Goal: Task Accomplishment & Management: Complete application form

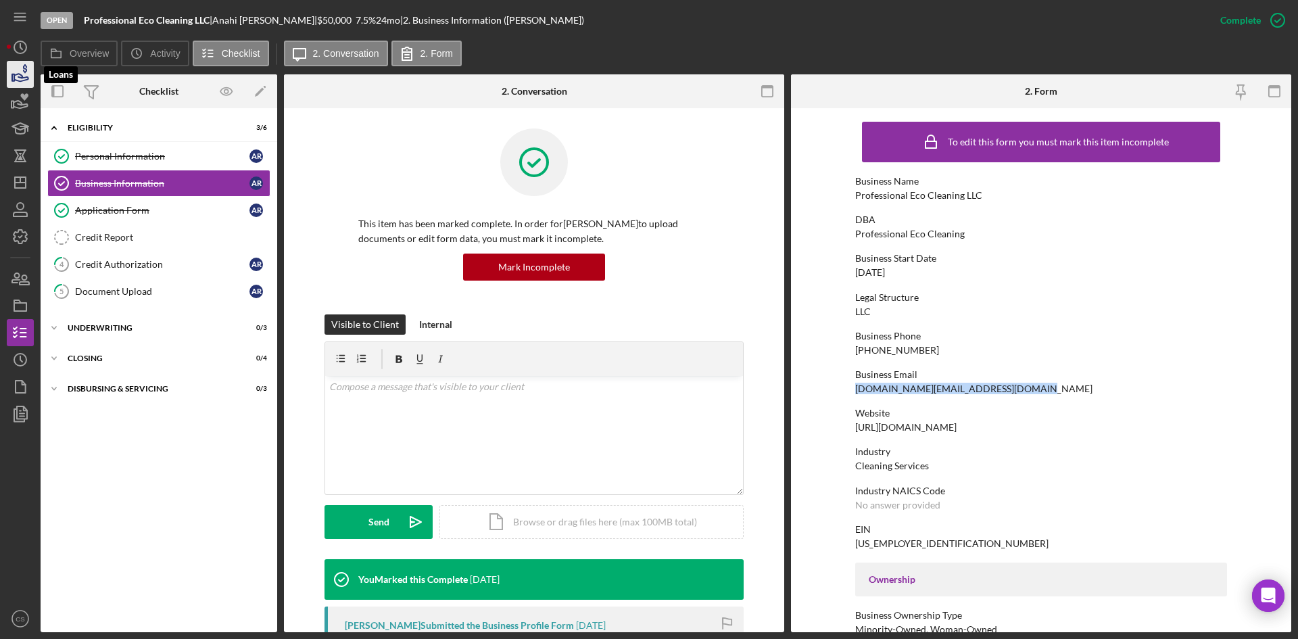
click at [18, 81] on icon "button" at bounding box center [21, 77] width 14 height 7
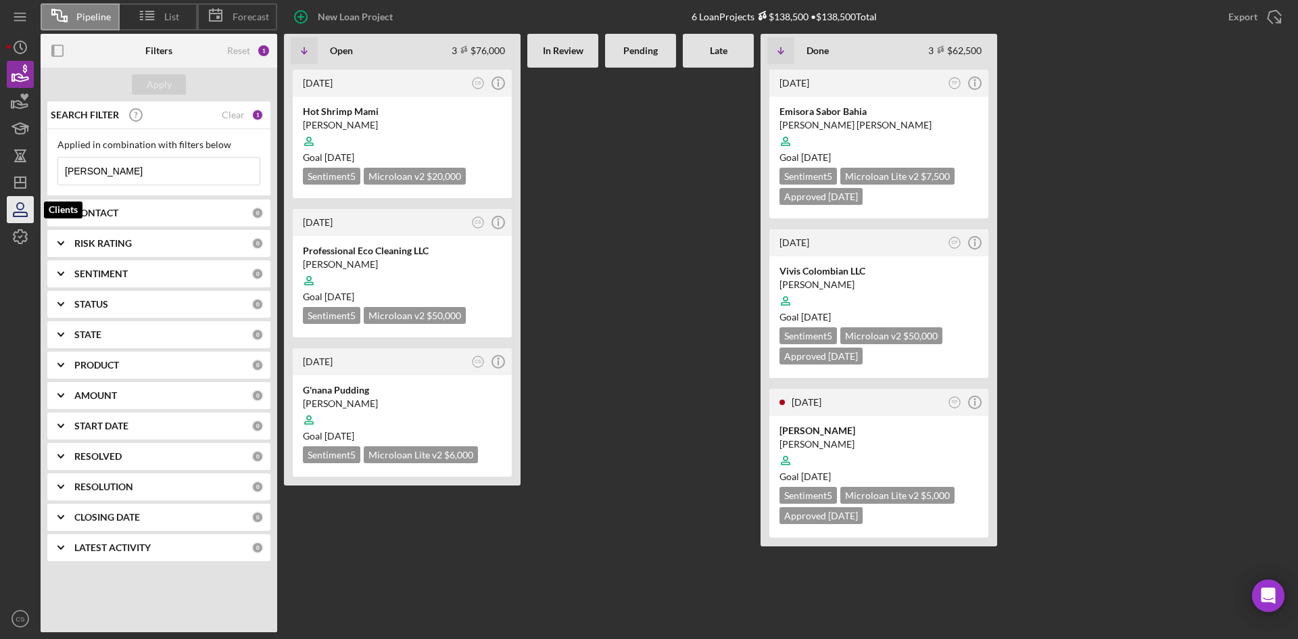
click at [20, 197] on icon "button" at bounding box center [20, 210] width 34 height 34
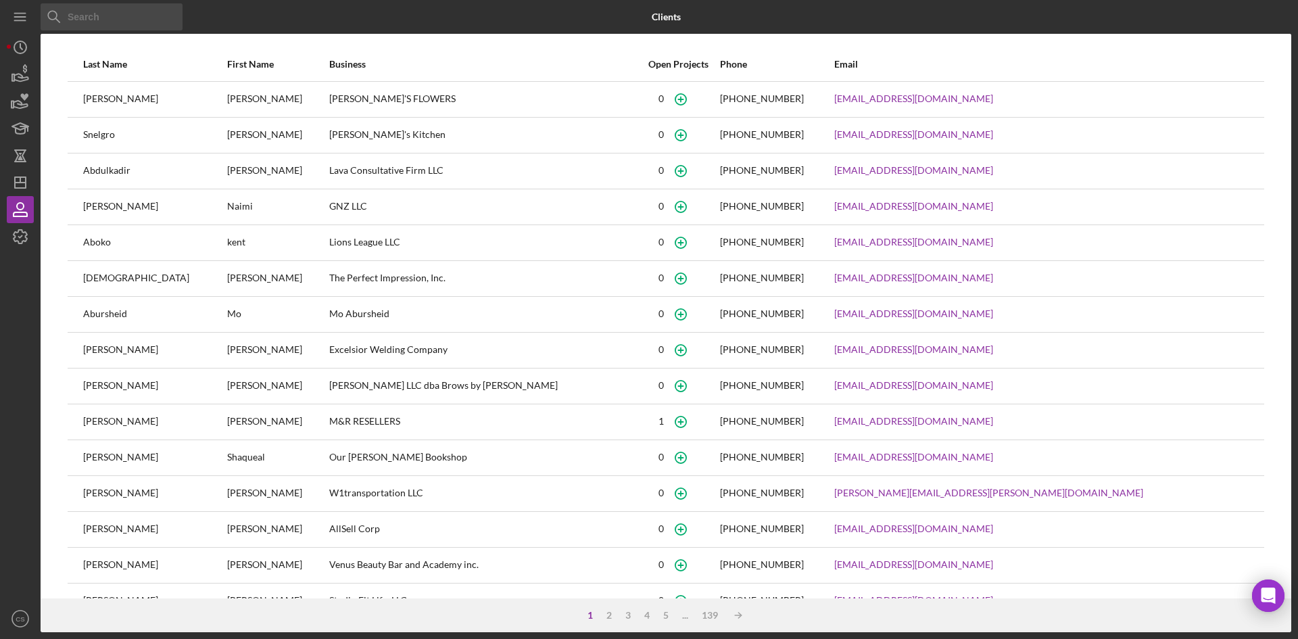
click at [149, 20] on input at bounding box center [112, 16] width 142 height 27
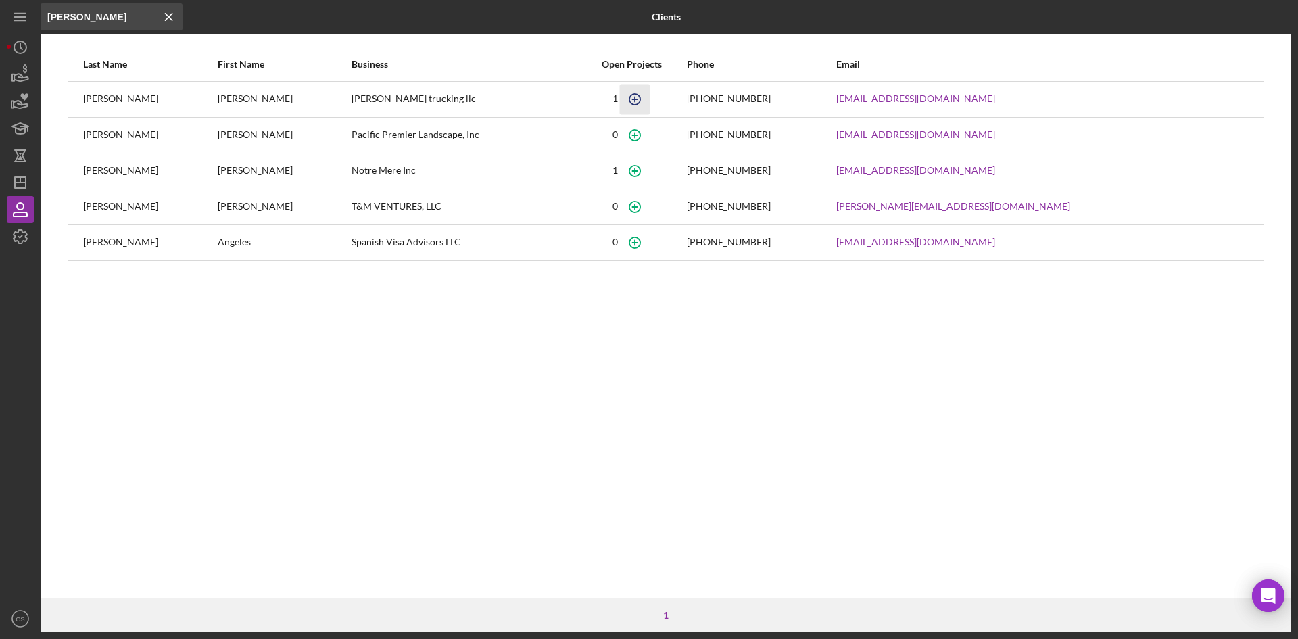
type input "[PERSON_NAME]"
click at [650, 98] on icon "button" at bounding box center [634, 99] width 30 height 30
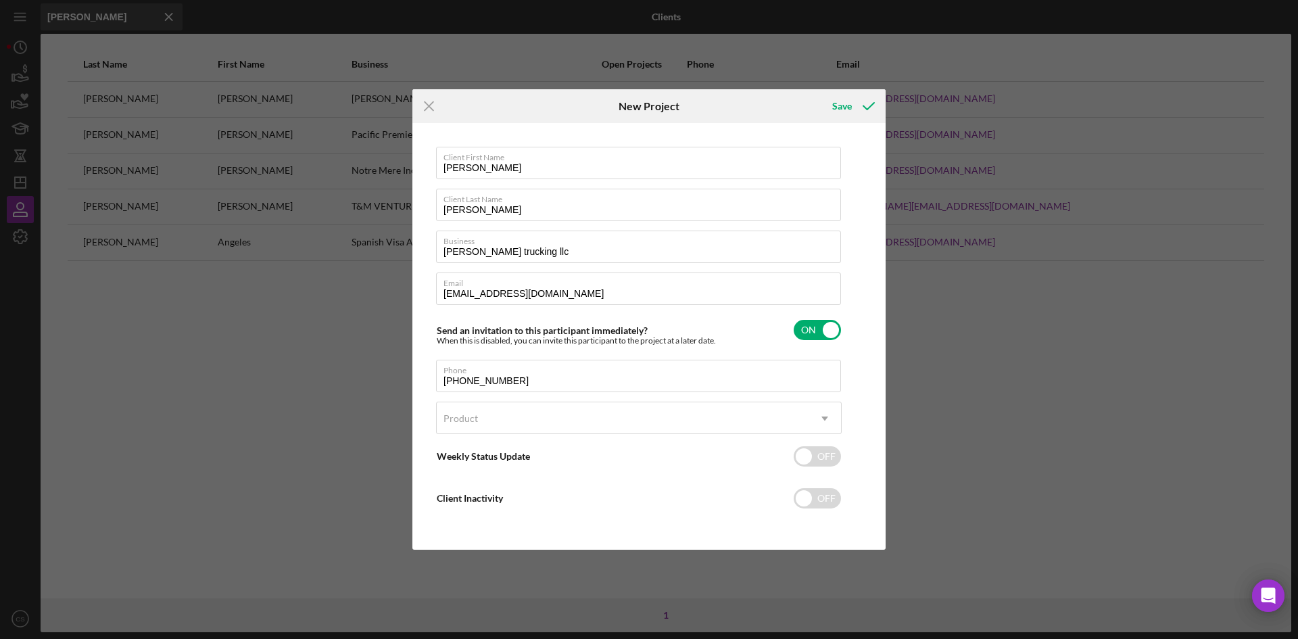
click at [1196, 121] on div "Icon/Menu Close New Project Save Client First Name [PERSON_NAME] Client Last Na…" at bounding box center [649, 319] width 1298 height 639
click at [423, 109] on icon "Icon/Menu Close" at bounding box center [430, 106] width 34 height 34
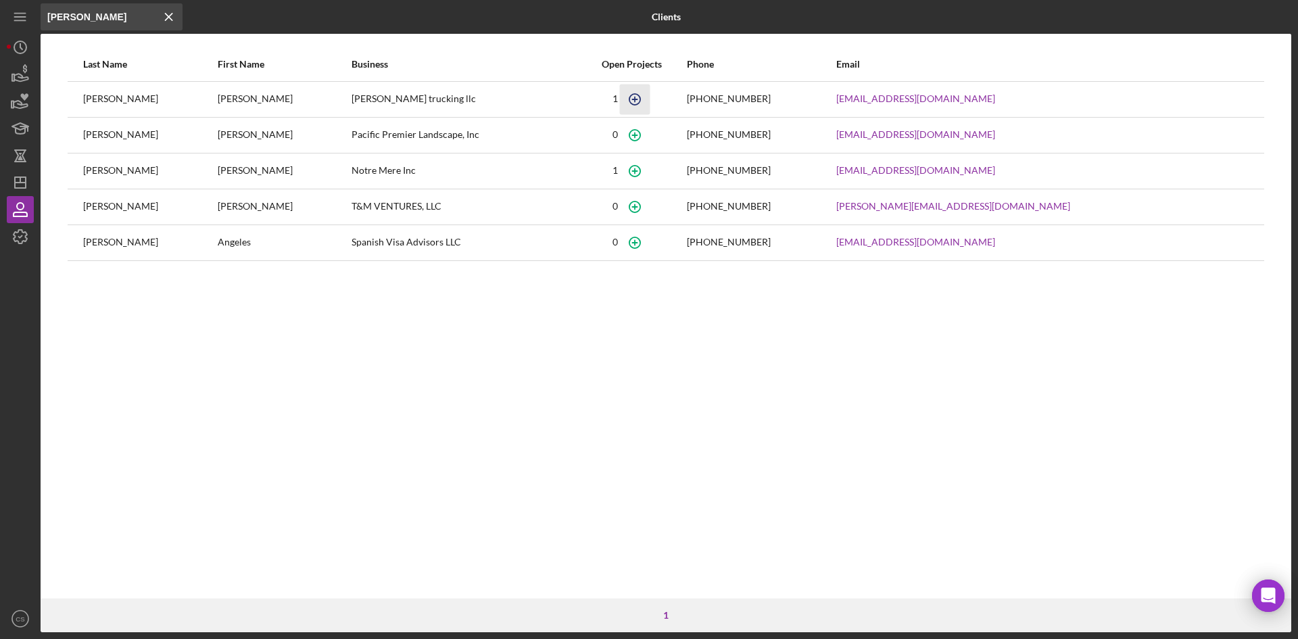
click at [650, 100] on icon "button" at bounding box center [634, 99] width 30 height 30
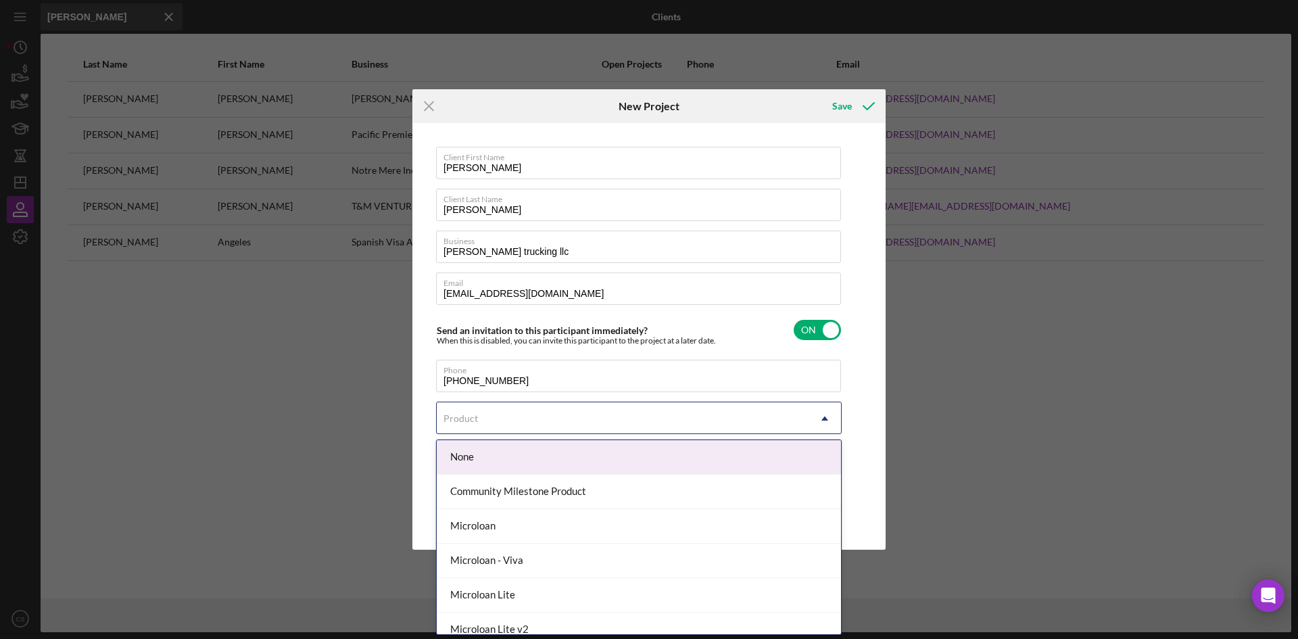
click at [575, 423] on div "Product" at bounding box center [623, 418] width 372 height 31
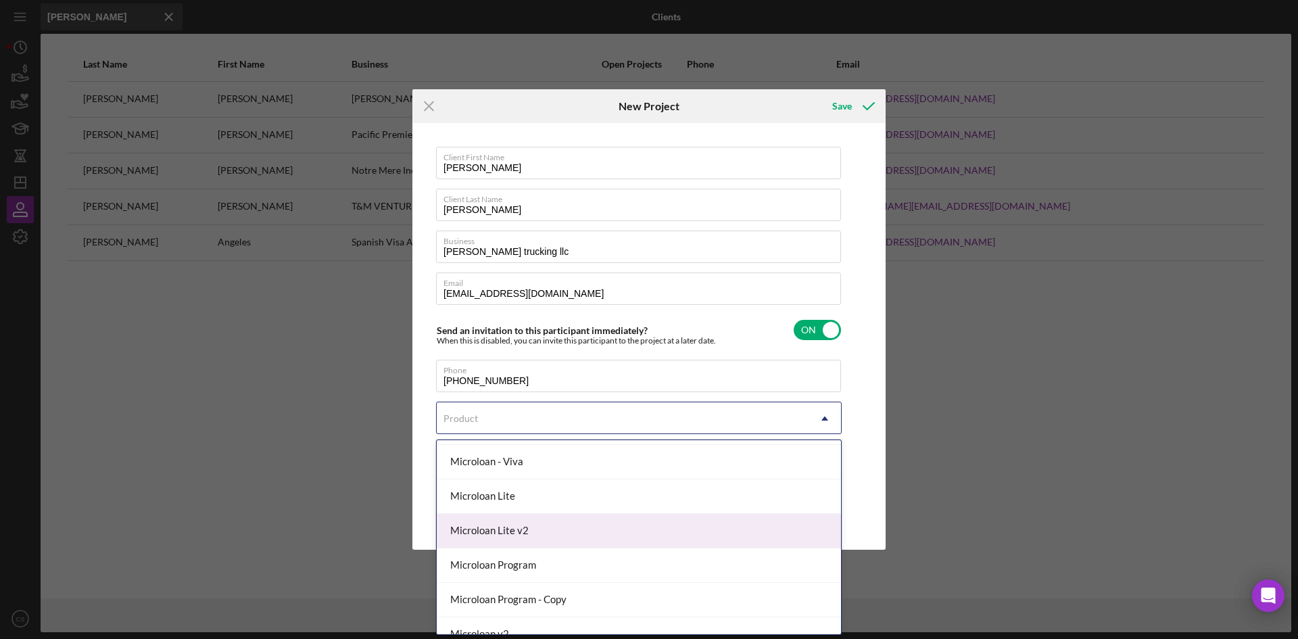
scroll to position [118, 0]
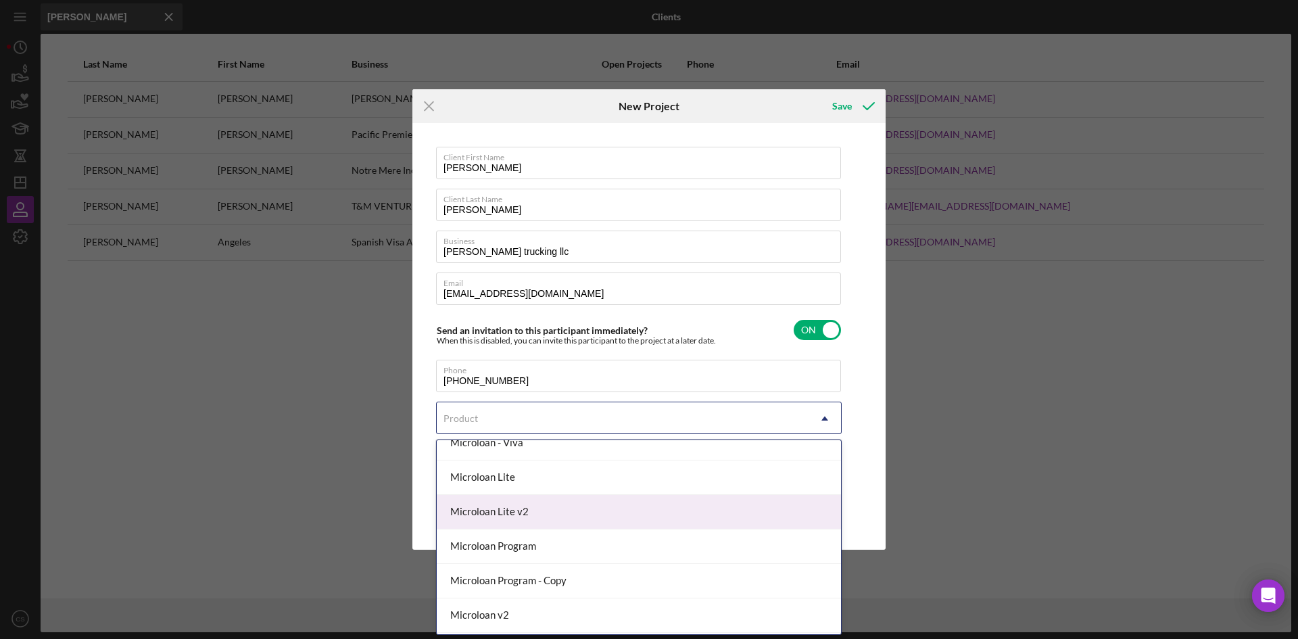
click at [548, 517] on div "Microloan Lite v2" at bounding box center [639, 512] width 404 height 34
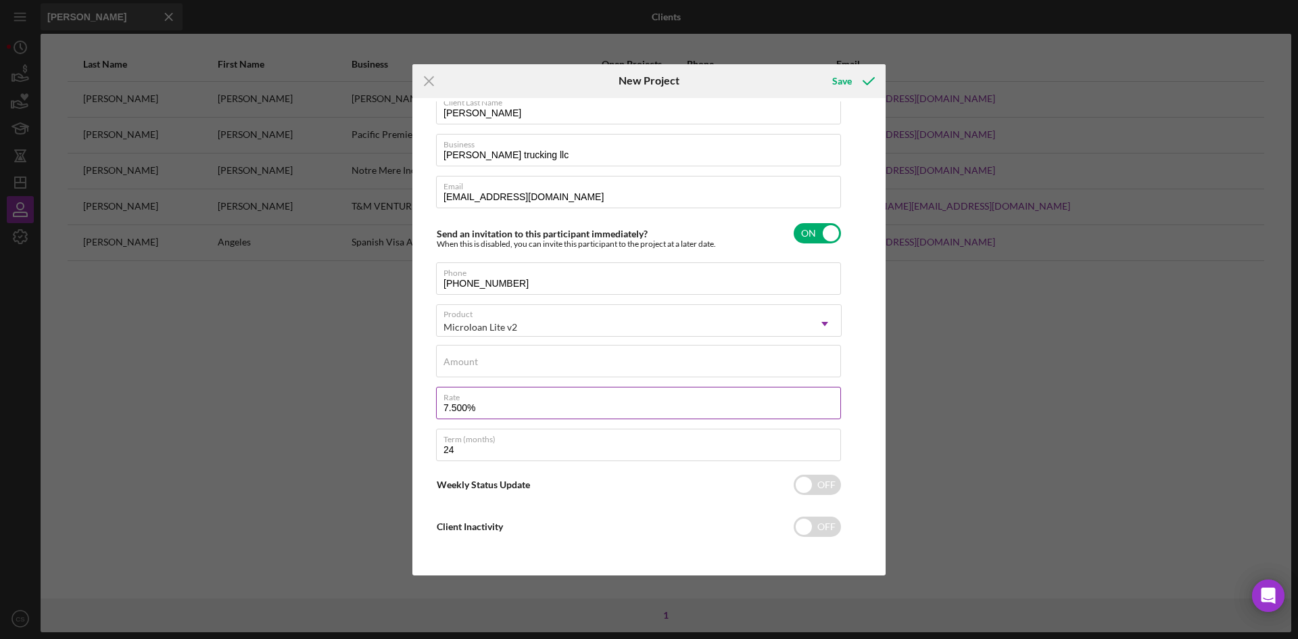
scroll to position [74, 0]
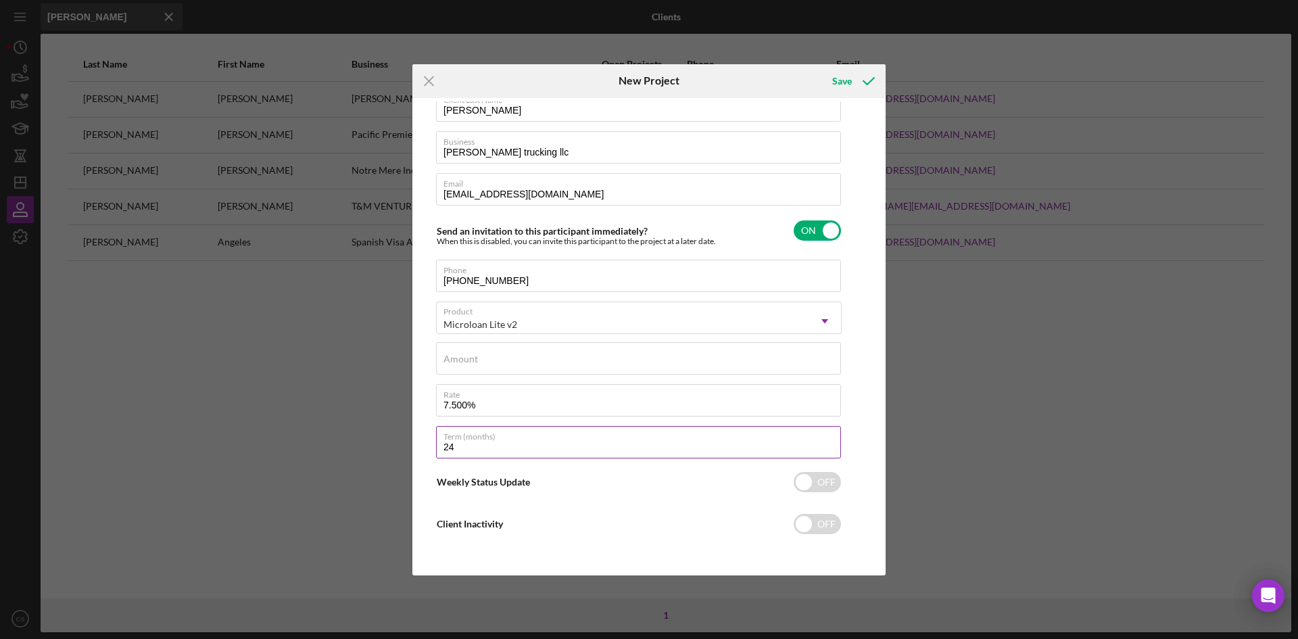
click at [494, 451] on input "24" at bounding box center [638, 442] width 405 height 32
click at [812, 482] on input "checkbox" at bounding box center [817, 482] width 47 height 20
checkbox input "true"
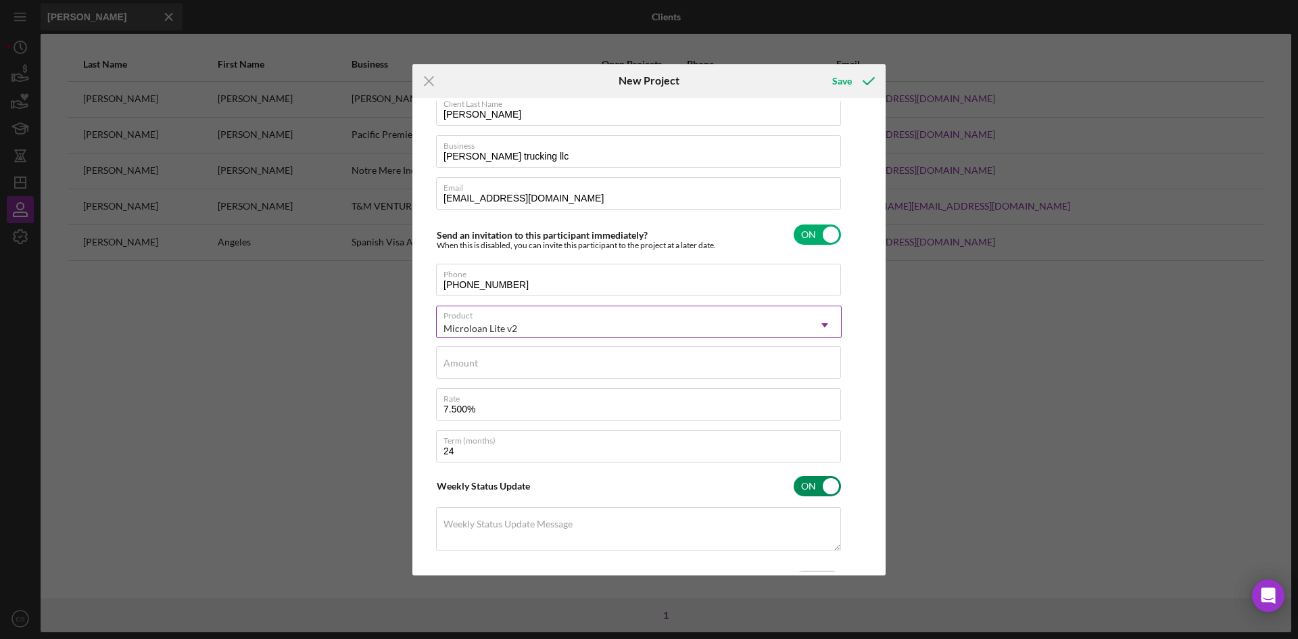
scroll to position [120, 0]
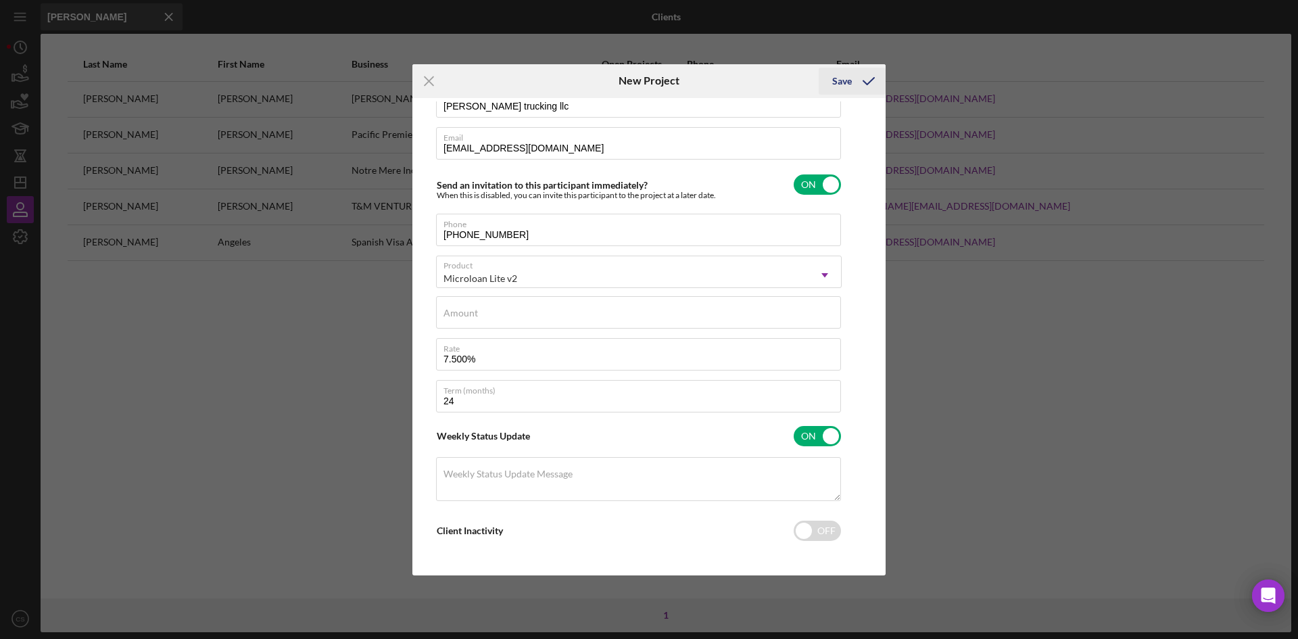
click at [845, 80] on div "Save" at bounding box center [842, 81] width 20 height 27
click at [593, 335] on div "Required" at bounding box center [639, 333] width 406 height 8
click at [604, 318] on input "Amount" at bounding box center [638, 312] width 405 height 32
type input "$50,000.00"
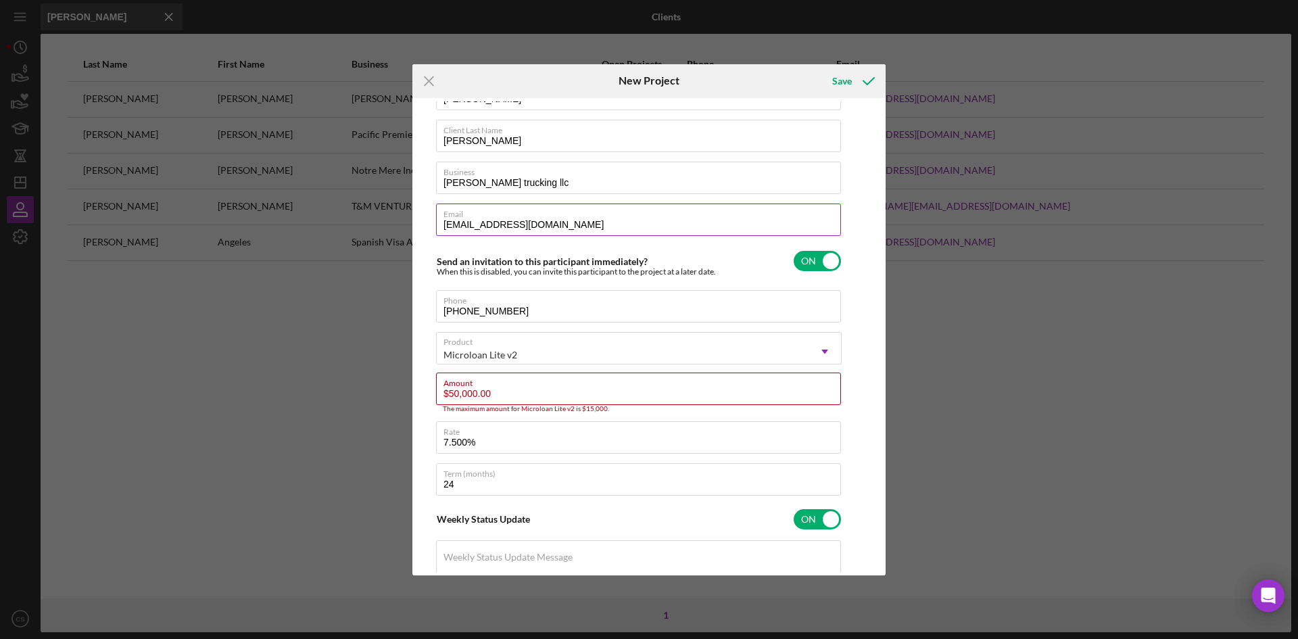
scroll to position [68, 0]
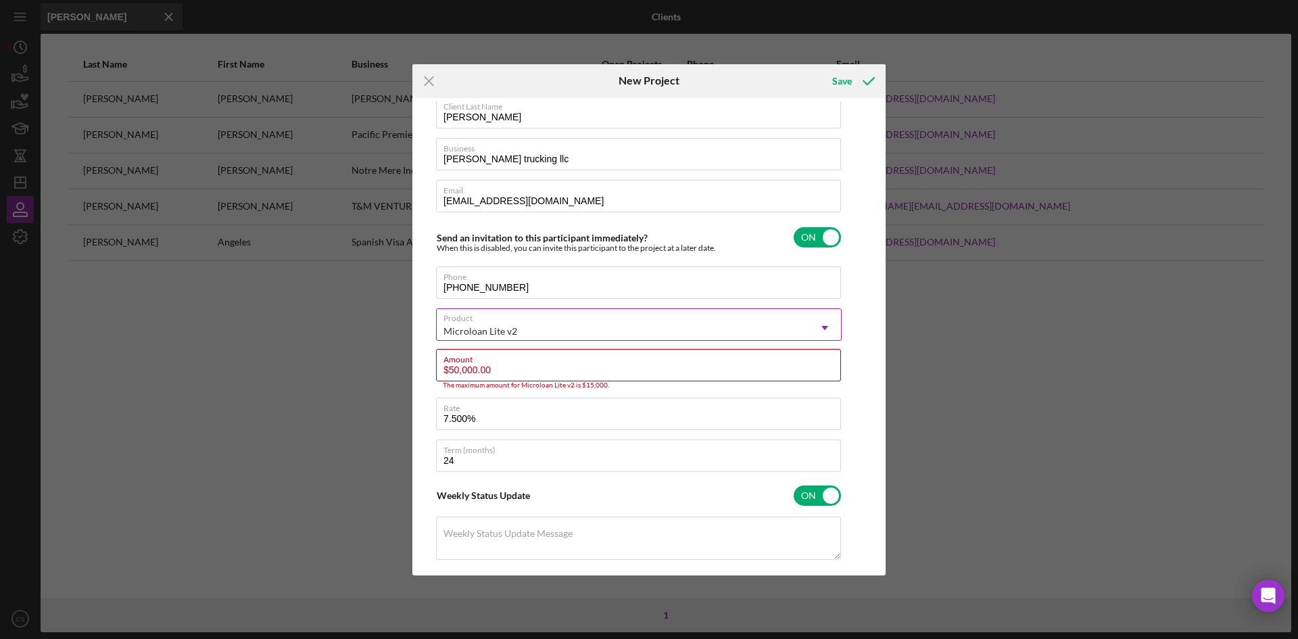
click at [579, 321] on div "Microloan Lite v2" at bounding box center [623, 331] width 372 height 31
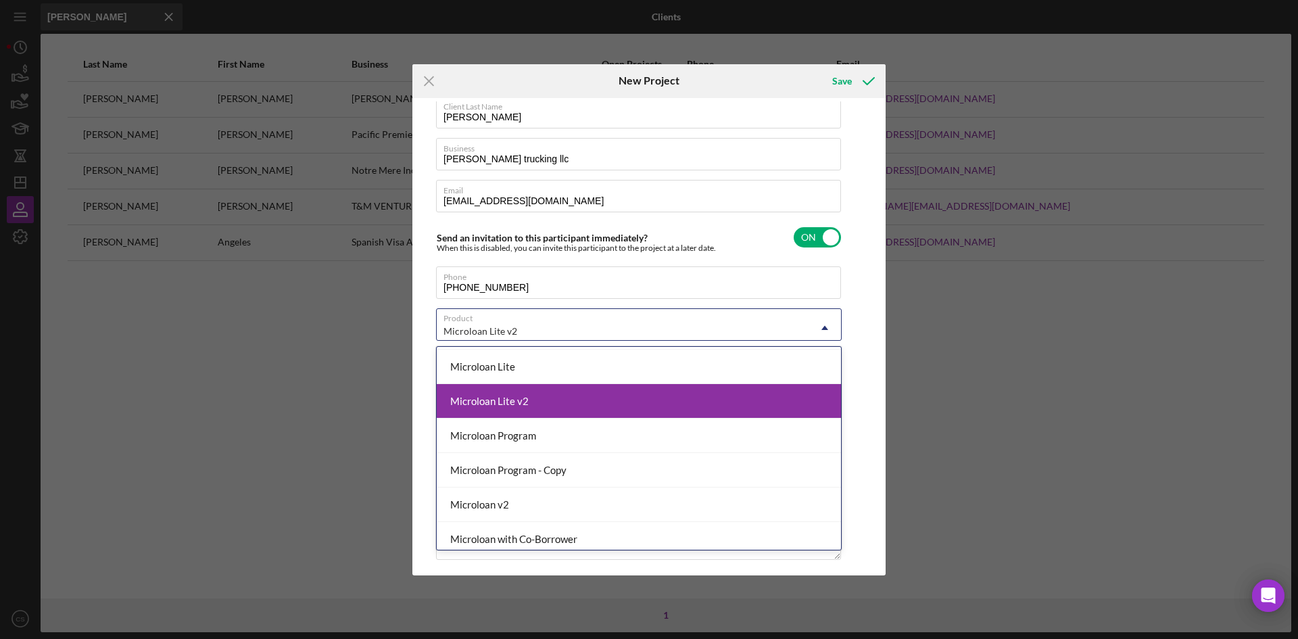
scroll to position [177, 0]
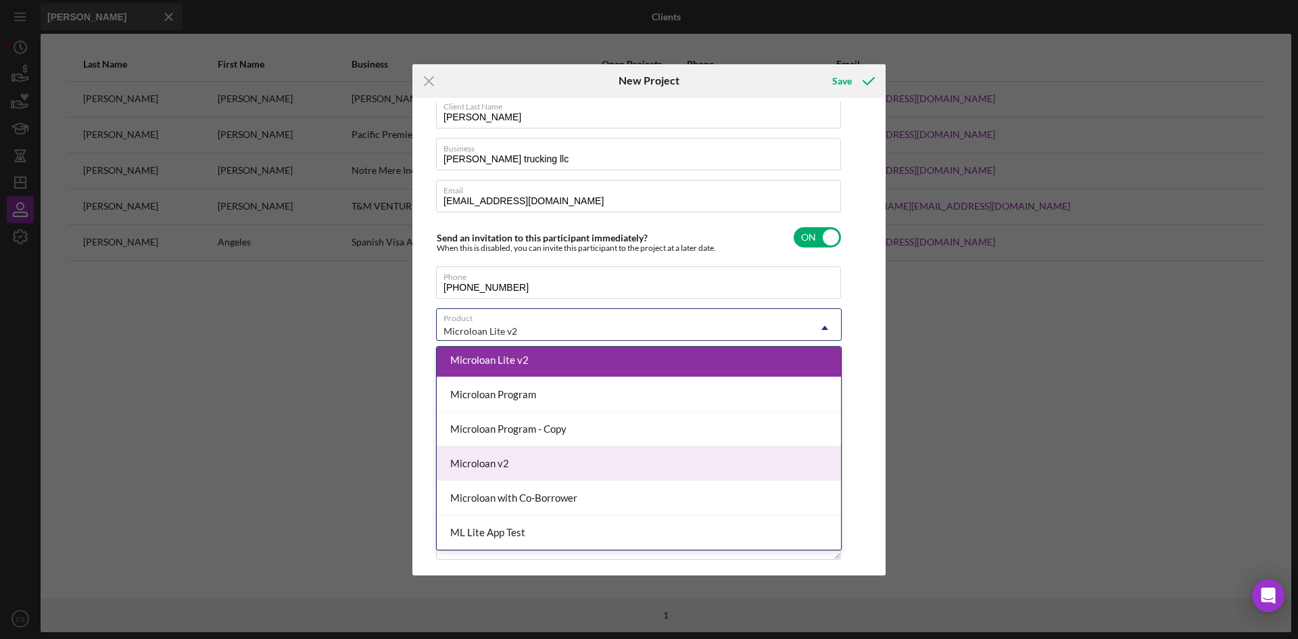
click at [569, 450] on div "Microloan v2" at bounding box center [639, 463] width 404 height 34
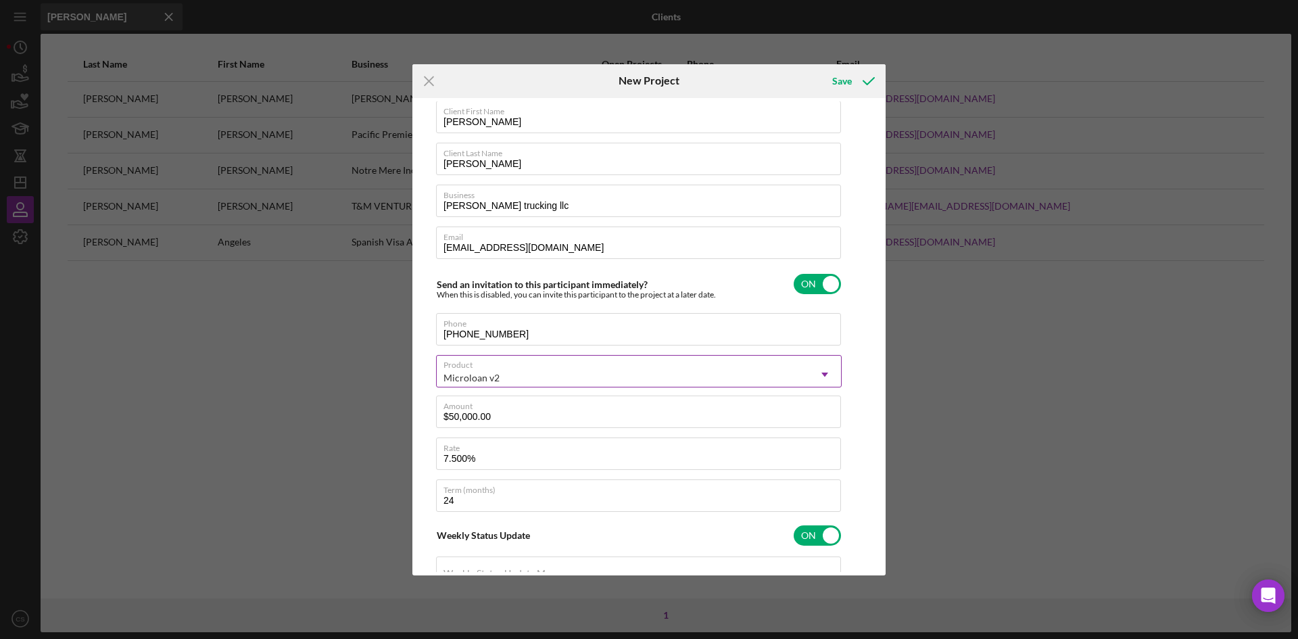
scroll to position [0, 0]
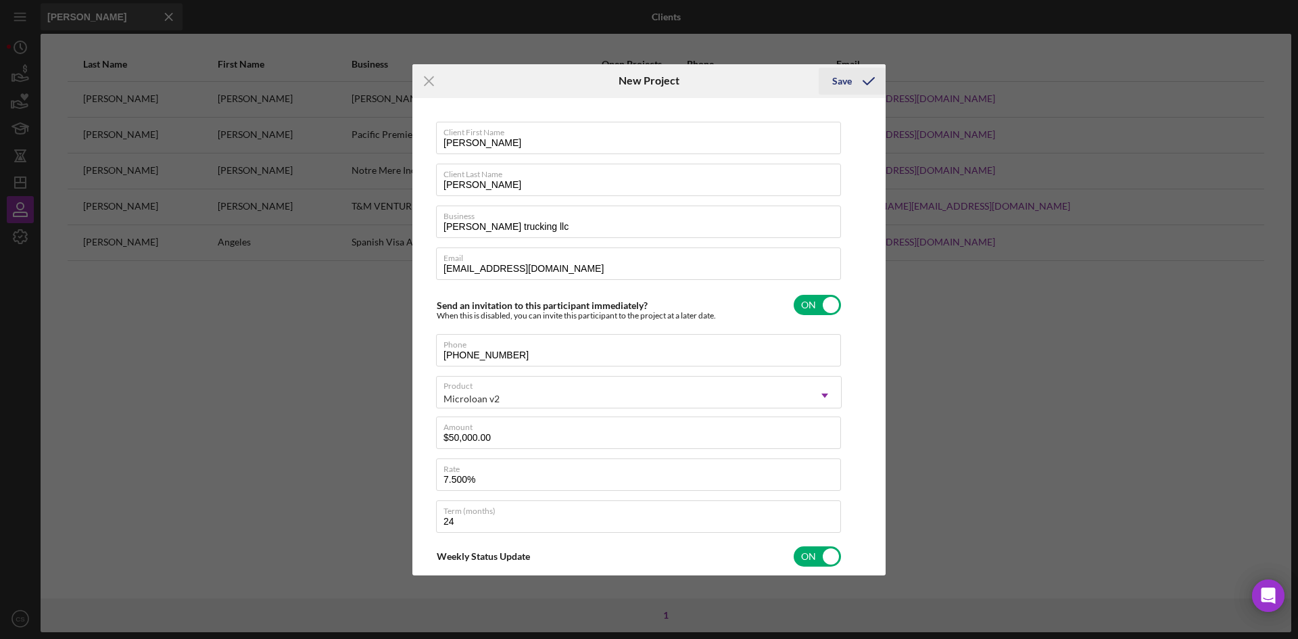
click at [839, 81] on div "Save" at bounding box center [842, 81] width 20 height 27
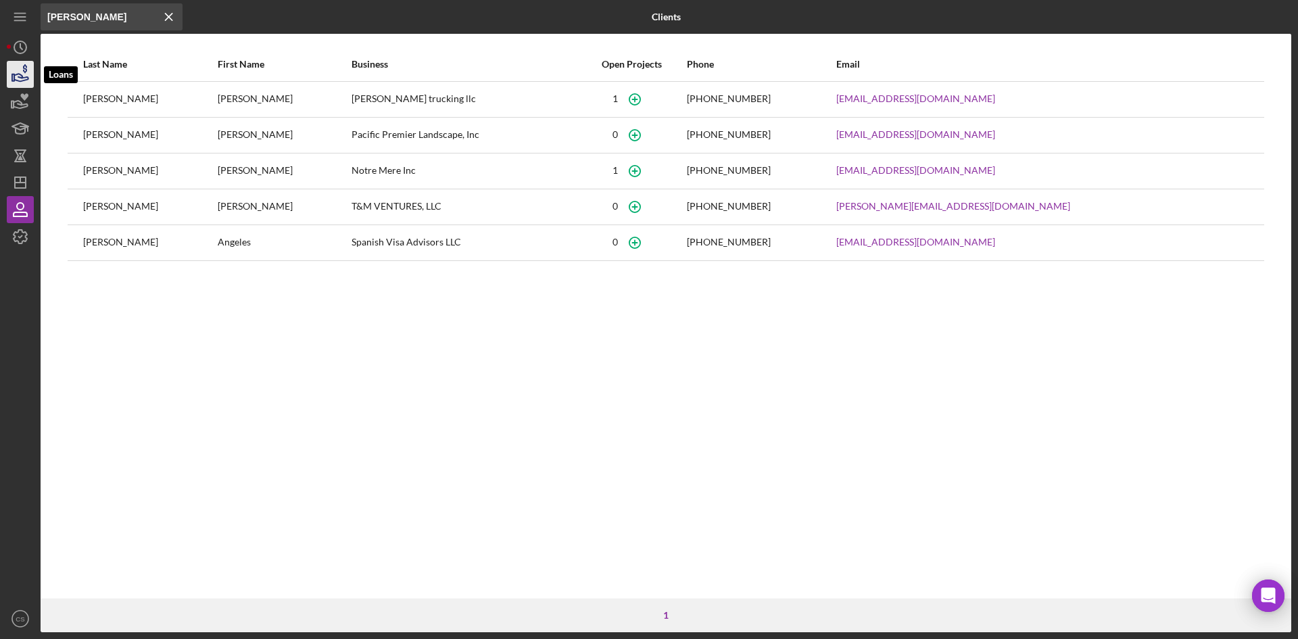
click at [20, 81] on icon "button" at bounding box center [21, 77] width 14 height 7
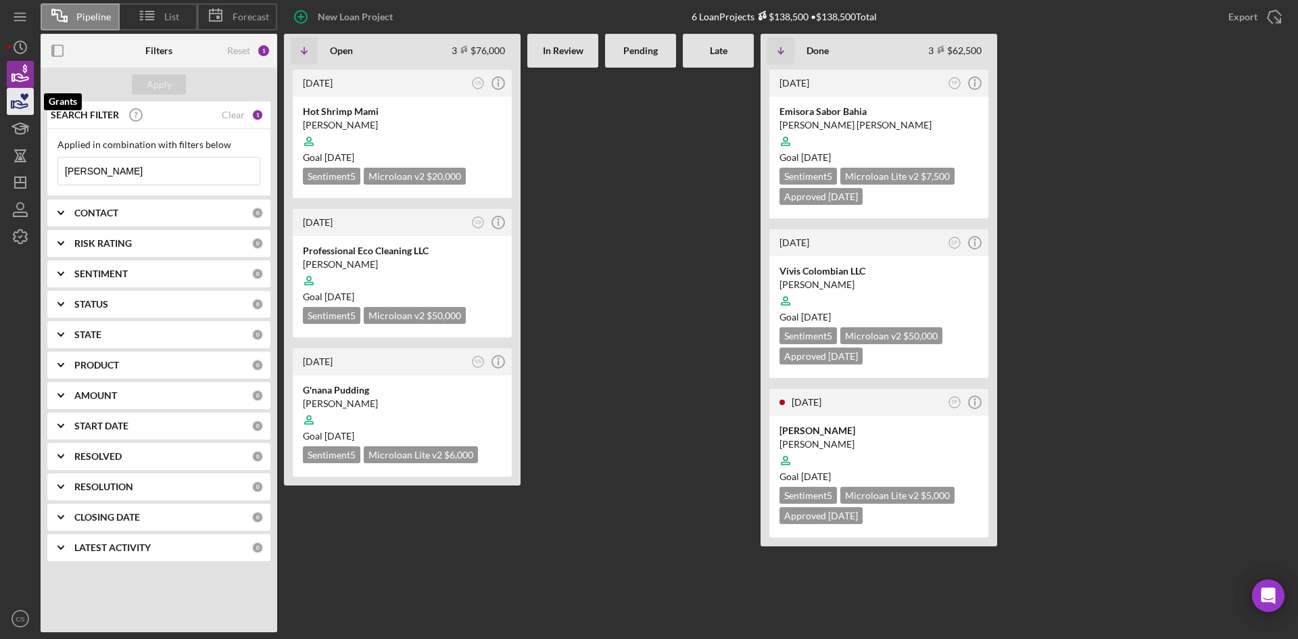
click at [18, 100] on icon "button" at bounding box center [20, 102] width 34 height 34
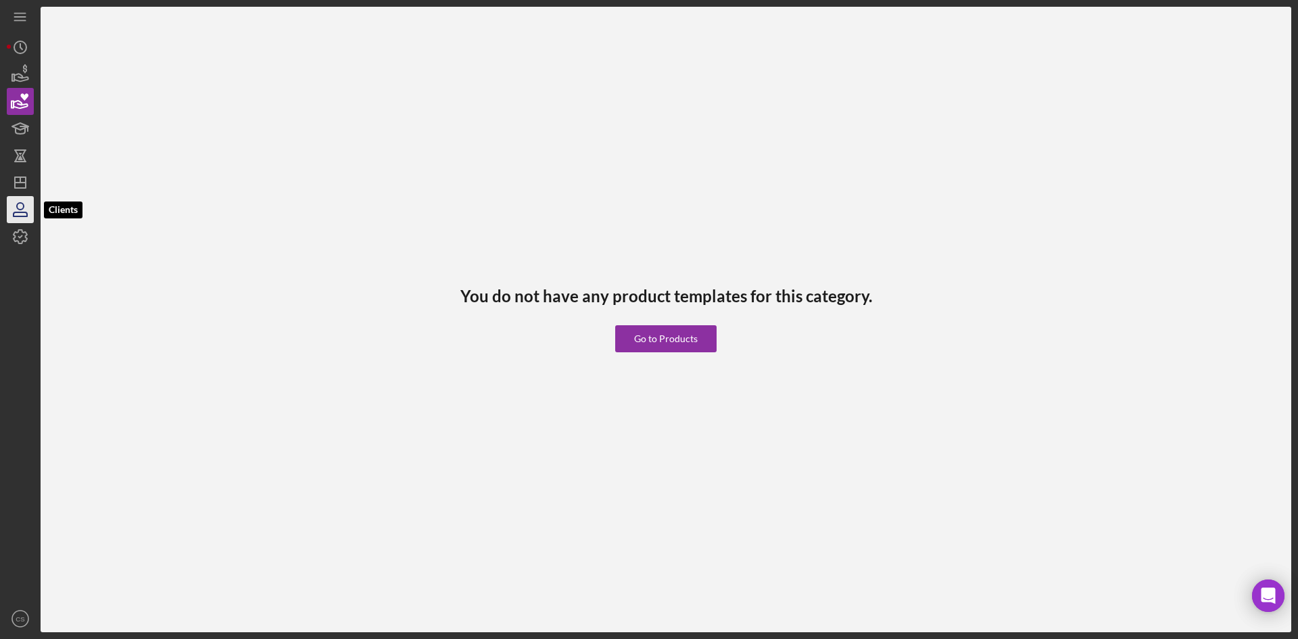
click at [26, 207] on icon "button" at bounding box center [20, 210] width 34 height 34
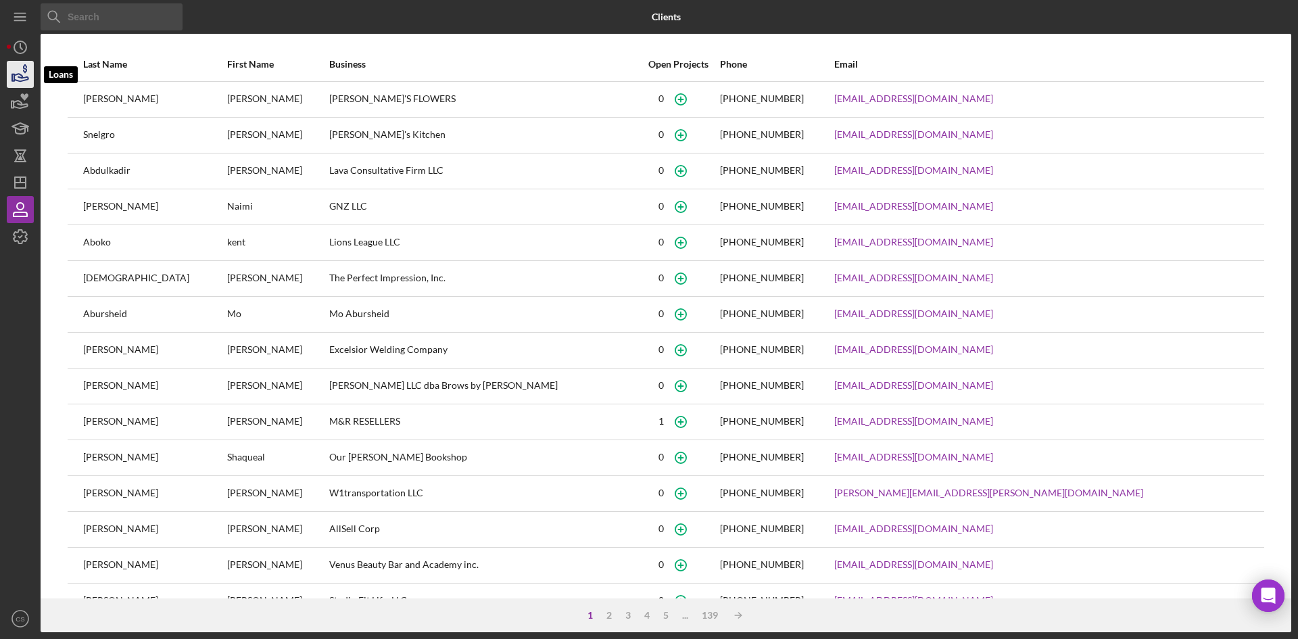
click at [20, 71] on icon "button" at bounding box center [20, 74] width 34 height 34
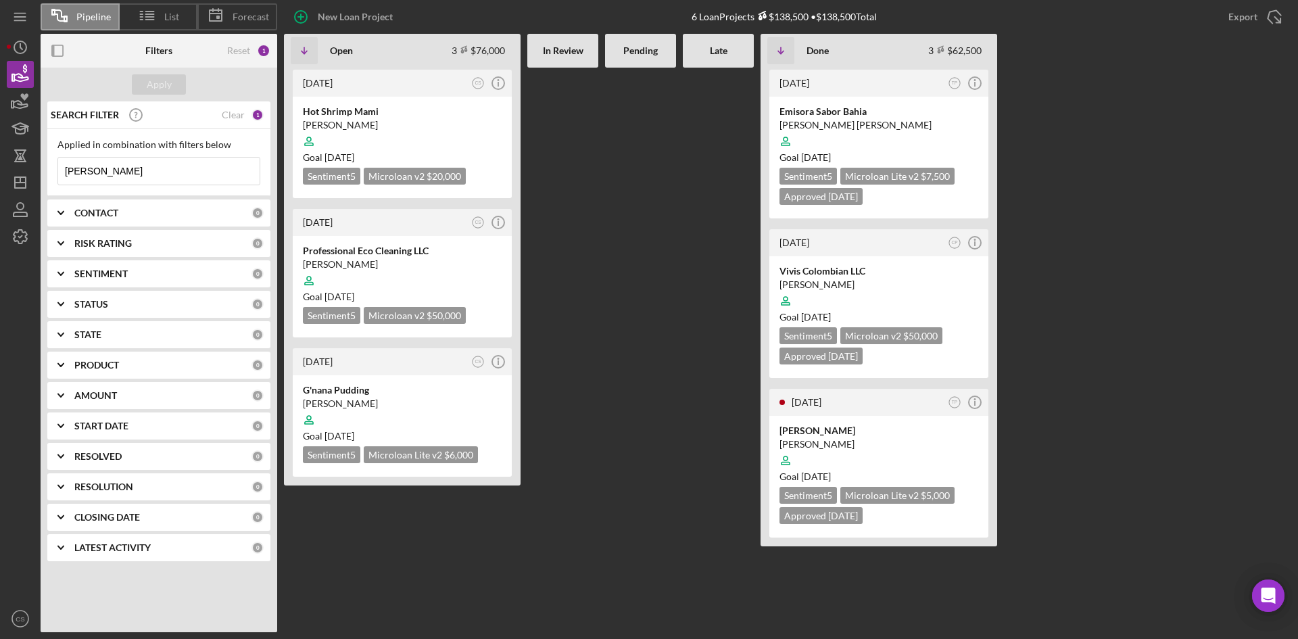
click at [160, 166] on input "[PERSON_NAME]" at bounding box center [159, 171] width 202 height 27
click at [160, 167] on input "[PERSON_NAME]" at bounding box center [159, 171] width 202 height 27
type input "loan"
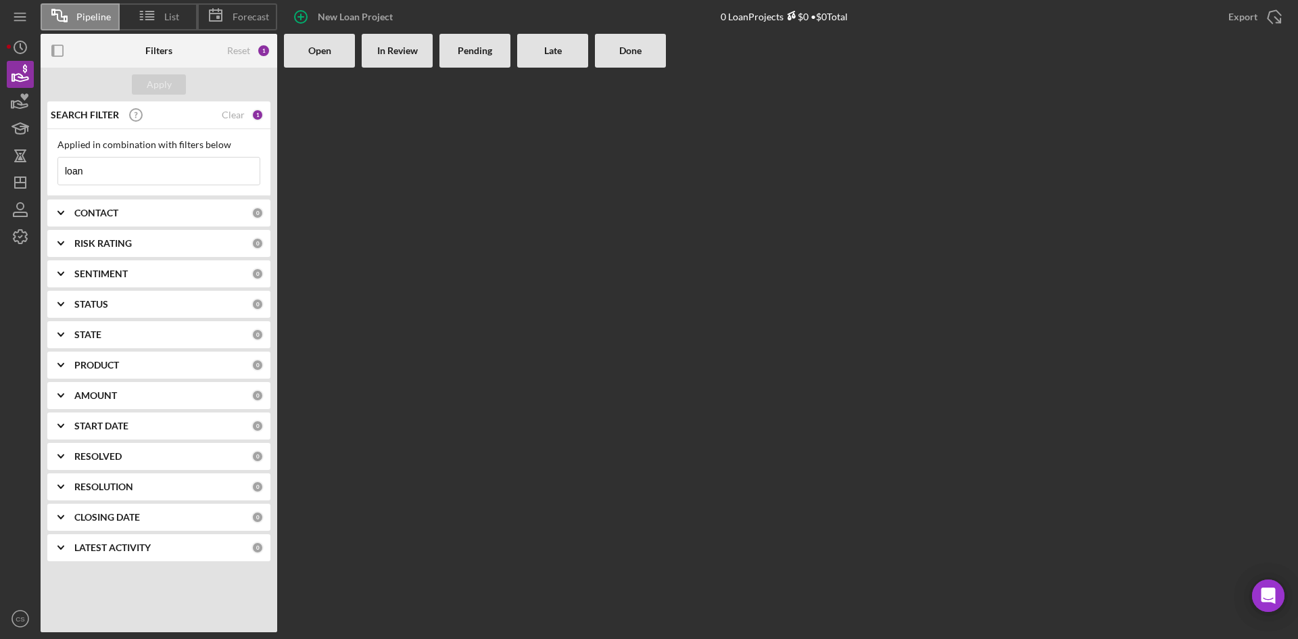
click at [113, 174] on input "loan" at bounding box center [159, 171] width 202 height 27
drag, startPoint x: 115, startPoint y: 177, endPoint x: 52, endPoint y: 177, distance: 62.9
click at [52, 177] on div "Applied in combination with filters below loan Icon/Menu Close" at bounding box center [158, 162] width 223 height 67
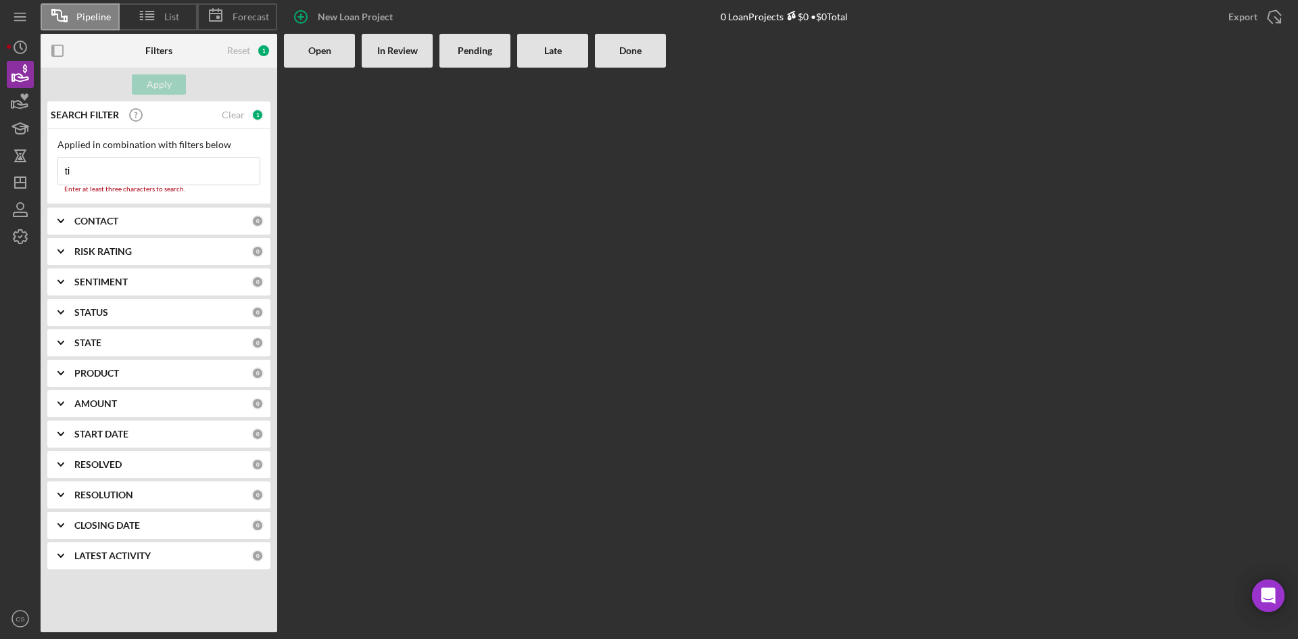
type input "t"
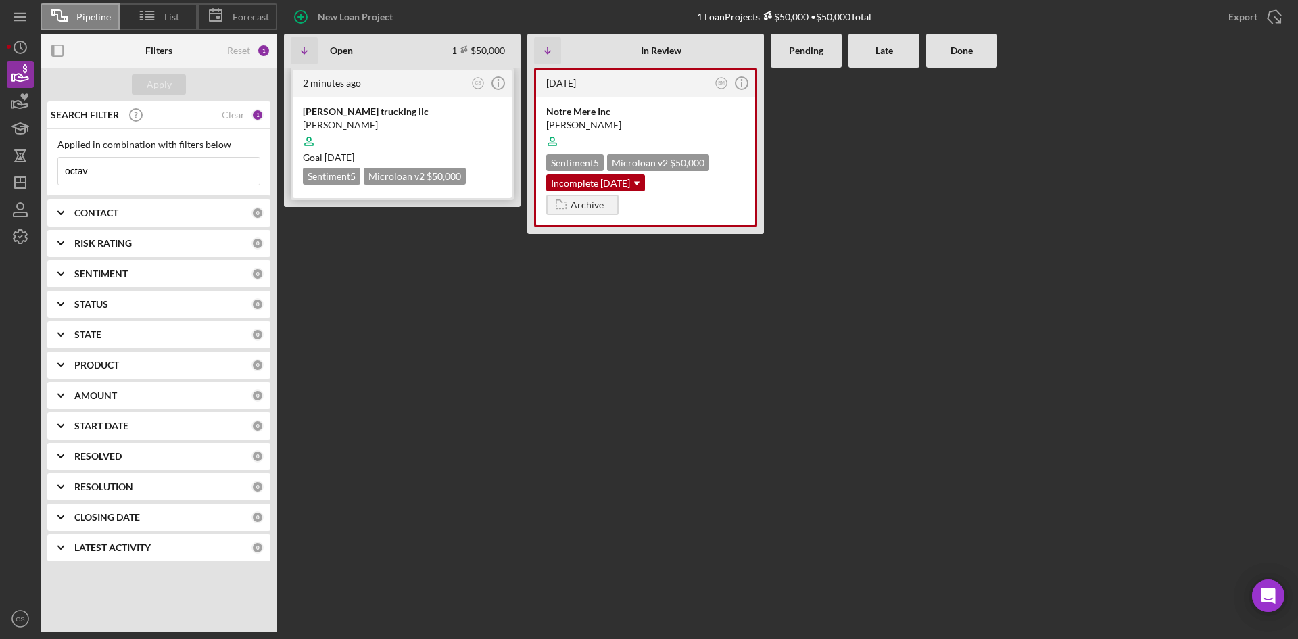
type input "octav"
click at [436, 133] on div at bounding box center [402, 141] width 199 height 26
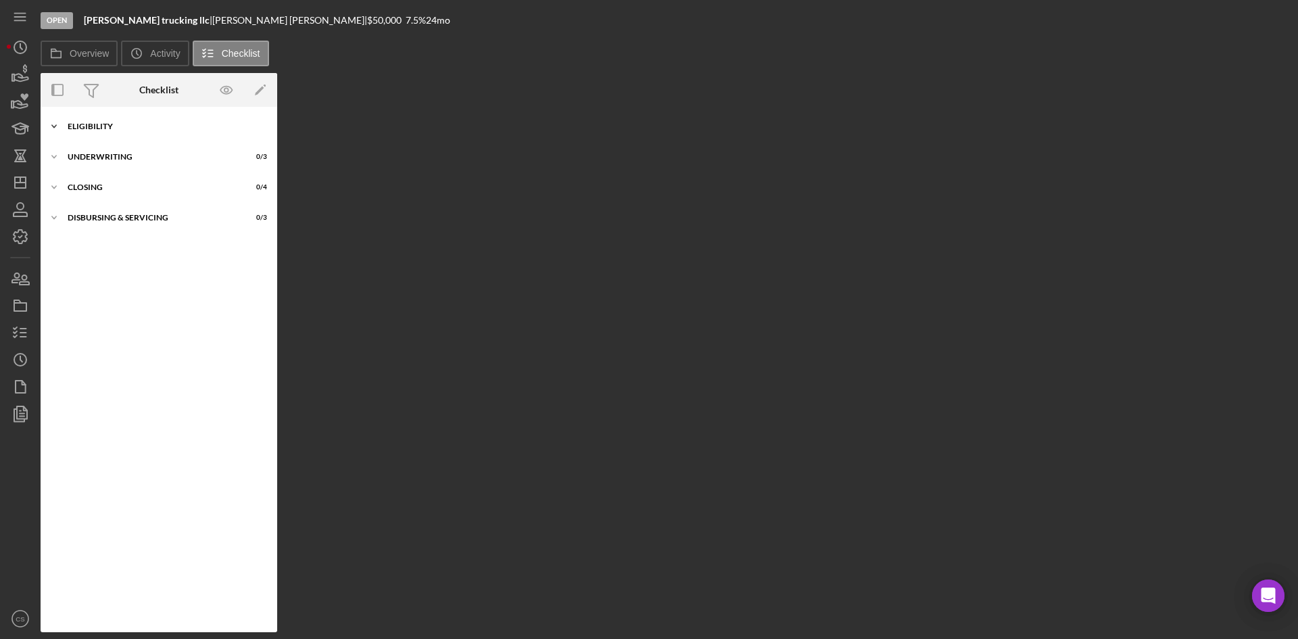
click at [124, 133] on div "Icon/Expander Eligibility 0 / 6" at bounding box center [159, 126] width 237 height 27
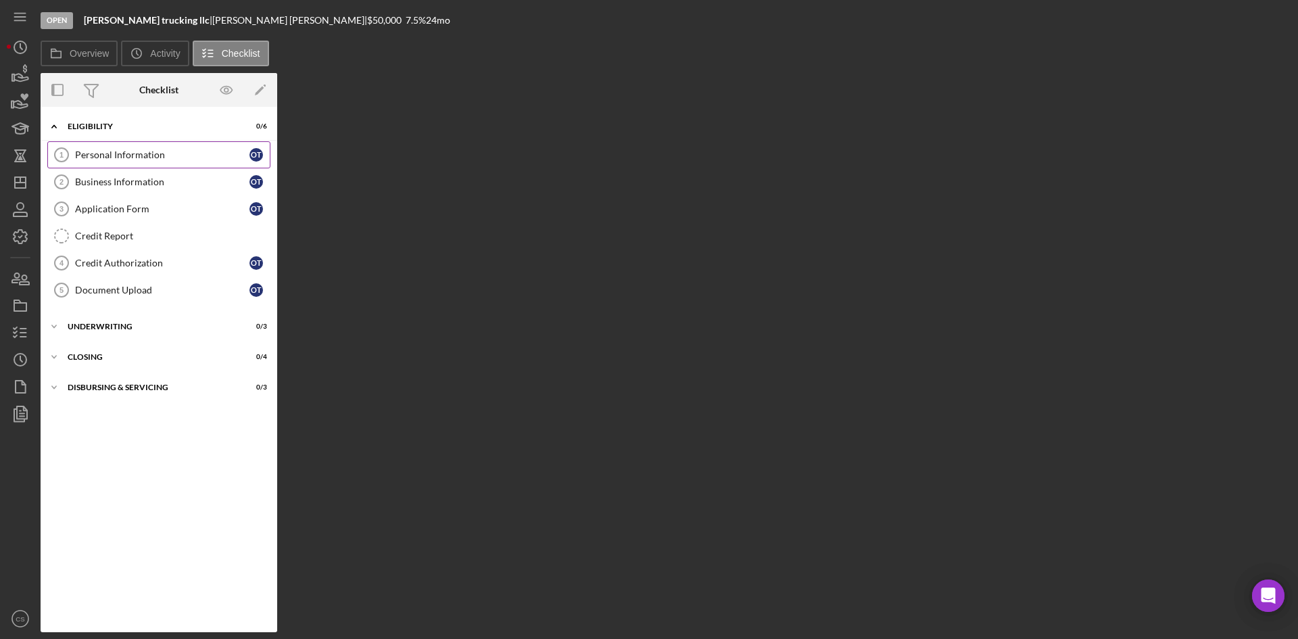
click at [137, 149] on div "Personal Information" at bounding box center [162, 154] width 174 height 11
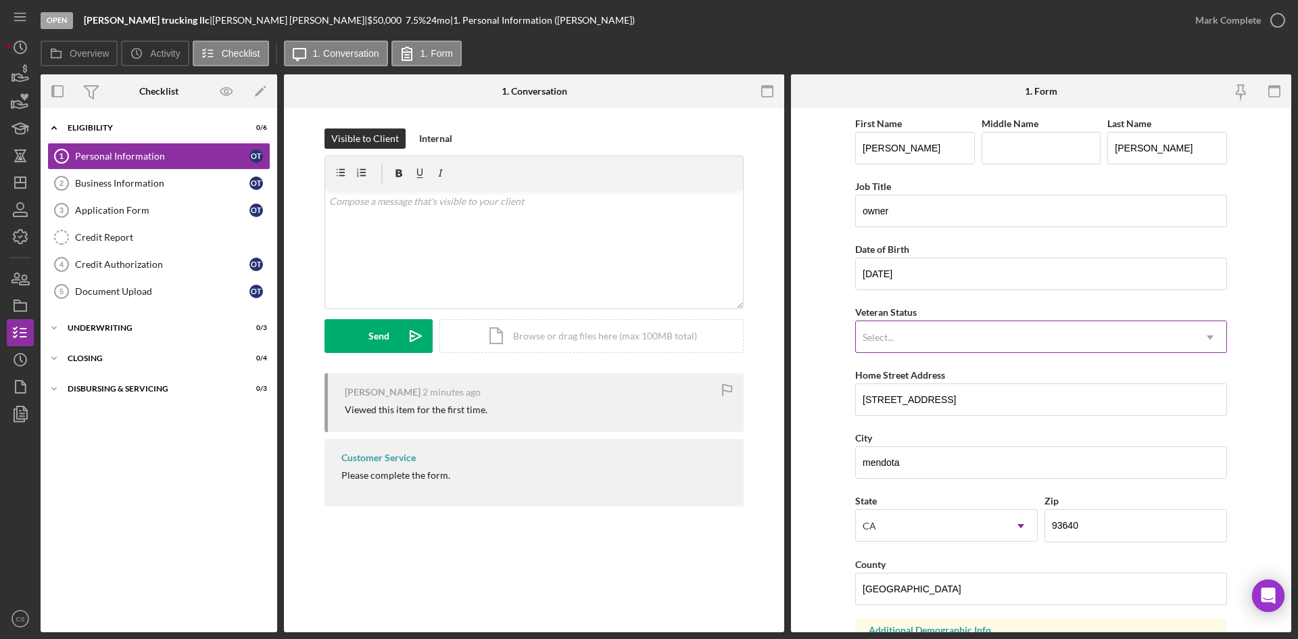
click at [948, 346] on div "Select..." at bounding box center [1025, 337] width 338 height 31
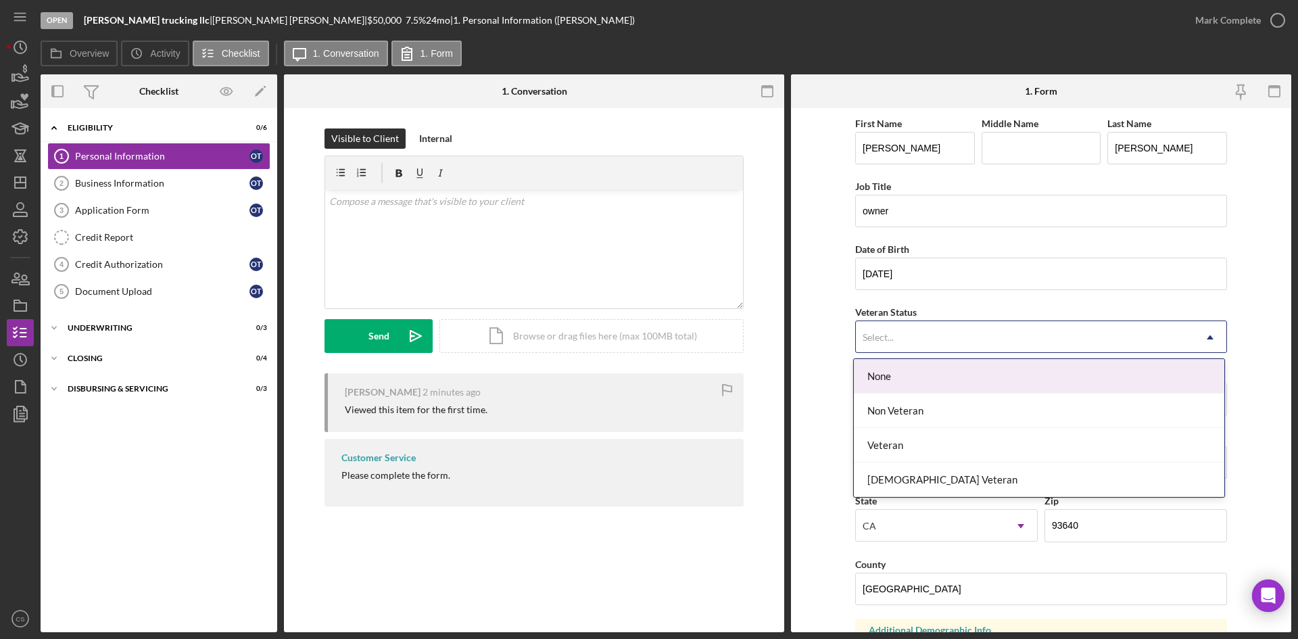
click at [825, 314] on form "First Name [PERSON_NAME] Middle Name Last Name [PERSON_NAME] Job Title owner Da…" at bounding box center [1041, 370] width 500 height 524
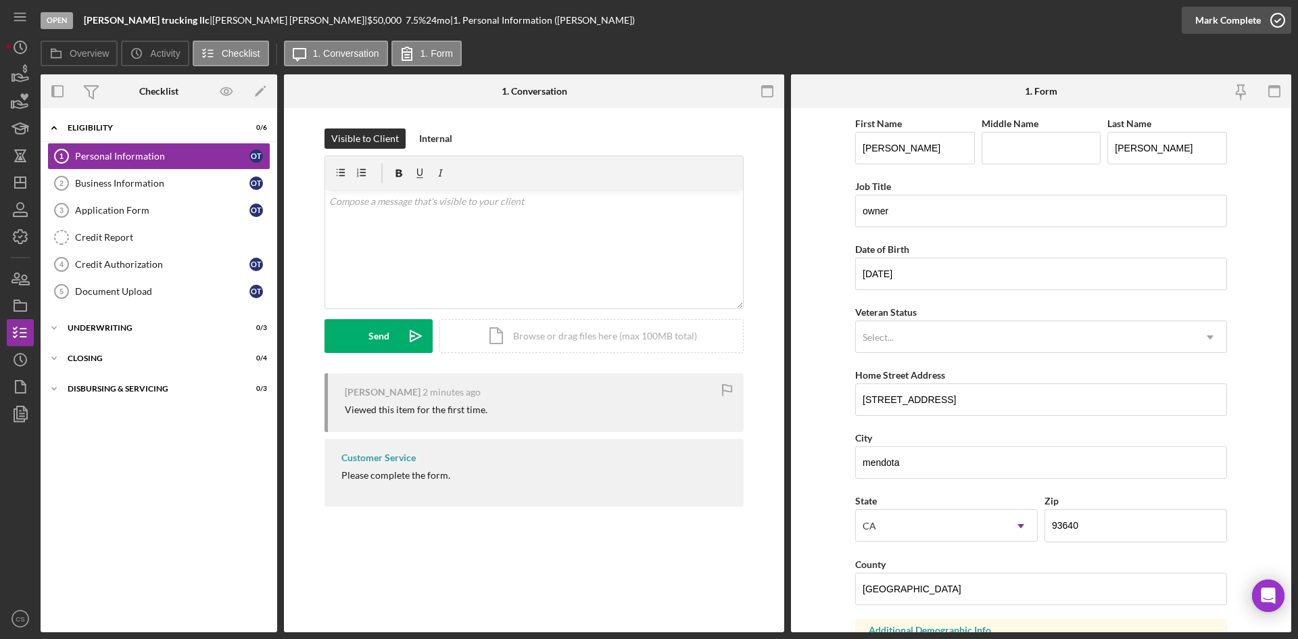
click at [1266, 20] on icon "button" at bounding box center [1278, 20] width 34 height 34
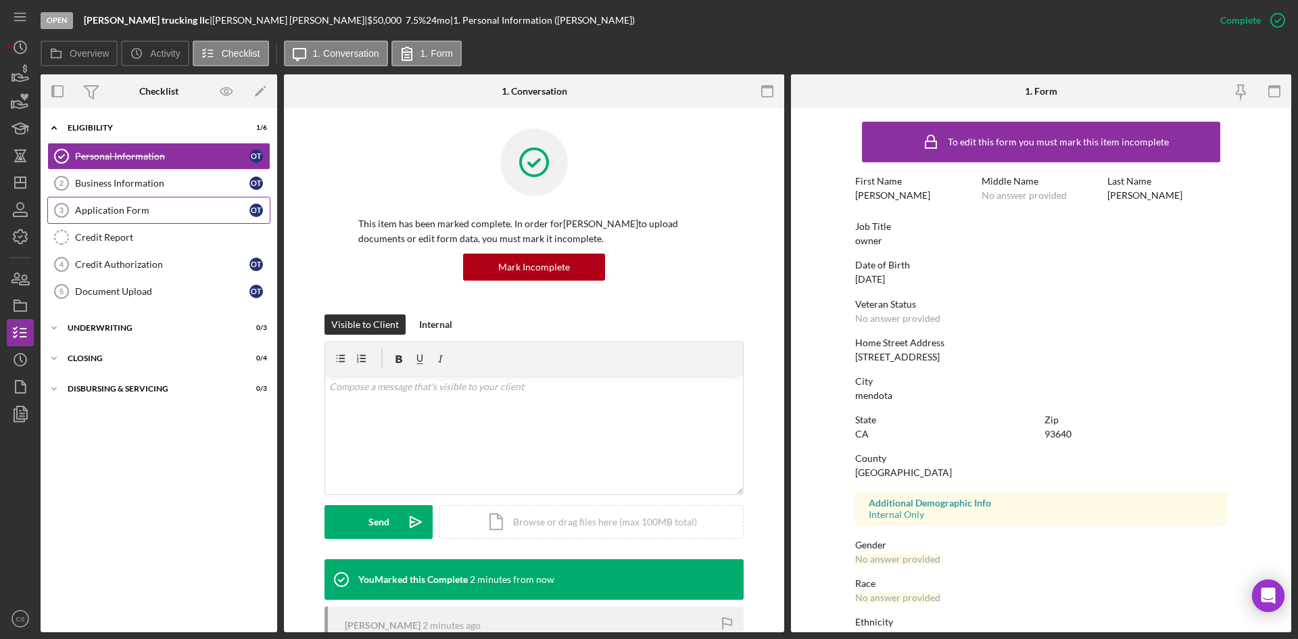
drag, startPoint x: 151, startPoint y: 192, endPoint x: 206, endPoint y: 199, distance: 55.2
click at [151, 192] on link "Business Information 2 Business Information o t" at bounding box center [158, 183] width 223 height 27
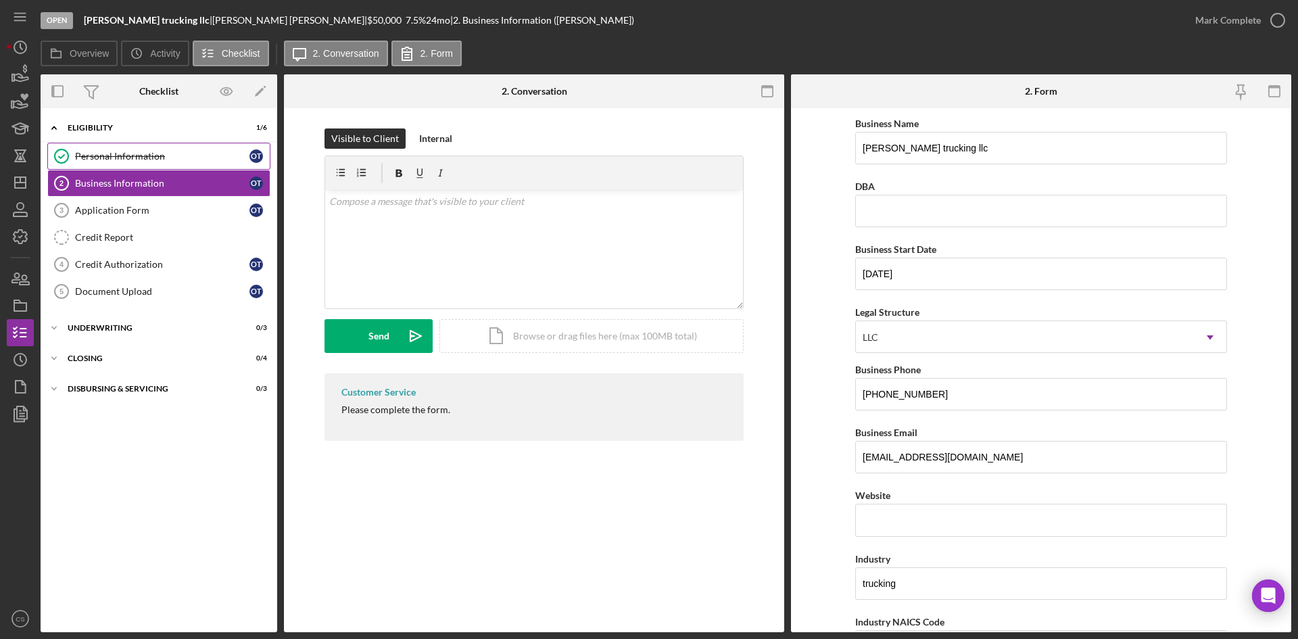
click at [180, 154] on div "Personal Information" at bounding box center [162, 156] width 174 height 11
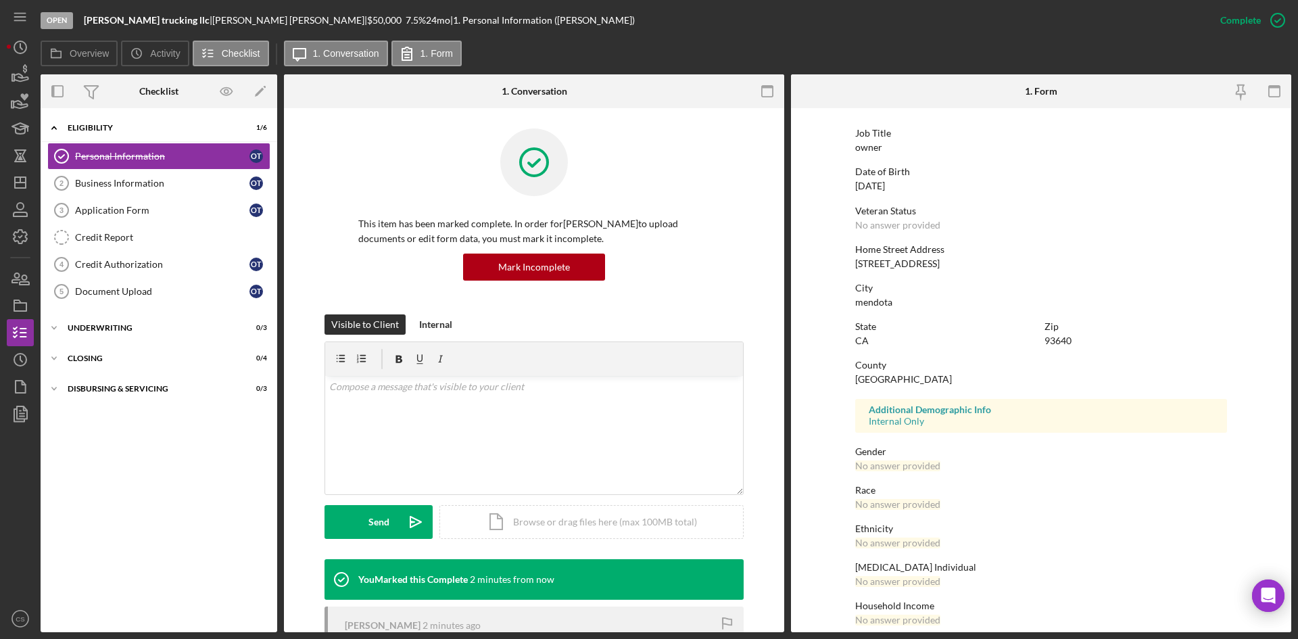
scroll to position [107, 0]
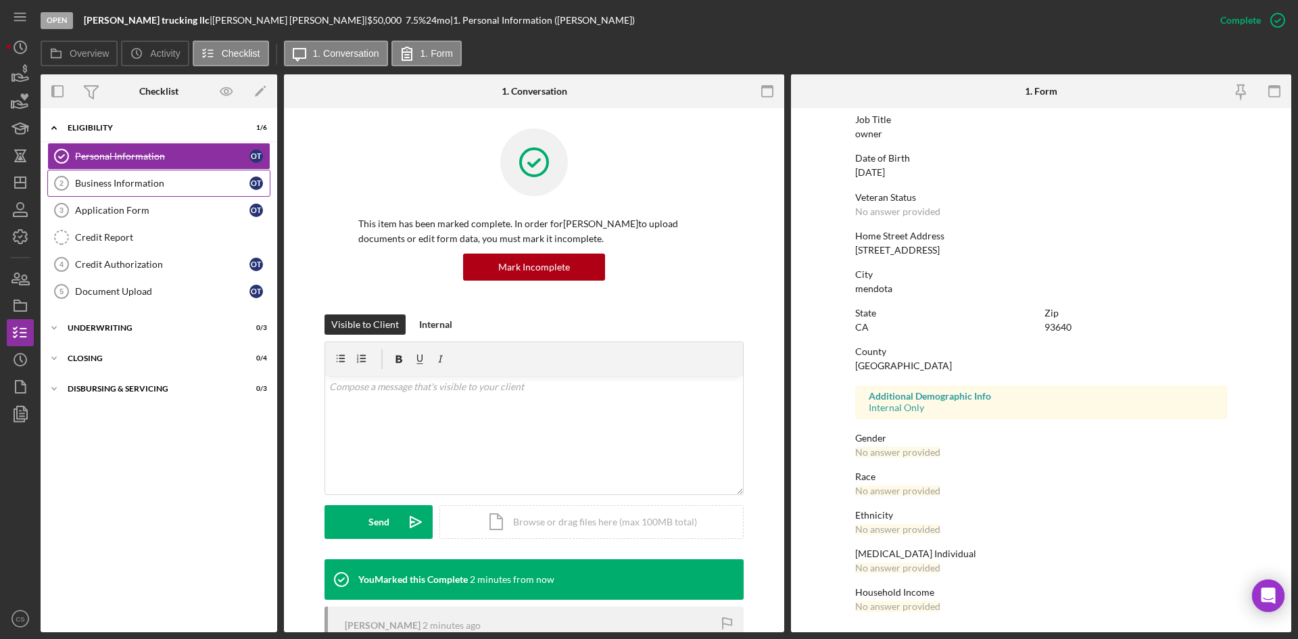
click at [165, 193] on link "Business Information 2 Business Information o t" at bounding box center [158, 183] width 223 height 27
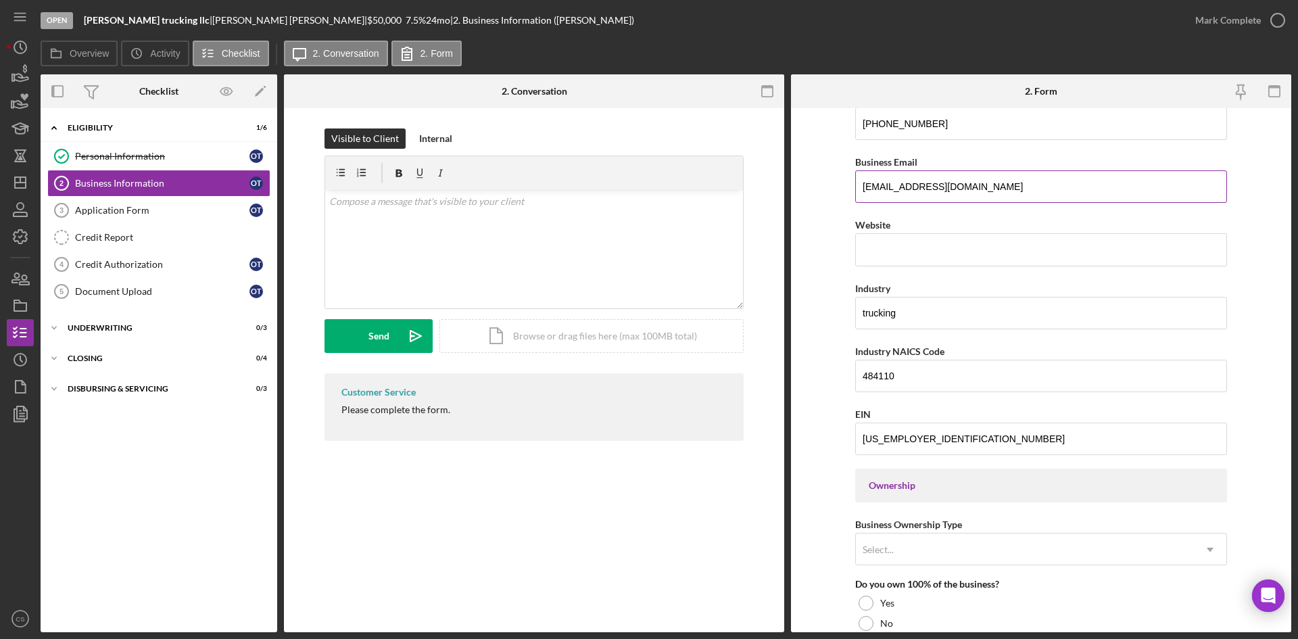
scroll to position [203, 0]
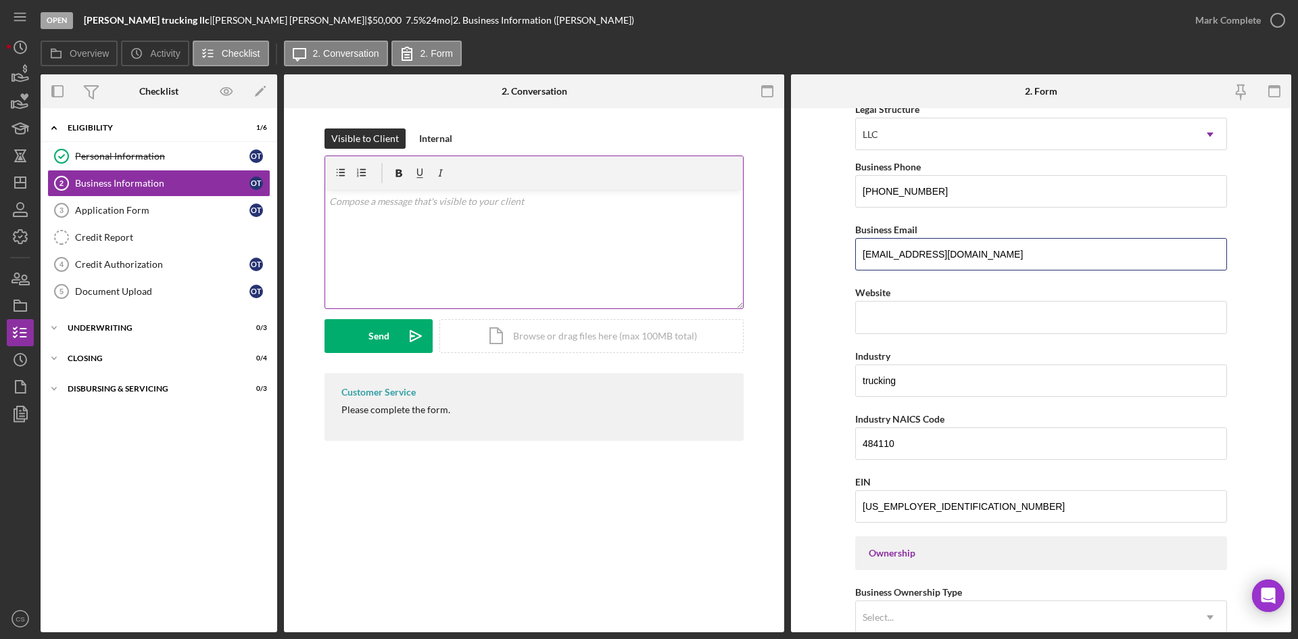
drag, startPoint x: 982, startPoint y: 260, endPoint x: 690, endPoint y: 220, distance: 294.9
click at [690, 220] on div "Overview Internal Workflow Stage Open Icon/Dropdown Arrow Archive (can unarchiv…" at bounding box center [666, 353] width 1251 height 558
click at [1080, 306] on input "Website" at bounding box center [1041, 317] width 372 height 32
click at [905, 287] on div "Website" at bounding box center [1041, 292] width 372 height 17
click at [997, 254] on input "[EMAIL_ADDRESS][DOMAIN_NAME]" at bounding box center [1041, 254] width 372 height 32
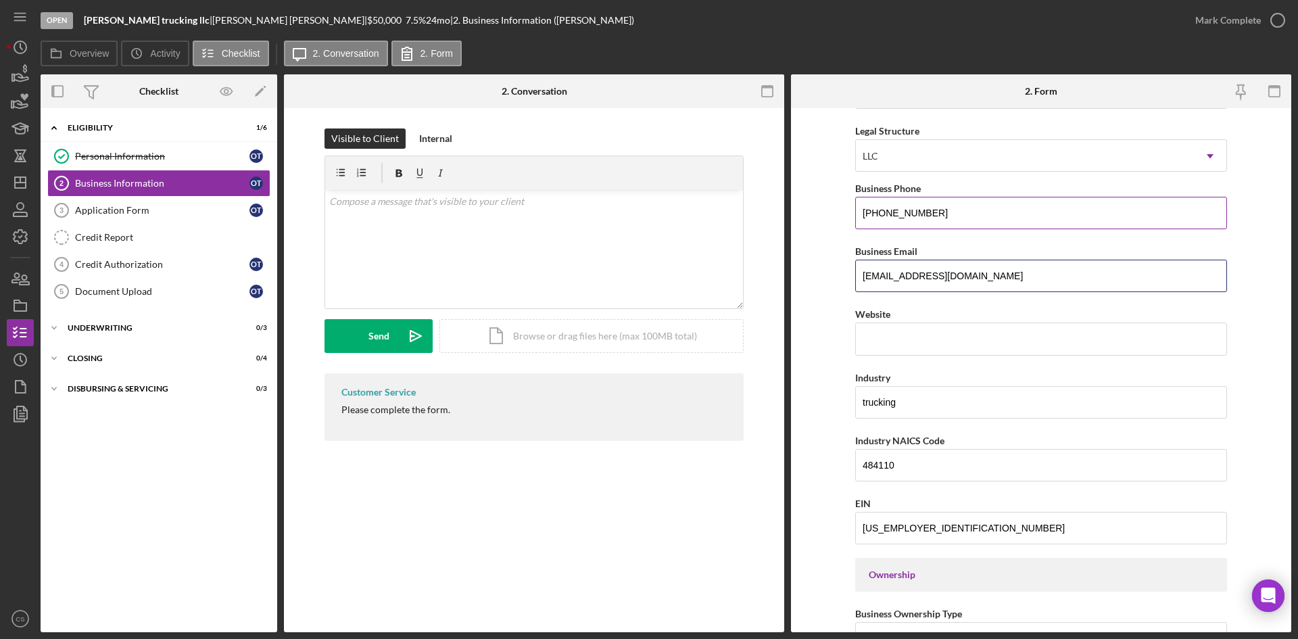
scroll to position [135, 0]
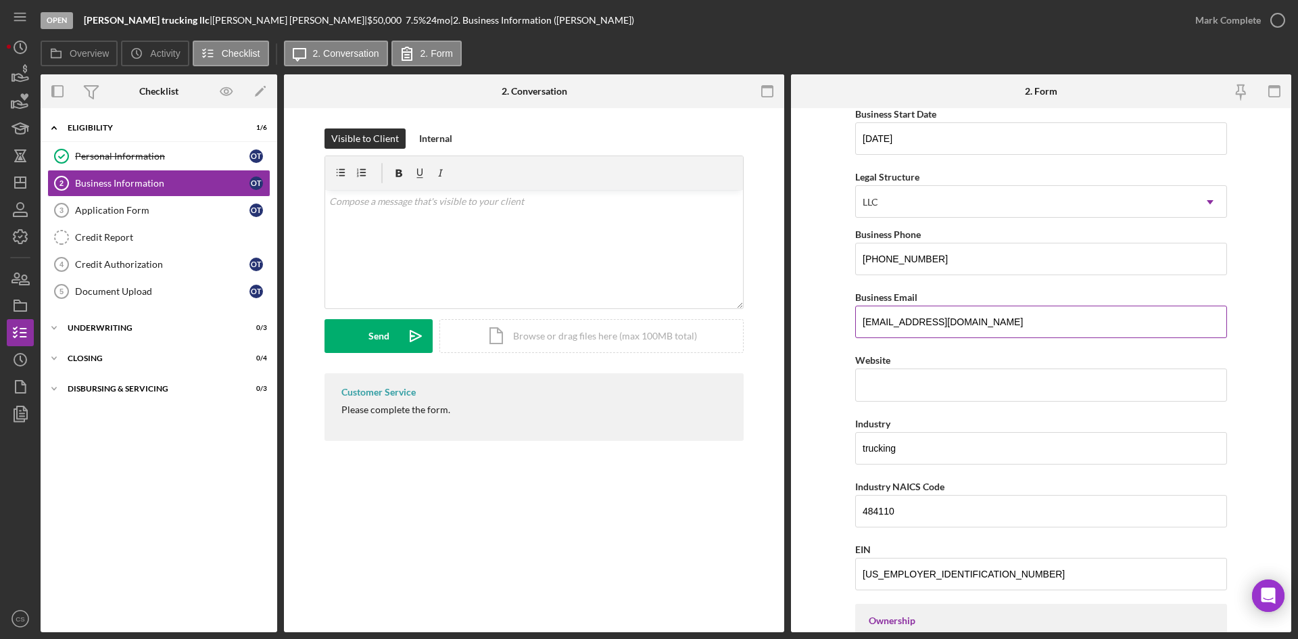
click at [959, 319] on input "[EMAIL_ADDRESS][DOMAIN_NAME]" at bounding box center [1041, 322] width 372 height 32
click at [1066, 312] on input "[EMAIL_ADDRESS][DOMAIN_NAME]" at bounding box center [1041, 322] width 372 height 32
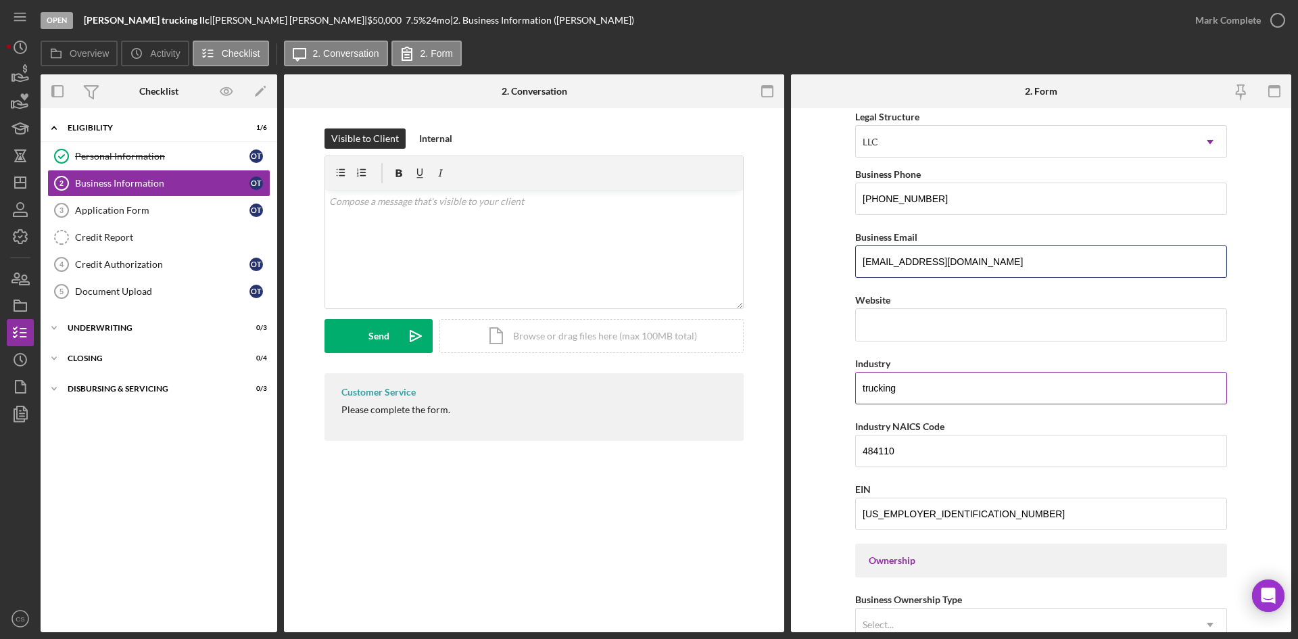
scroll to position [203, 0]
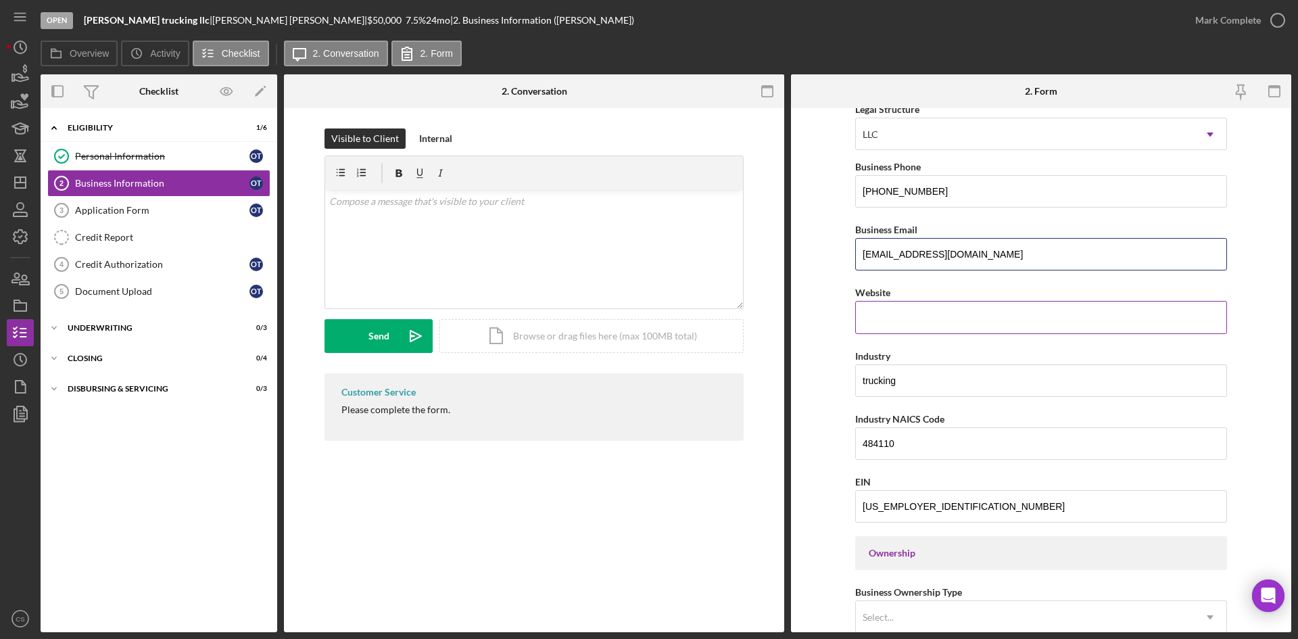
type input "[EMAIL_ADDRESS][DOMAIN_NAME]"
click at [1008, 299] on div "Website" at bounding box center [1041, 292] width 372 height 17
click at [983, 332] on input "Website" at bounding box center [1041, 317] width 372 height 32
click at [832, 378] on form "Business Name [PERSON_NAME] trucking llc DBA Business Start Date [DATE] Legal S…" at bounding box center [1041, 370] width 500 height 524
click at [926, 323] on input "Website" at bounding box center [1041, 317] width 372 height 32
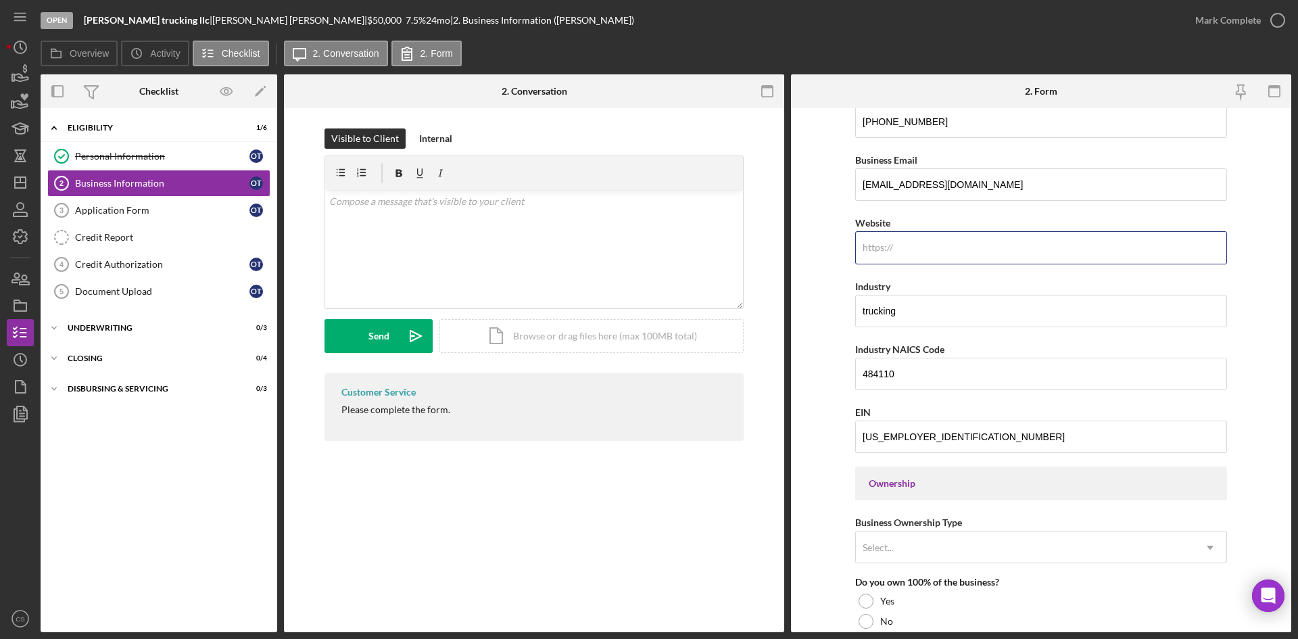
scroll to position [338, 0]
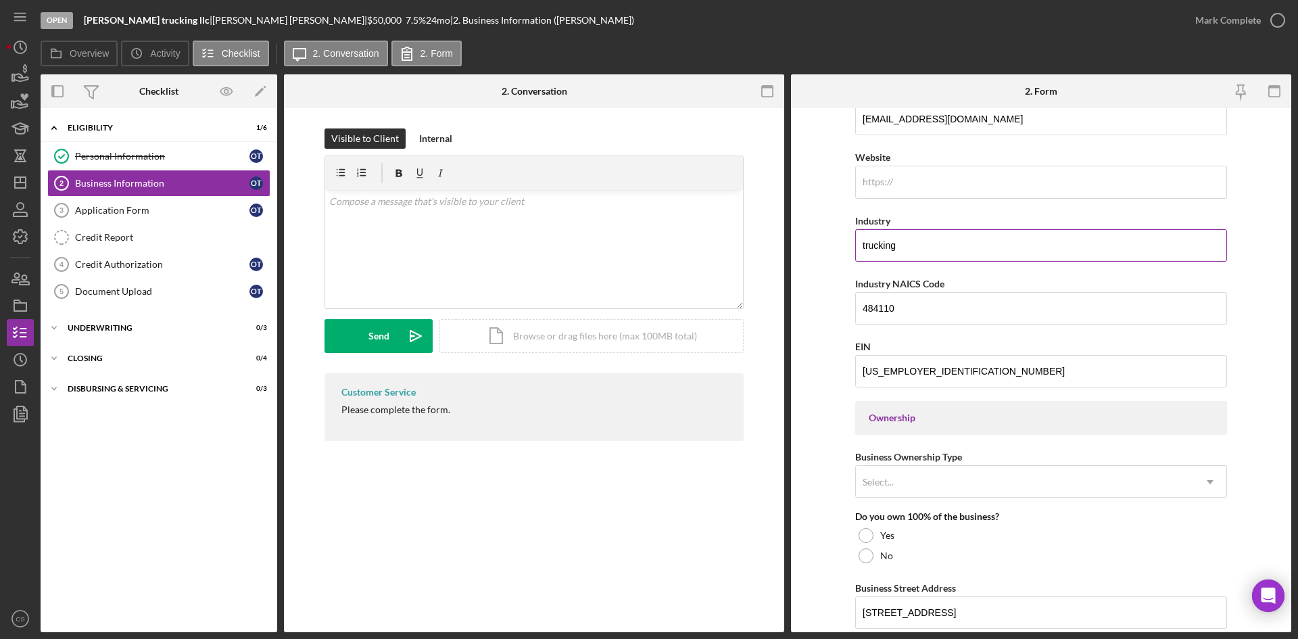
click at [984, 239] on input "trucking" at bounding box center [1041, 245] width 372 height 32
click at [831, 311] on form "Business Name [PERSON_NAME] trucking llc DBA Business Start Date [DATE] Legal S…" at bounding box center [1041, 370] width 500 height 524
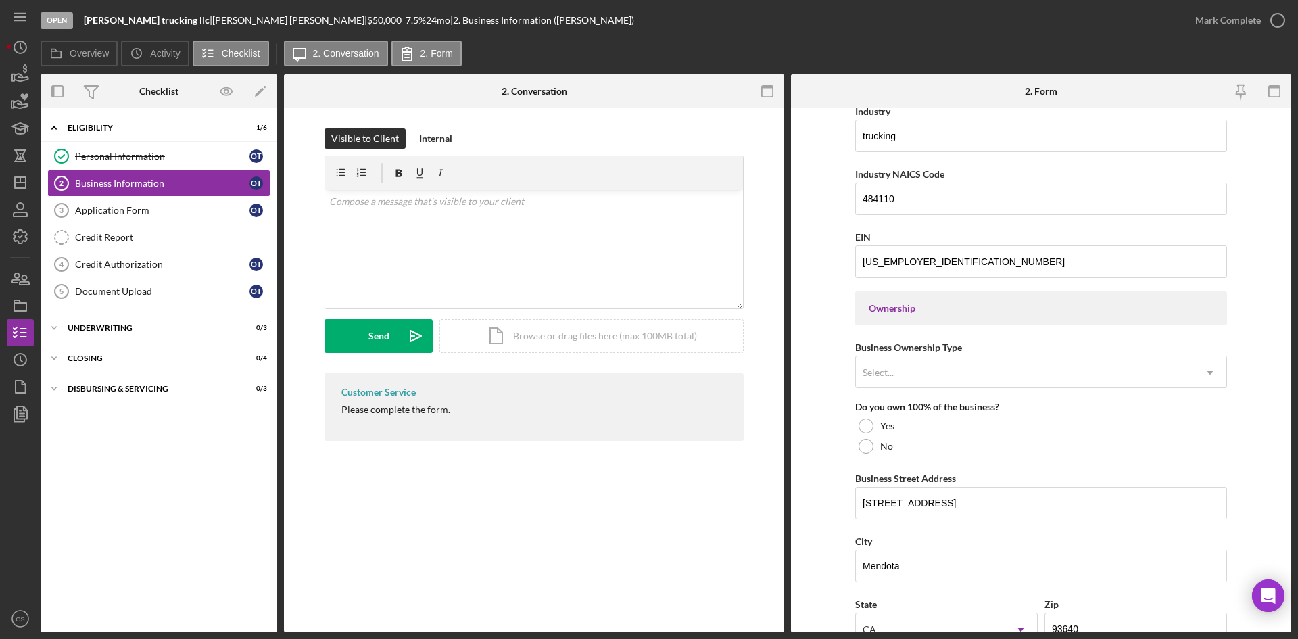
scroll to position [473, 0]
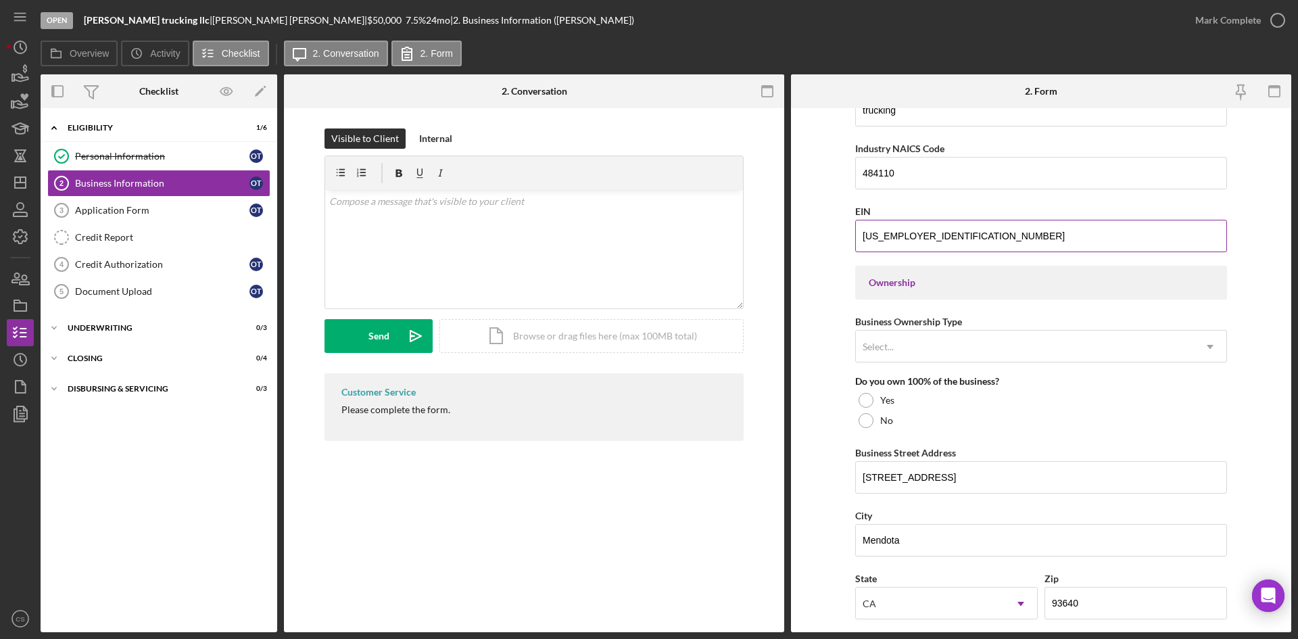
click at [954, 239] on input "[US_EMPLOYER_IDENTIFICATION_NUMBER]" at bounding box center [1041, 236] width 372 height 32
click at [944, 335] on div "Select..." at bounding box center [1025, 346] width 338 height 31
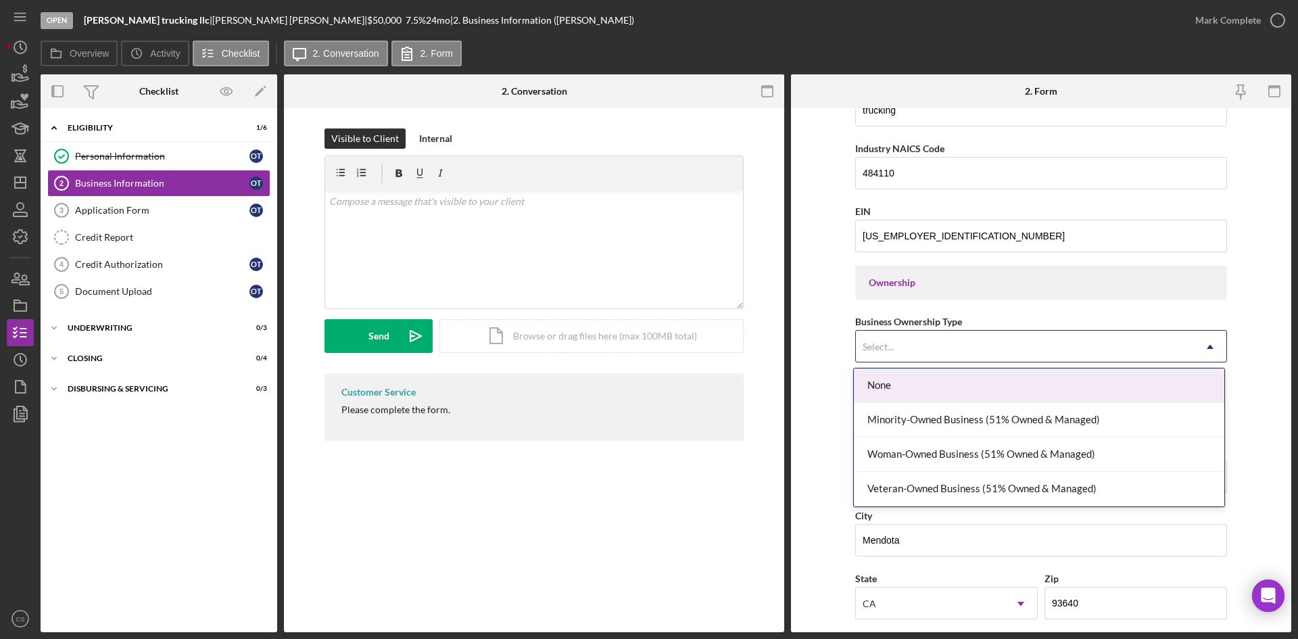
click at [942, 336] on div "Select..." at bounding box center [1025, 346] width 338 height 31
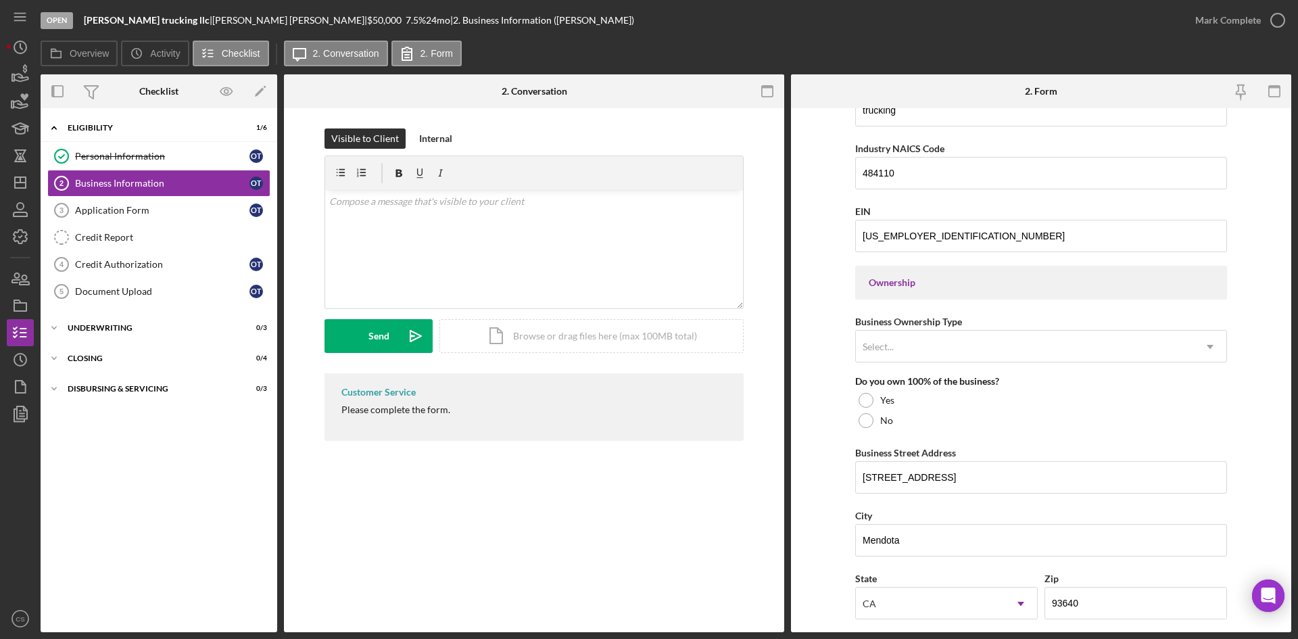
click at [838, 308] on form "Business Name [PERSON_NAME] trucking llc DBA Business Start Date [DATE] Legal S…" at bounding box center [1041, 370] width 500 height 524
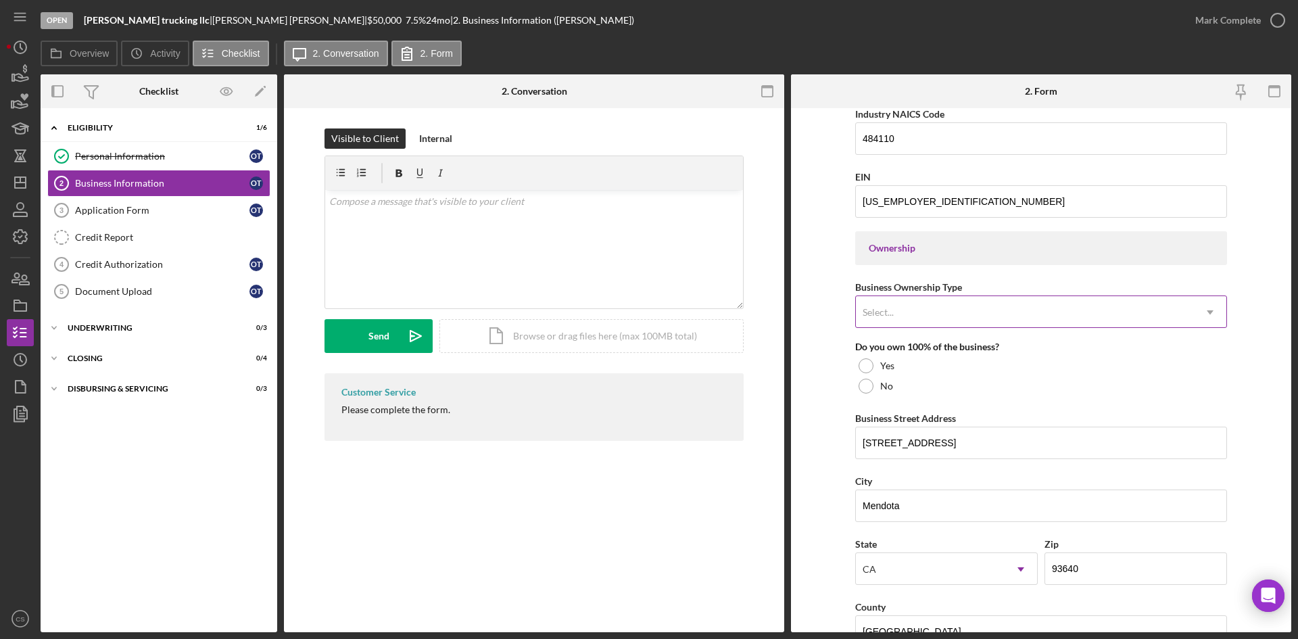
scroll to position [541, 0]
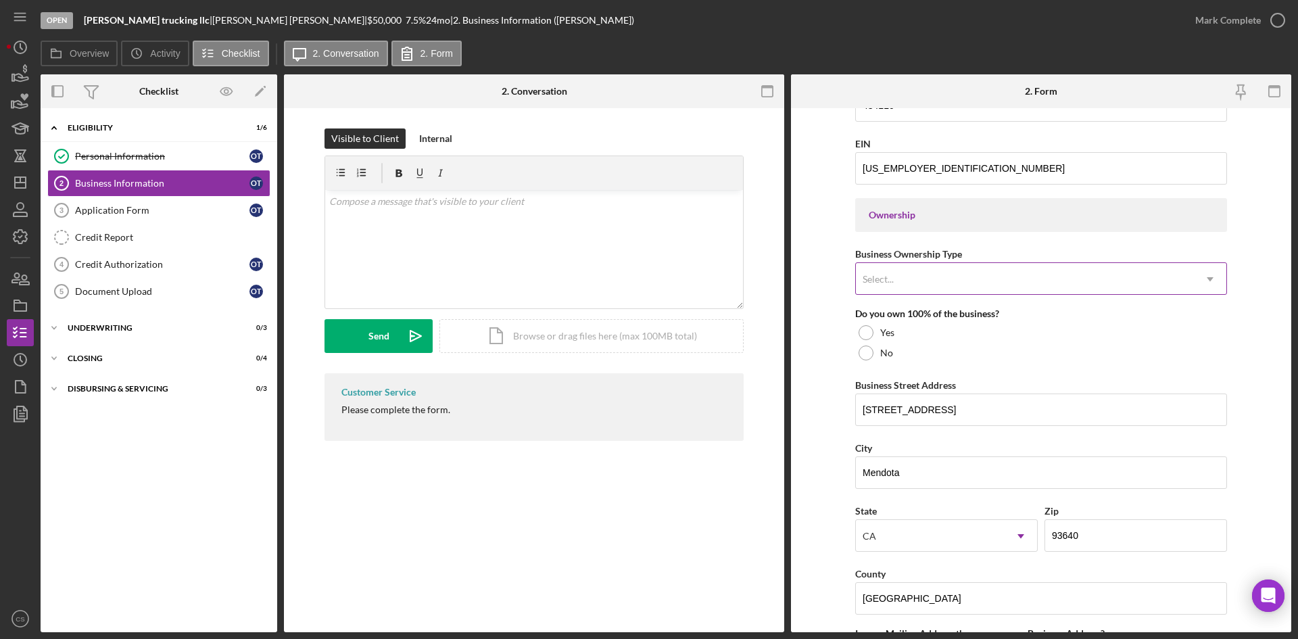
click at [973, 283] on div "Select..." at bounding box center [1025, 279] width 338 height 31
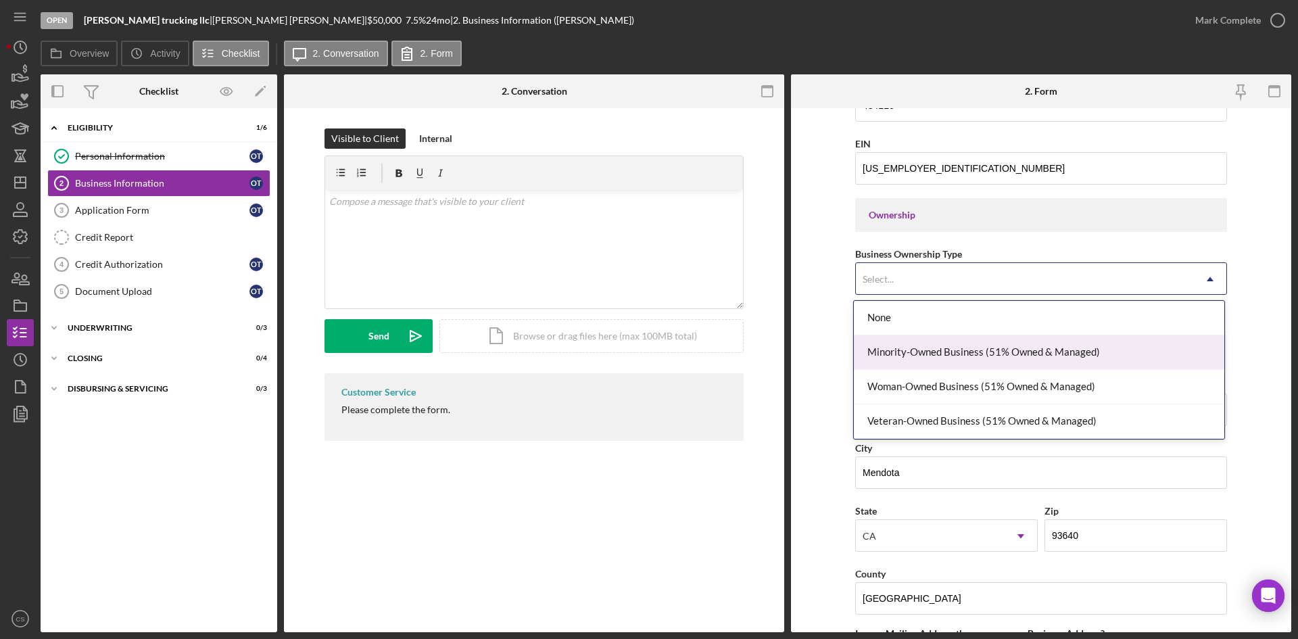
click at [990, 346] on div "Minority-Owned Business (51% Owned & Managed)" at bounding box center [1039, 352] width 371 height 34
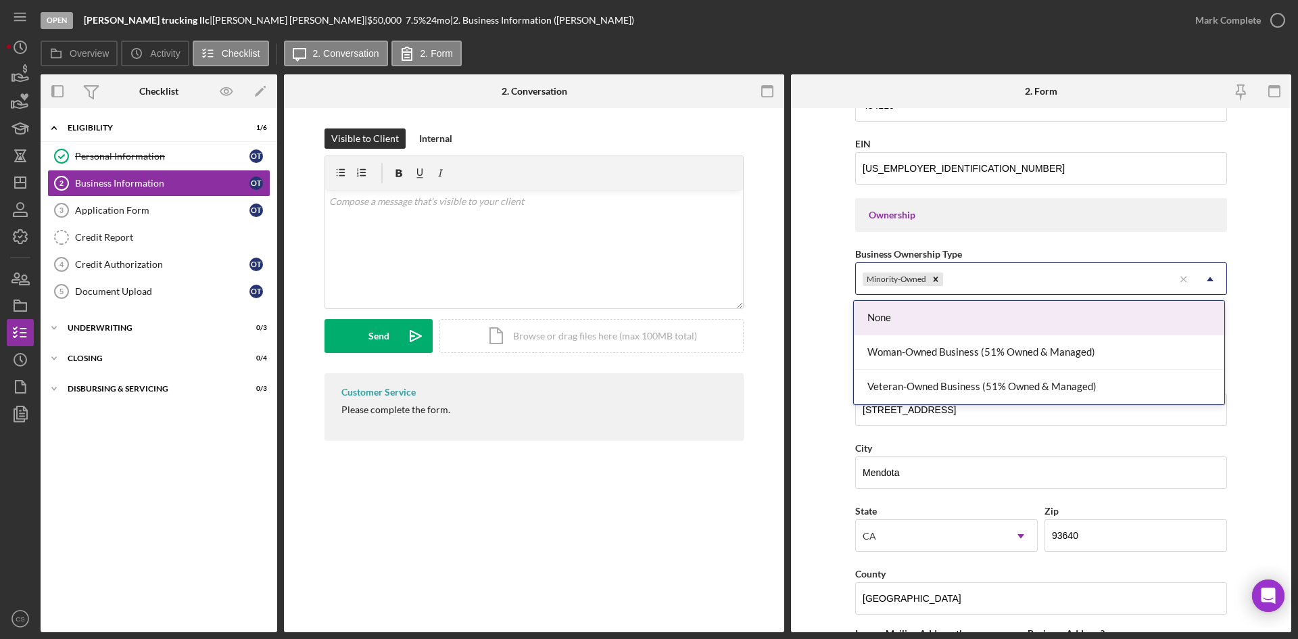
click at [1043, 274] on div "Minority-Owned" at bounding box center [1015, 279] width 318 height 31
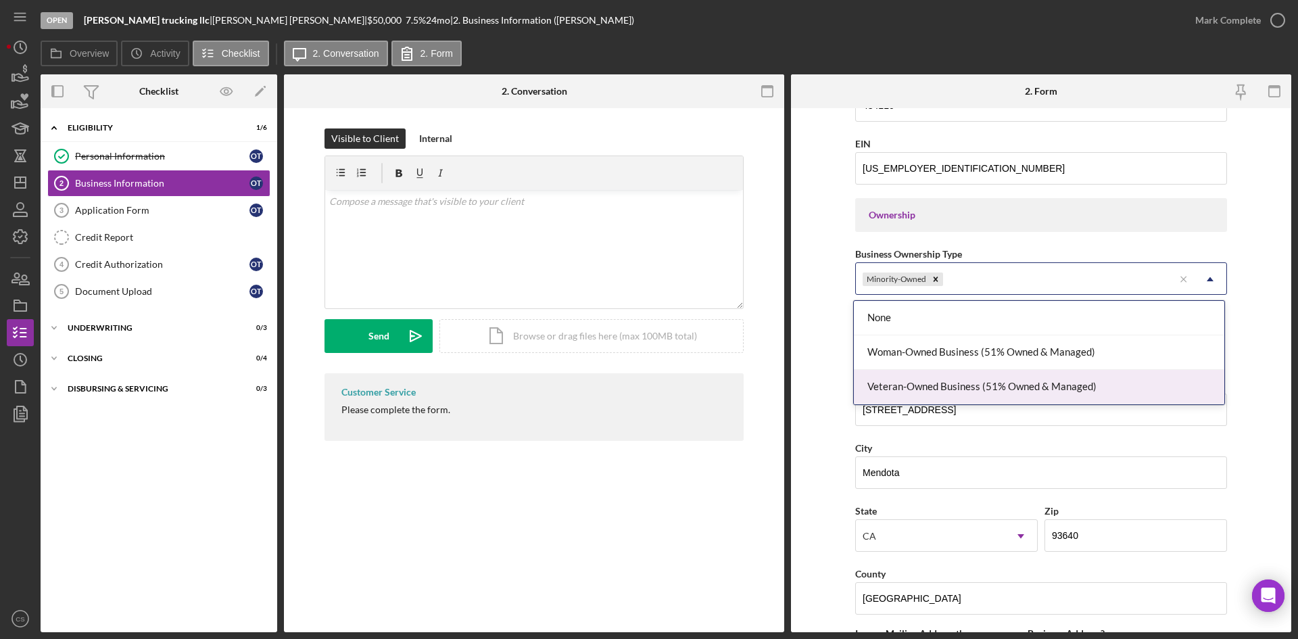
click at [825, 380] on form "Business Name [PERSON_NAME] trucking llc DBA Business Start Date [DATE] Legal S…" at bounding box center [1041, 370] width 500 height 524
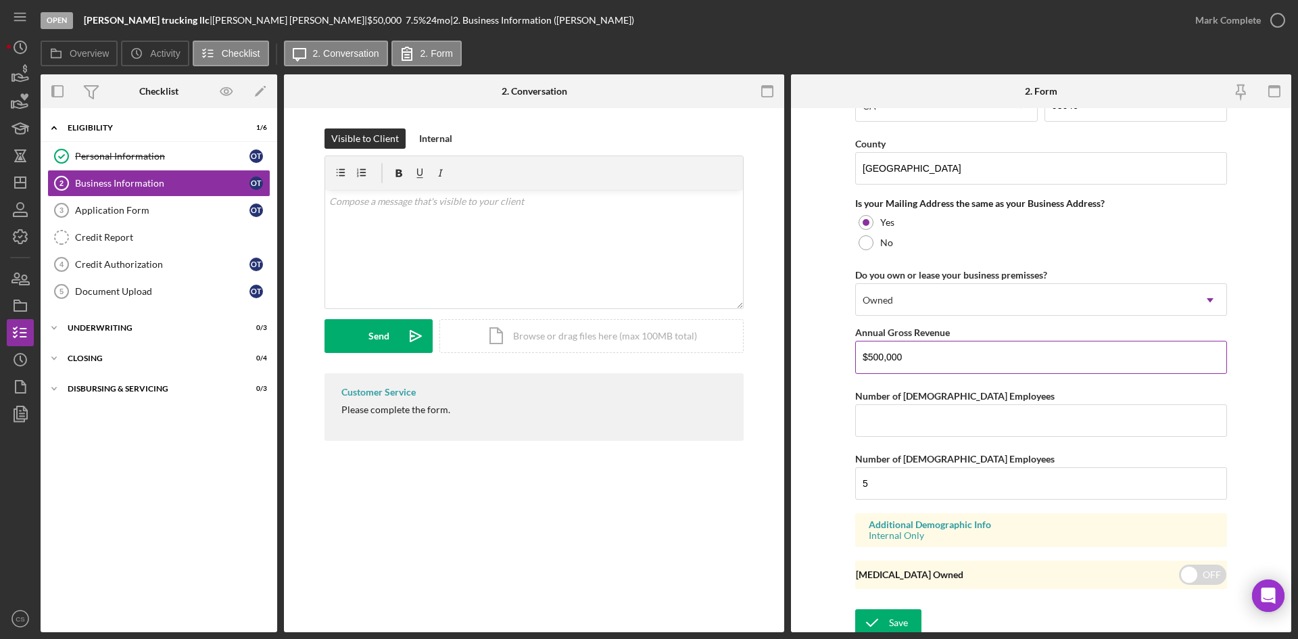
scroll to position [977, 0]
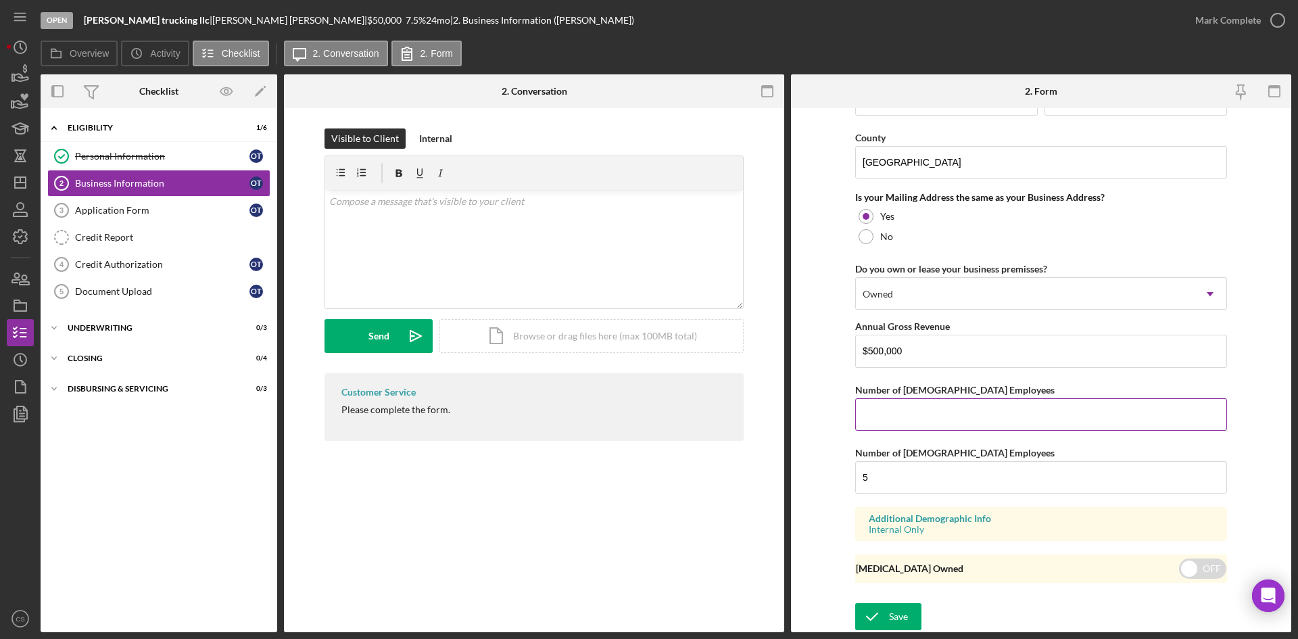
drag, startPoint x: 914, startPoint y: 415, endPoint x: 921, endPoint y: 408, distance: 9.6
click at [914, 415] on input "Number of [DEMOGRAPHIC_DATA] Employees" at bounding box center [1041, 414] width 372 height 32
click at [953, 419] on input "Number of [DEMOGRAPHIC_DATA] Employees" at bounding box center [1041, 414] width 372 height 32
click at [835, 433] on form "Business Name [PERSON_NAME] trucking llc DBA Business Start Date [DATE] Legal S…" at bounding box center [1041, 370] width 500 height 524
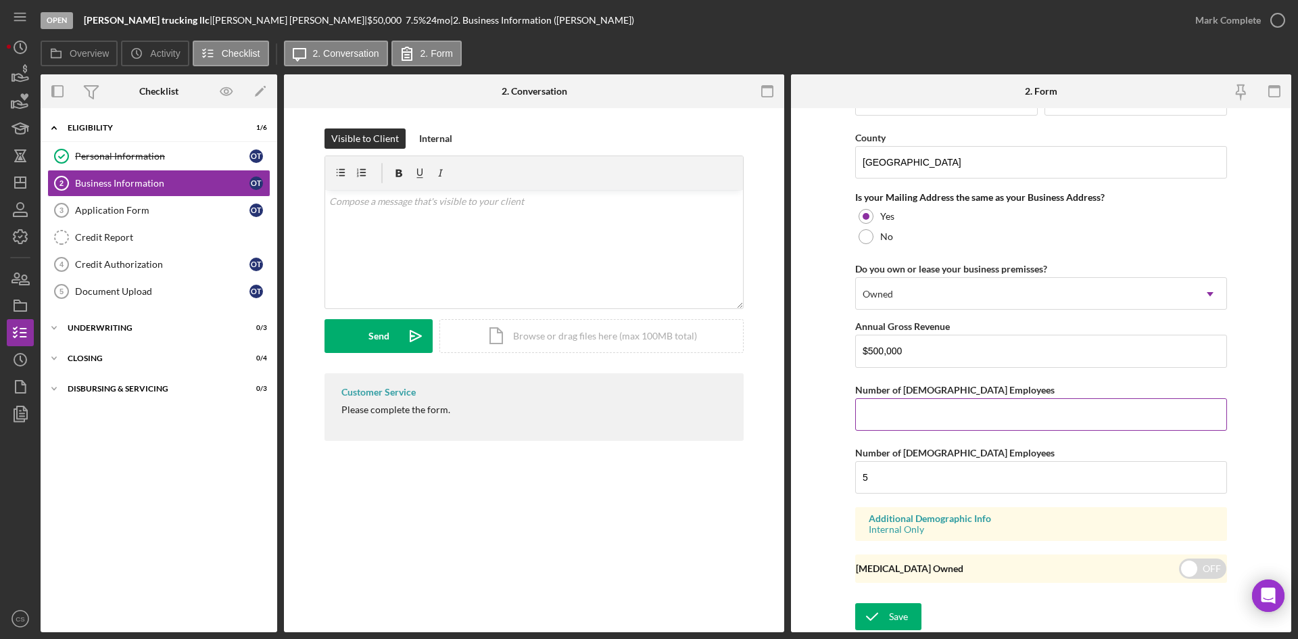
drag, startPoint x: 937, startPoint y: 421, endPoint x: 1005, endPoint y: 430, distance: 69.0
click at [937, 421] on input "Number of [DEMOGRAPHIC_DATA] Employees" at bounding box center [1041, 414] width 372 height 32
click at [849, 445] on form "Business Name [PERSON_NAME] trucking llc DBA Business Start Date [DATE] Legal S…" at bounding box center [1041, 370] width 500 height 524
click at [896, 475] on input "5" at bounding box center [1041, 477] width 372 height 32
type input "4"
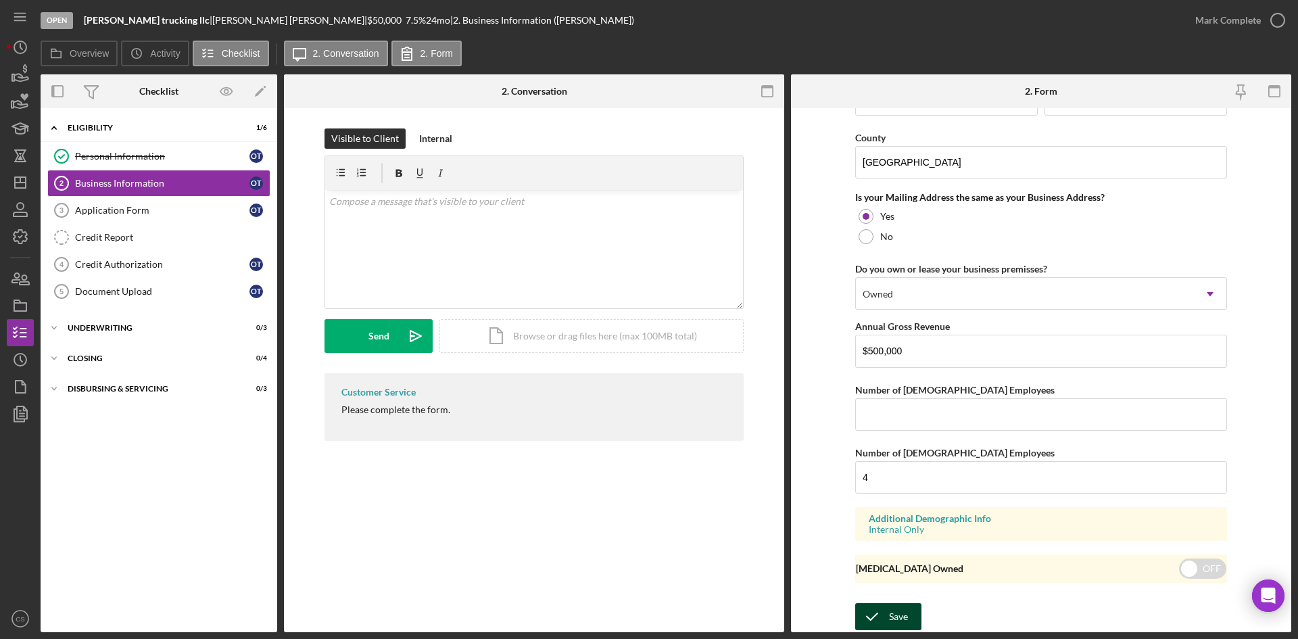
click at [882, 622] on icon "submit" at bounding box center [872, 617] width 34 height 34
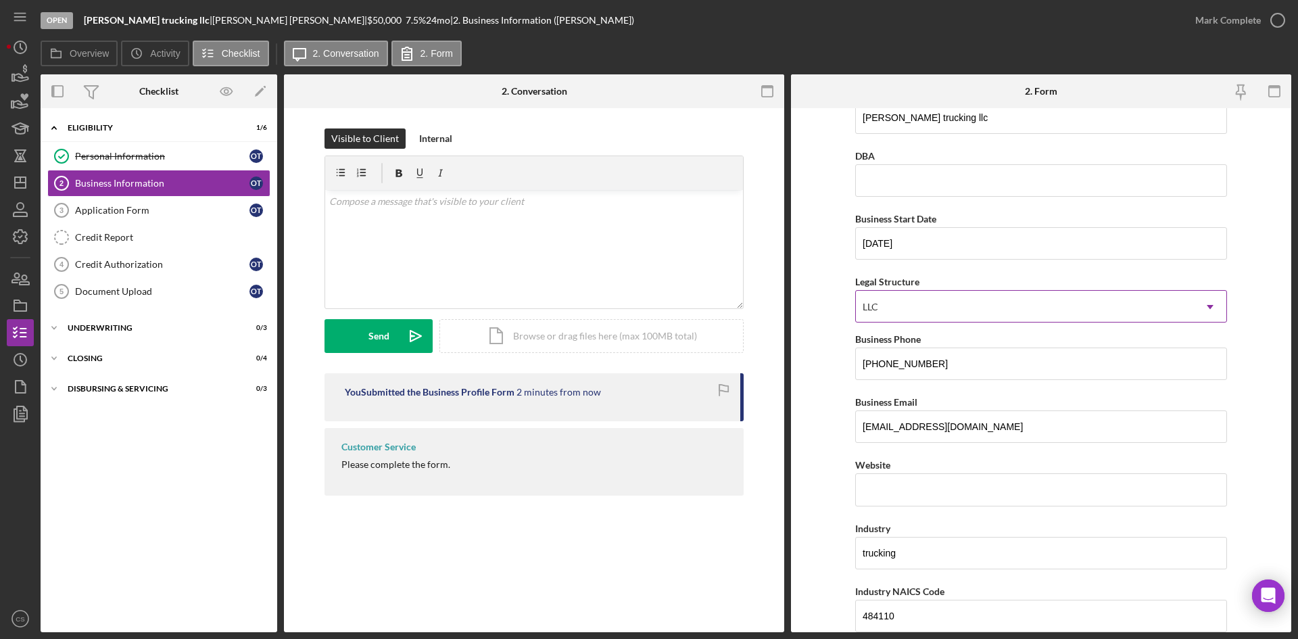
scroll to position [0, 0]
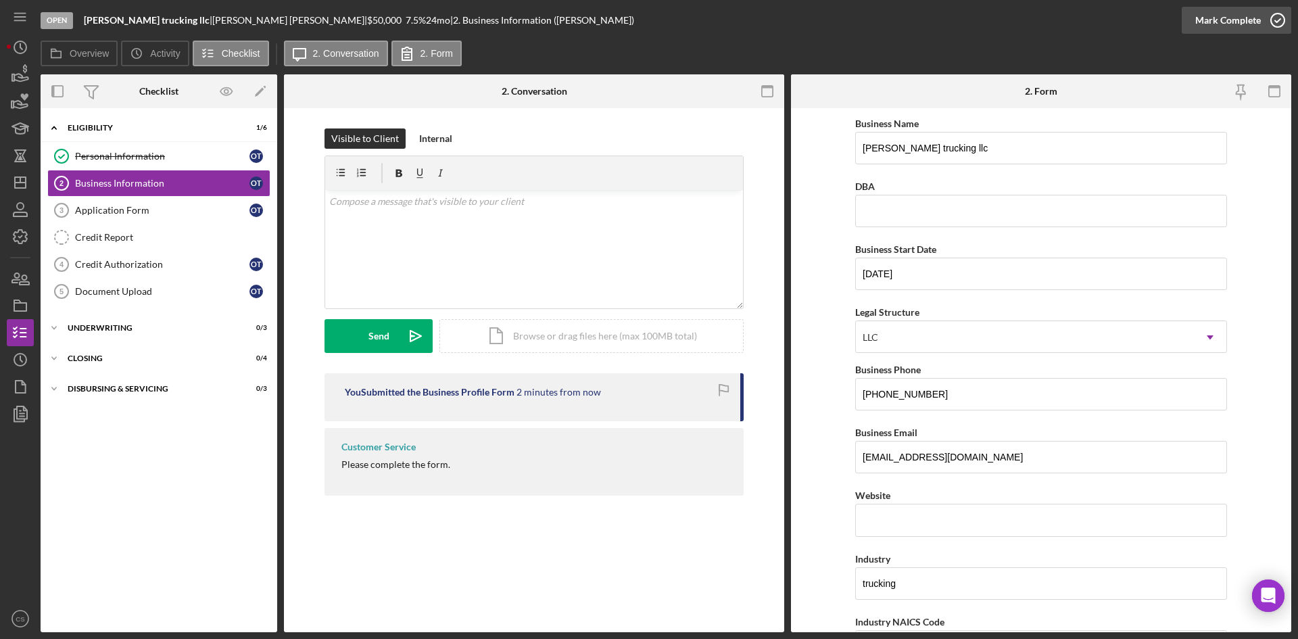
click at [1282, 26] on icon "button" at bounding box center [1278, 20] width 34 height 34
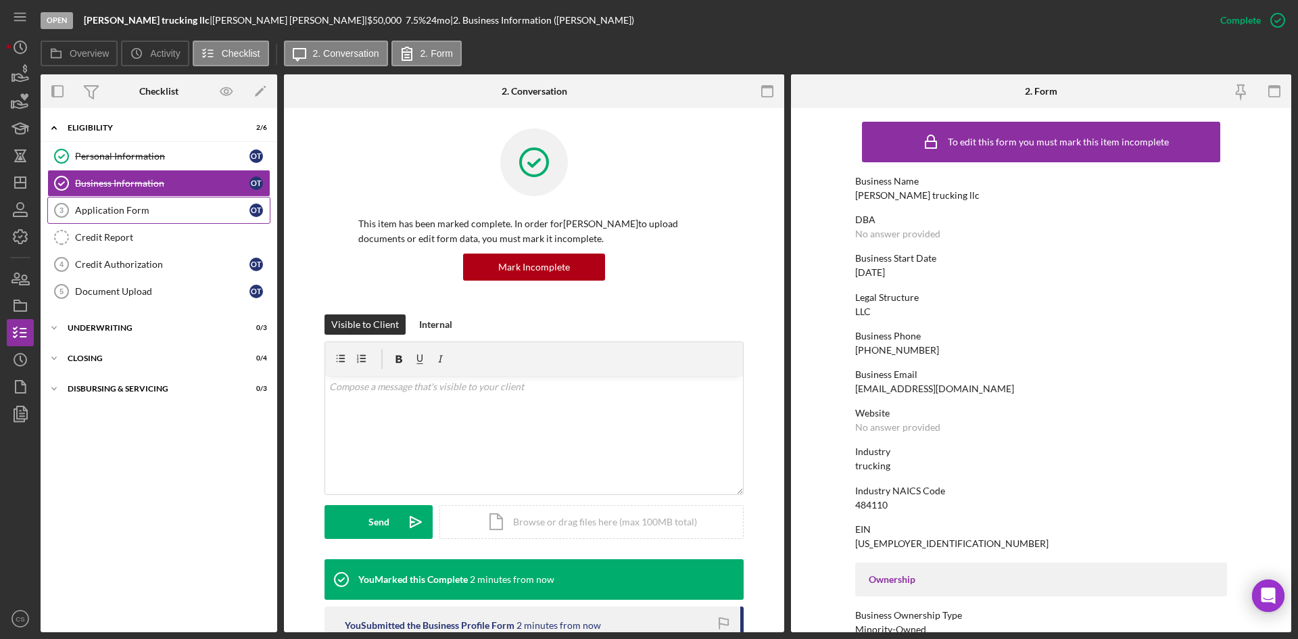
click at [180, 208] on div "Application Form" at bounding box center [162, 210] width 174 height 11
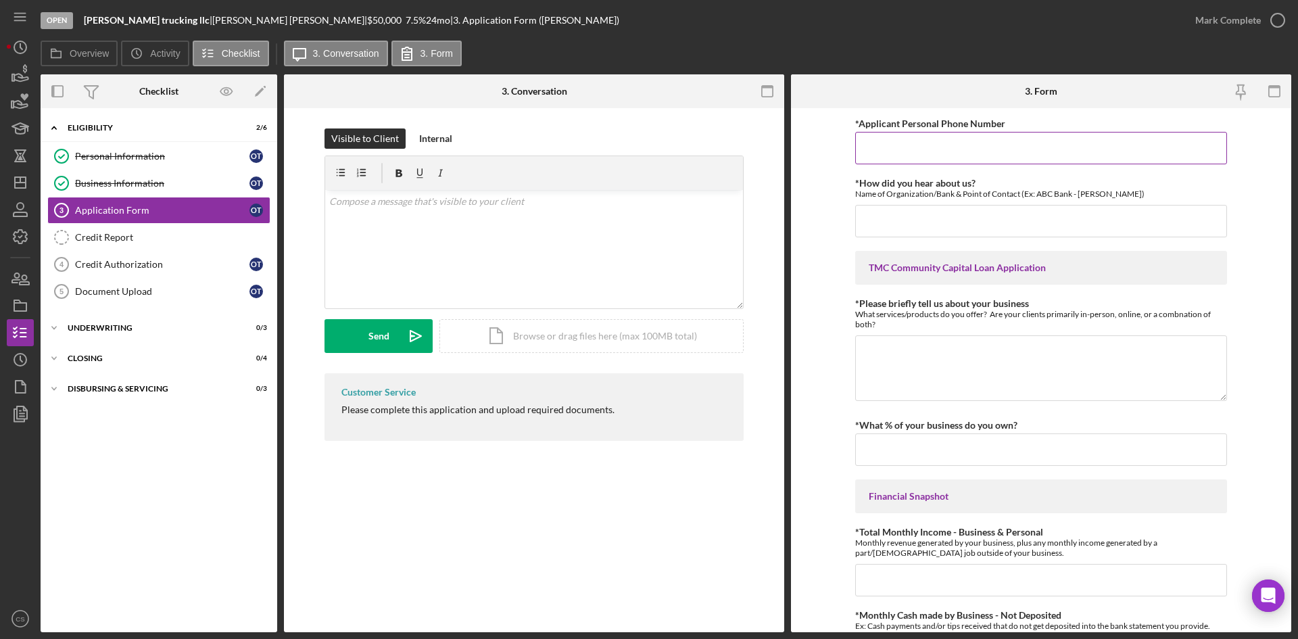
click at [928, 154] on input "*Applicant Personal Phone Number" at bounding box center [1041, 148] width 372 height 32
type input "[PHONE_NUMBER]"
click at [935, 212] on input "*How did you hear about us?" at bounding box center [1041, 221] width 372 height 32
type input "past borroer"
click at [1066, 359] on textarea "*Please briefly tell us about your business" at bounding box center [1041, 367] width 372 height 65
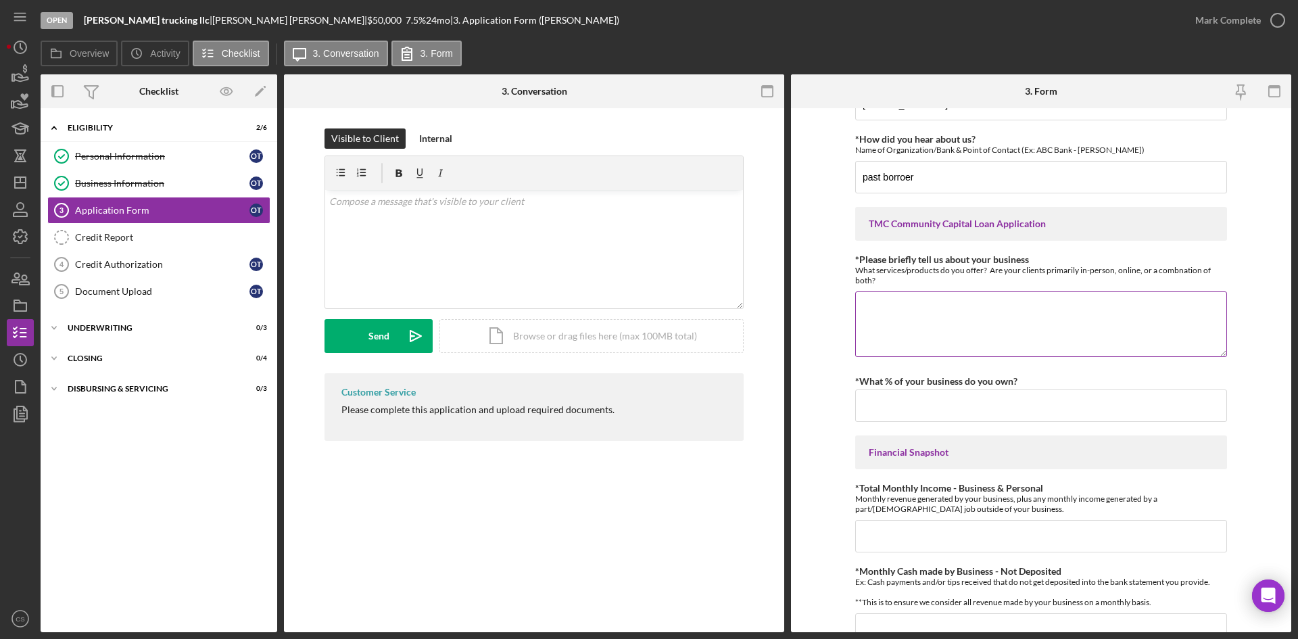
scroll to position [68, 0]
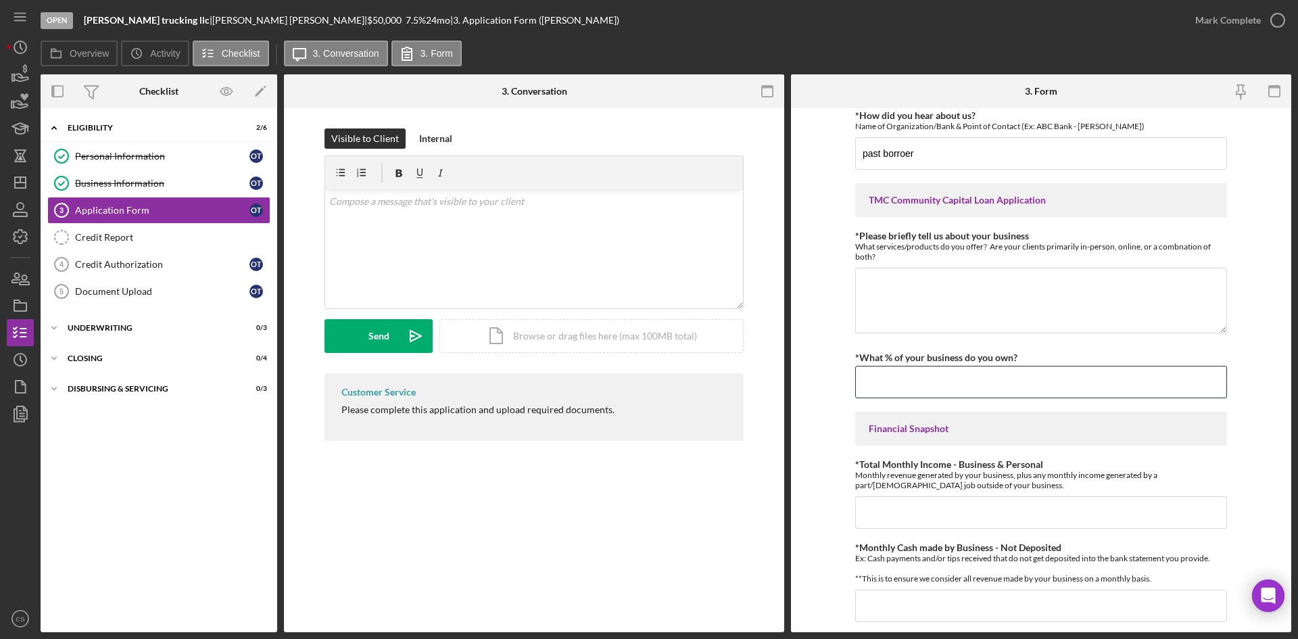
drag, startPoint x: 954, startPoint y: 378, endPoint x: 1056, endPoint y: 346, distance: 107.1
click at [954, 379] on input "*What % of your business do you own?" at bounding box center [1041, 382] width 372 height 32
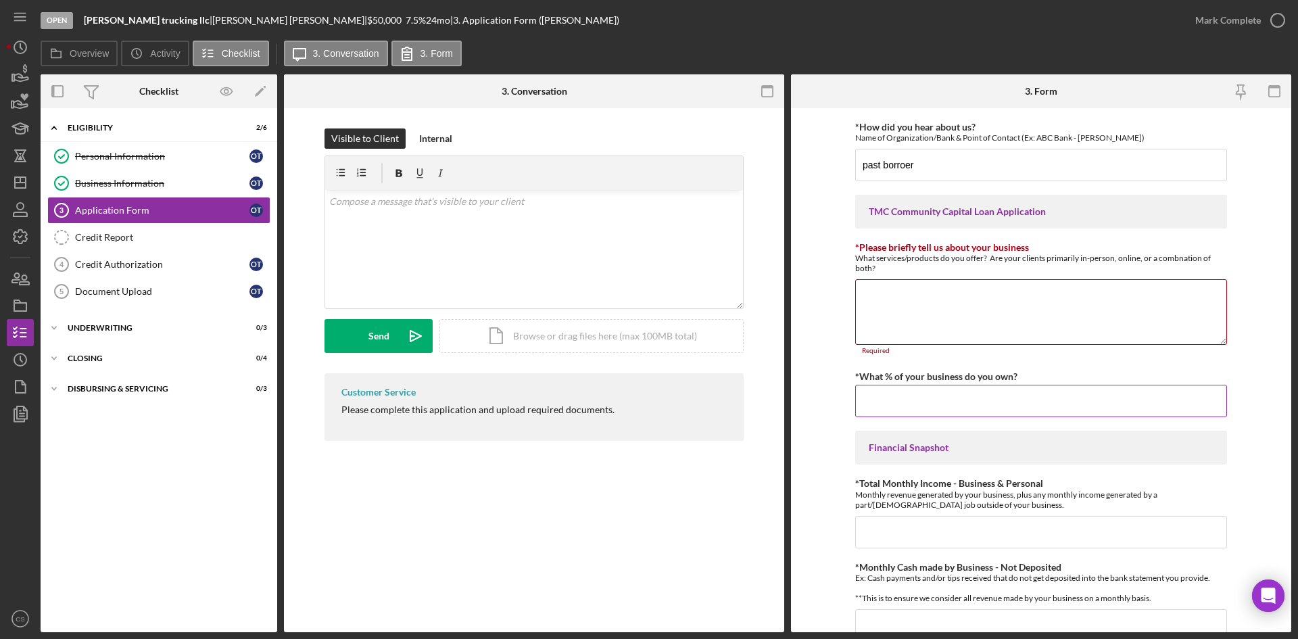
scroll to position [135, 0]
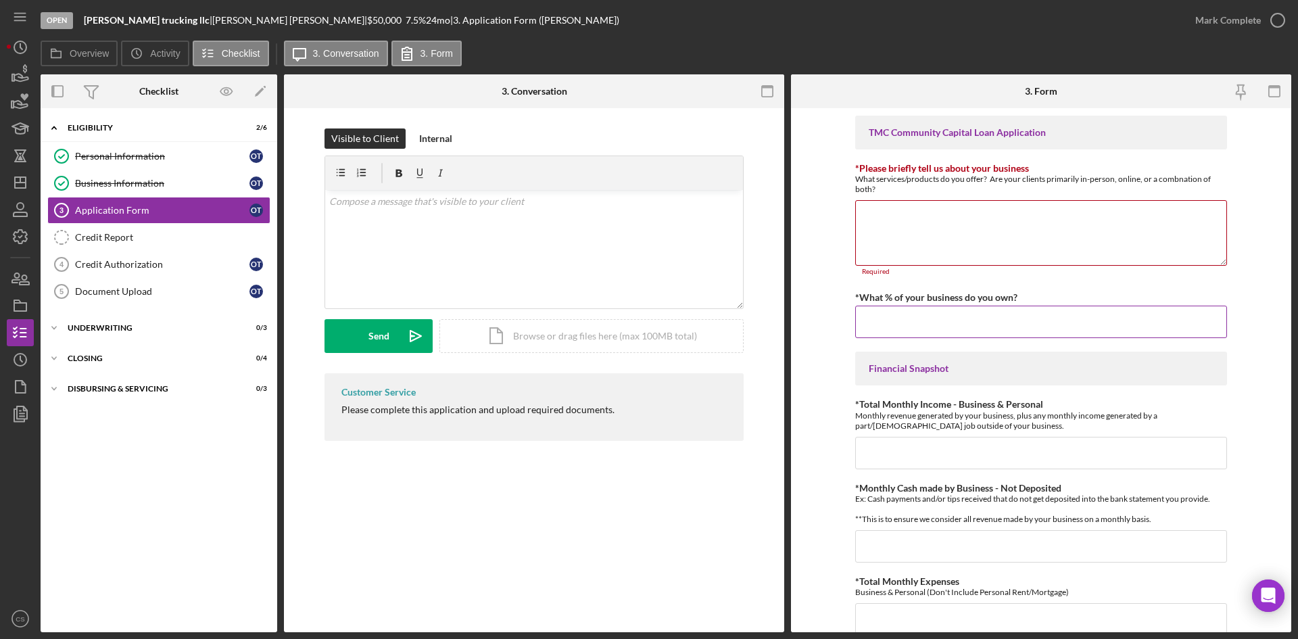
click at [973, 336] on input "*What % of your business do you own?" at bounding box center [1041, 322] width 372 height 32
click at [952, 312] on input "*What % of your business do you own?" at bounding box center [1041, 322] width 372 height 32
type input "100.00000%"
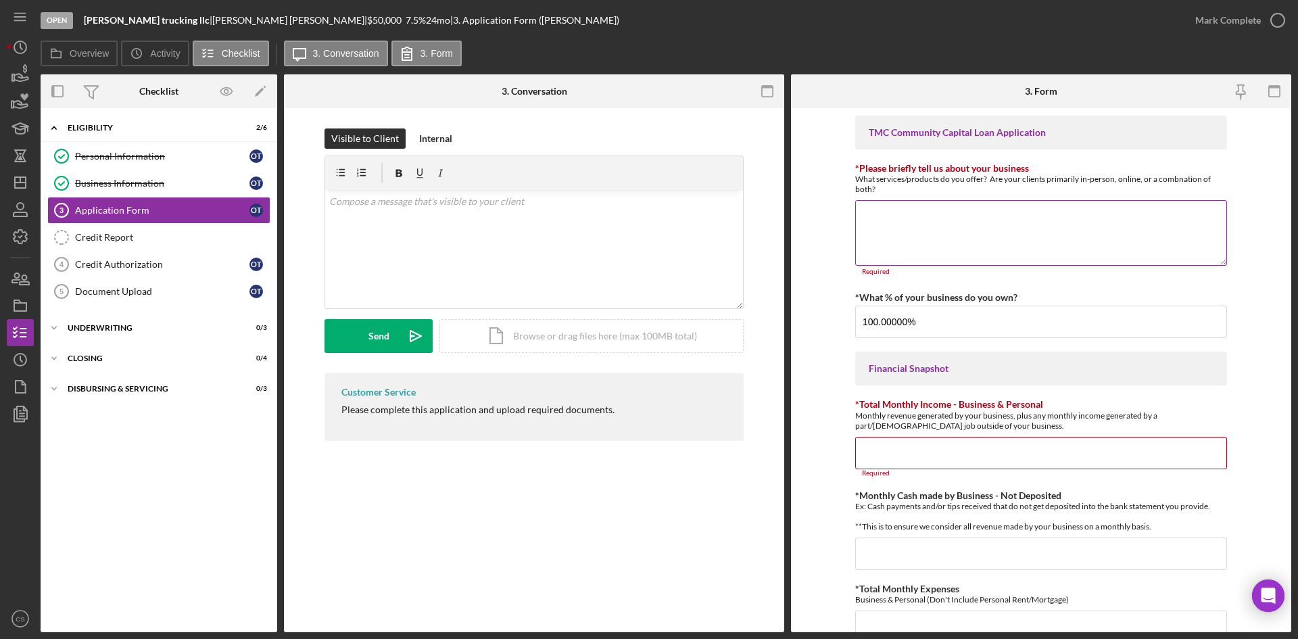
click at [930, 271] on div "Required" at bounding box center [1041, 272] width 372 height 8
click at [924, 244] on textarea "*Please briefly tell us about your business" at bounding box center [1041, 232] width 372 height 65
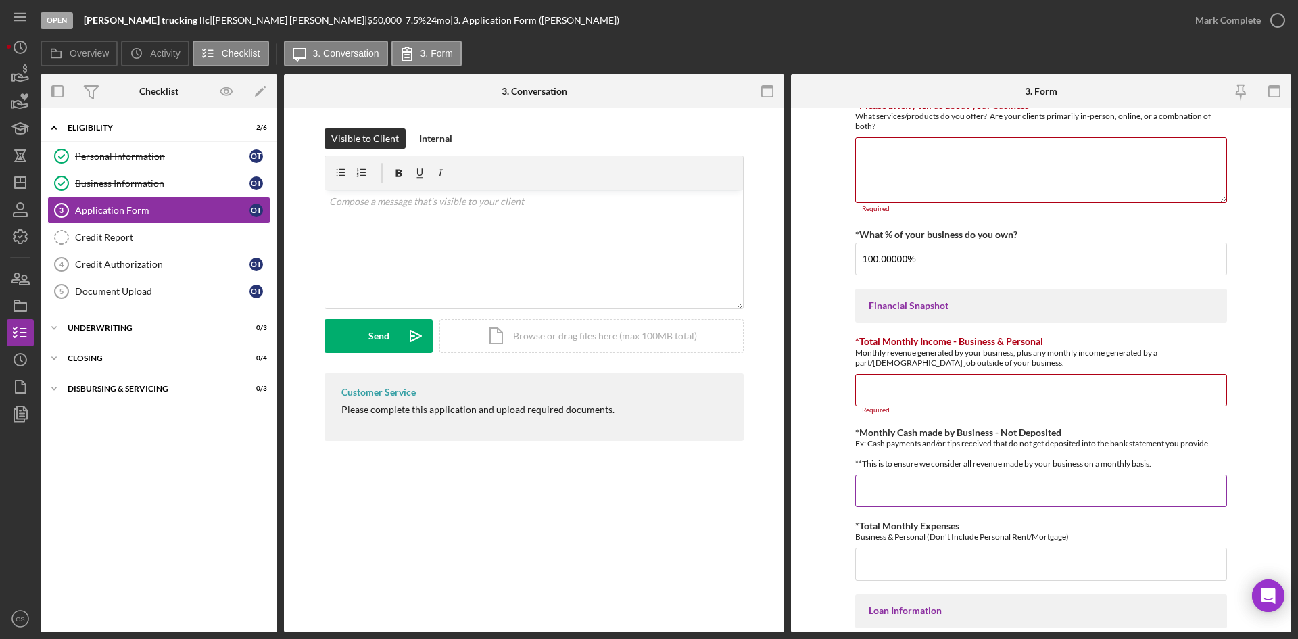
scroll to position [271, 0]
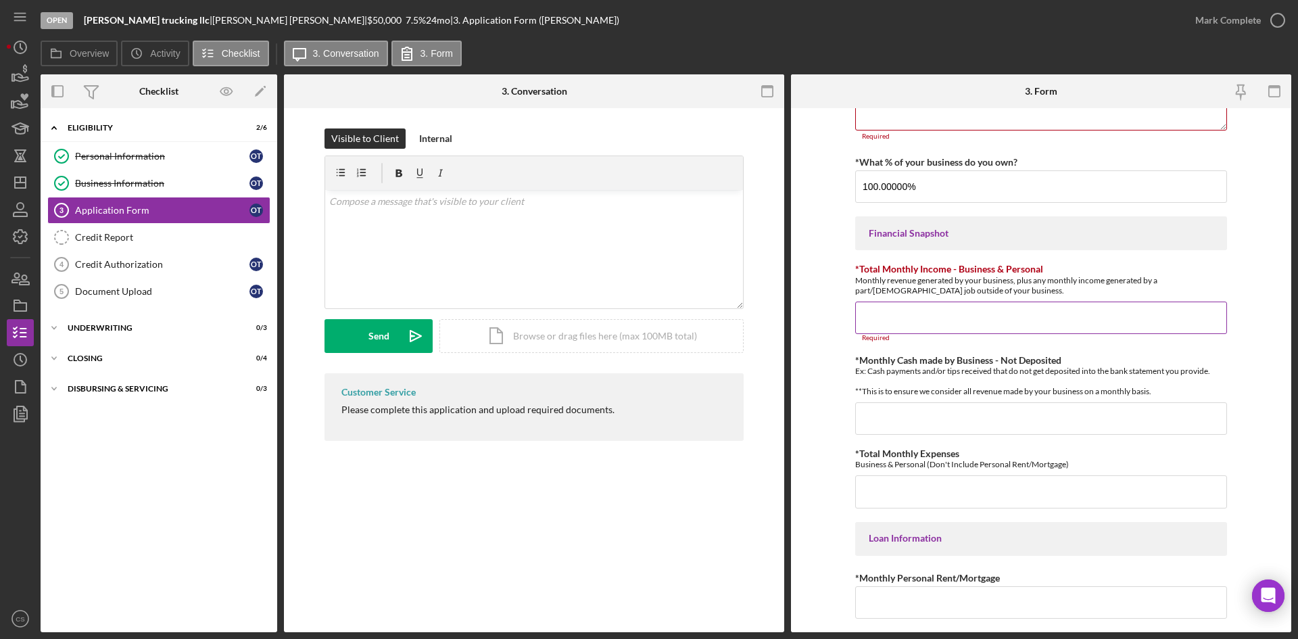
click at [885, 323] on input "*Total Monthly Income - Business & Personal" at bounding box center [1041, 318] width 372 height 32
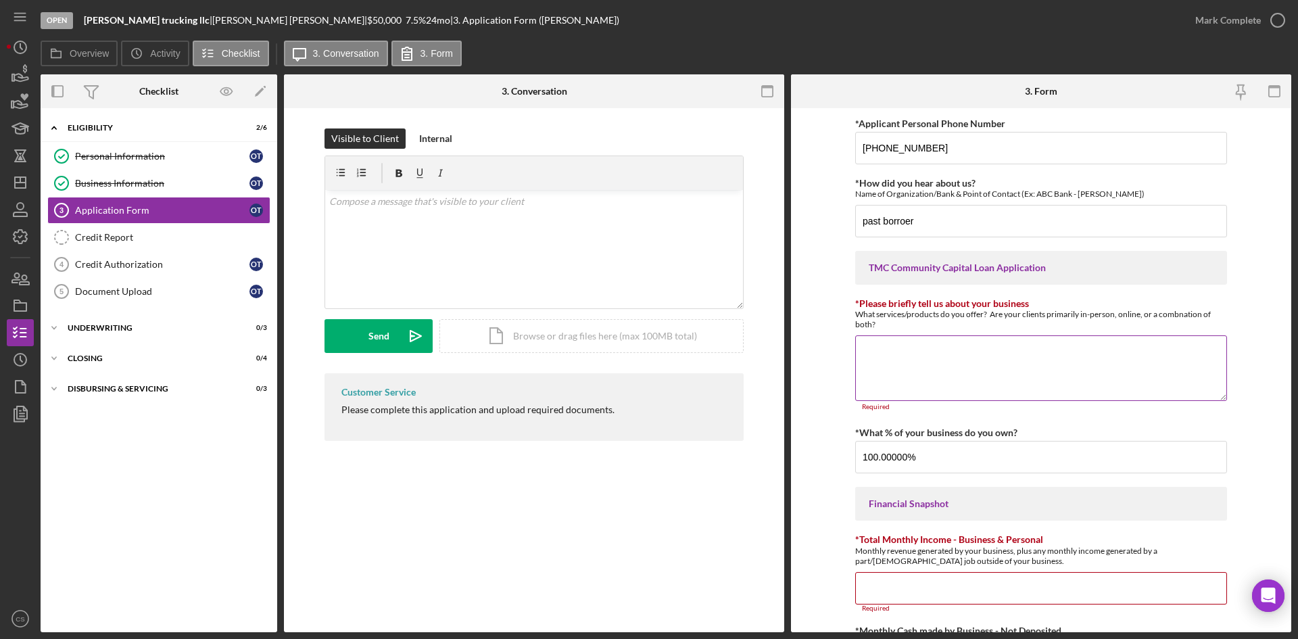
click at [960, 404] on div "Required" at bounding box center [1041, 407] width 372 height 8
click at [952, 383] on textarea "*Please briefly tell us about your business" at bounding box center [1041, 367] width 372 height 65
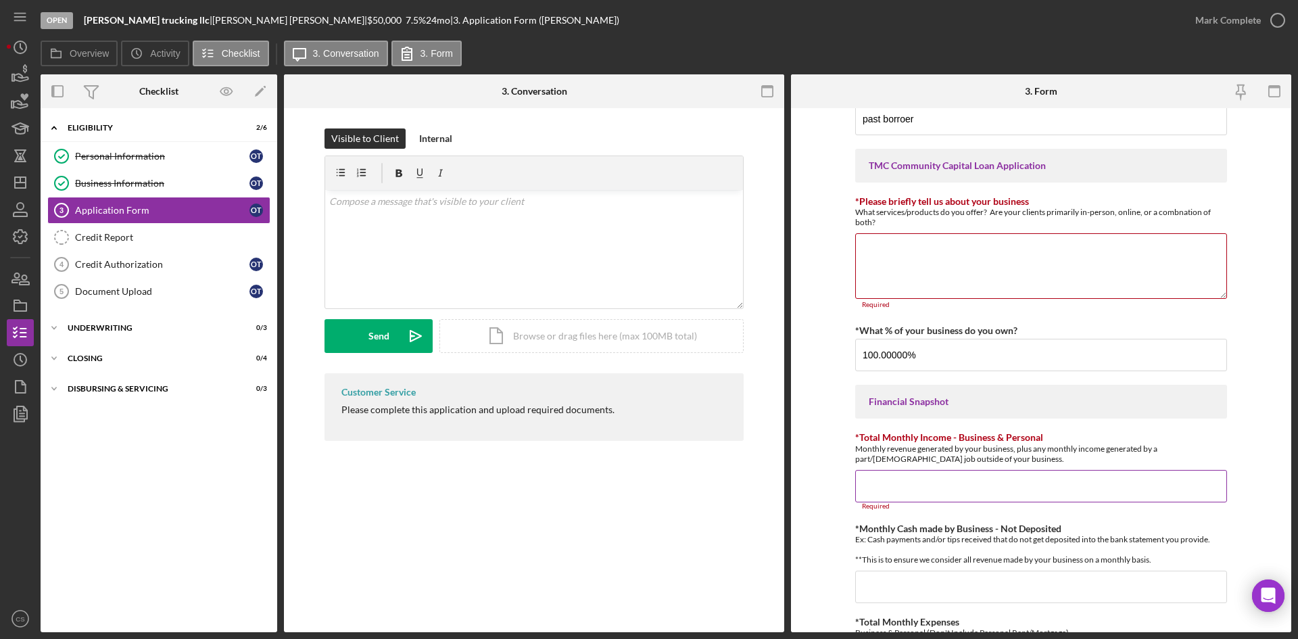
scroll to position [135, 0]
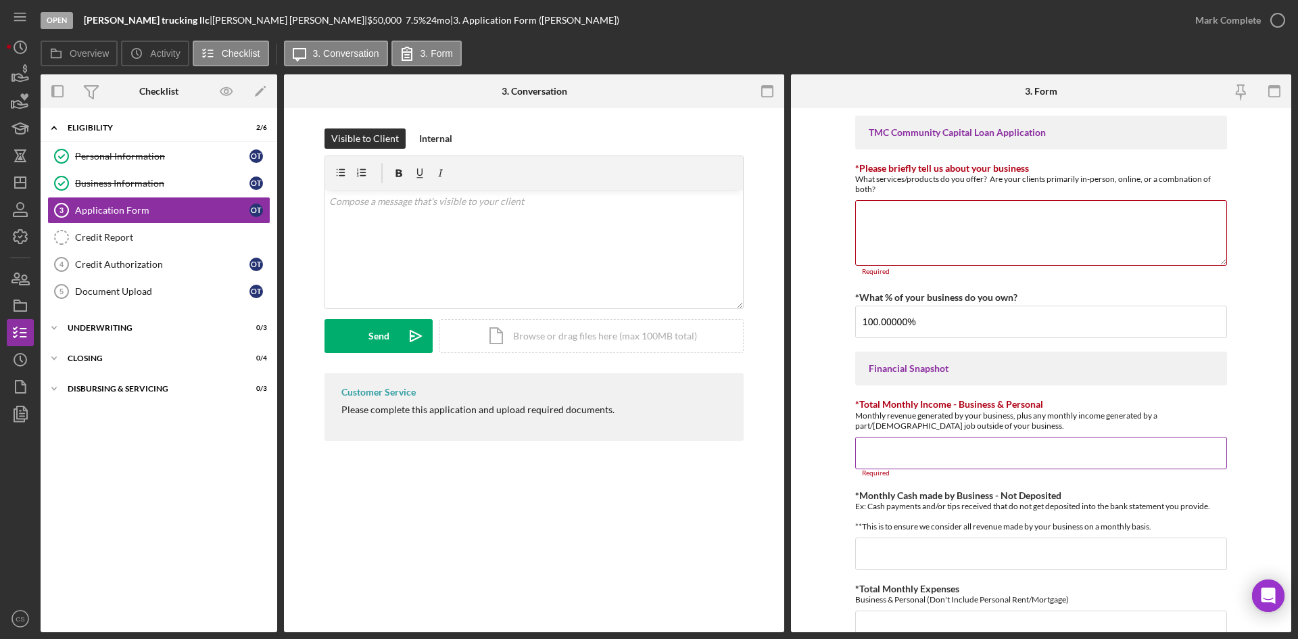
click at [935, 452] on input "*Total Monthly Income - Business & Personal" at bounding box center [1041, 453] width 372 height 32
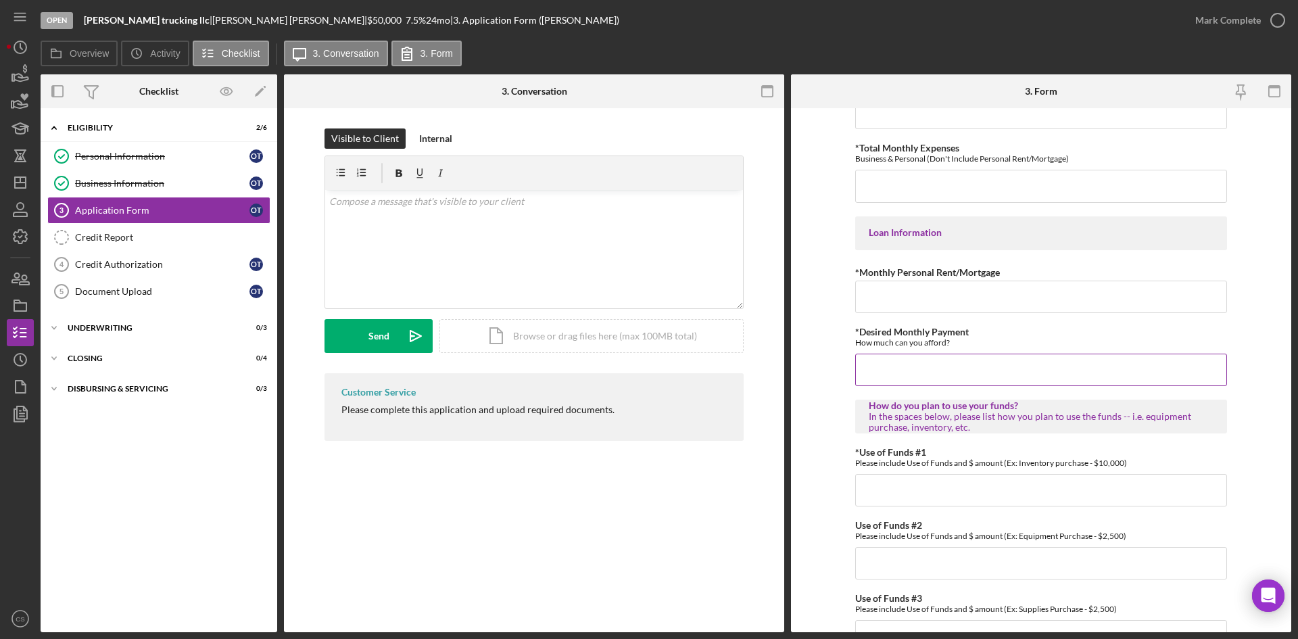
scroll to position [656, 0]
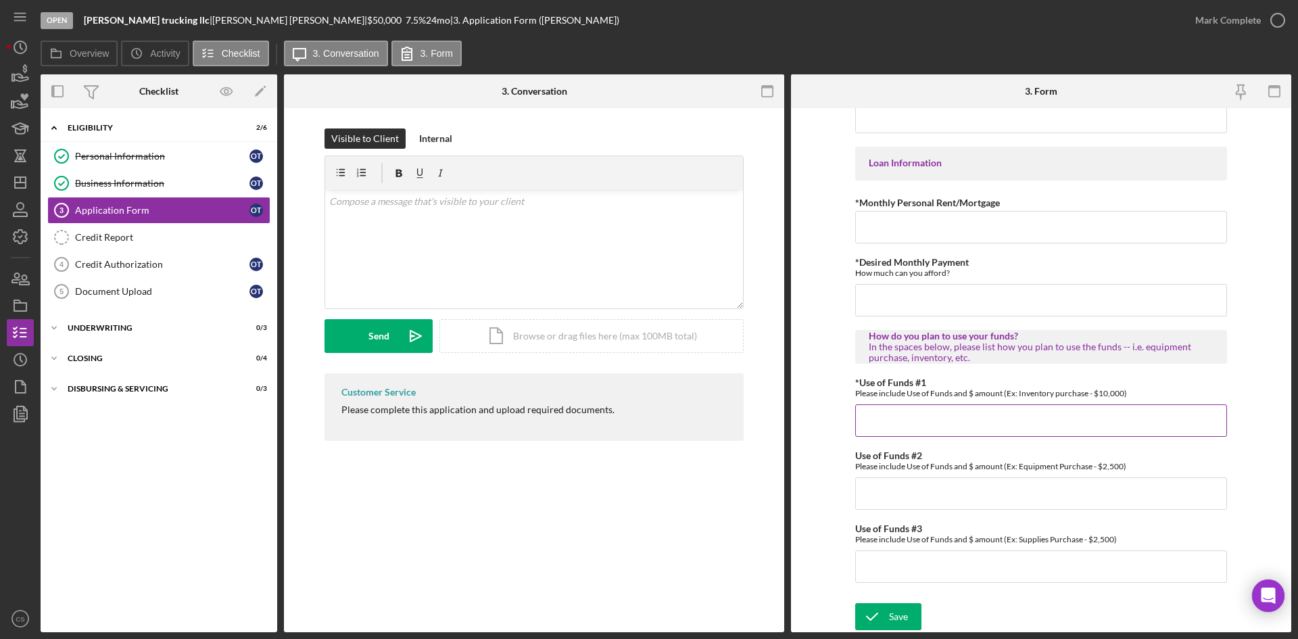
click at [1017, 416] on input "*Use of Funds #1" at bounding box center [1041, 420] width 372 height 32
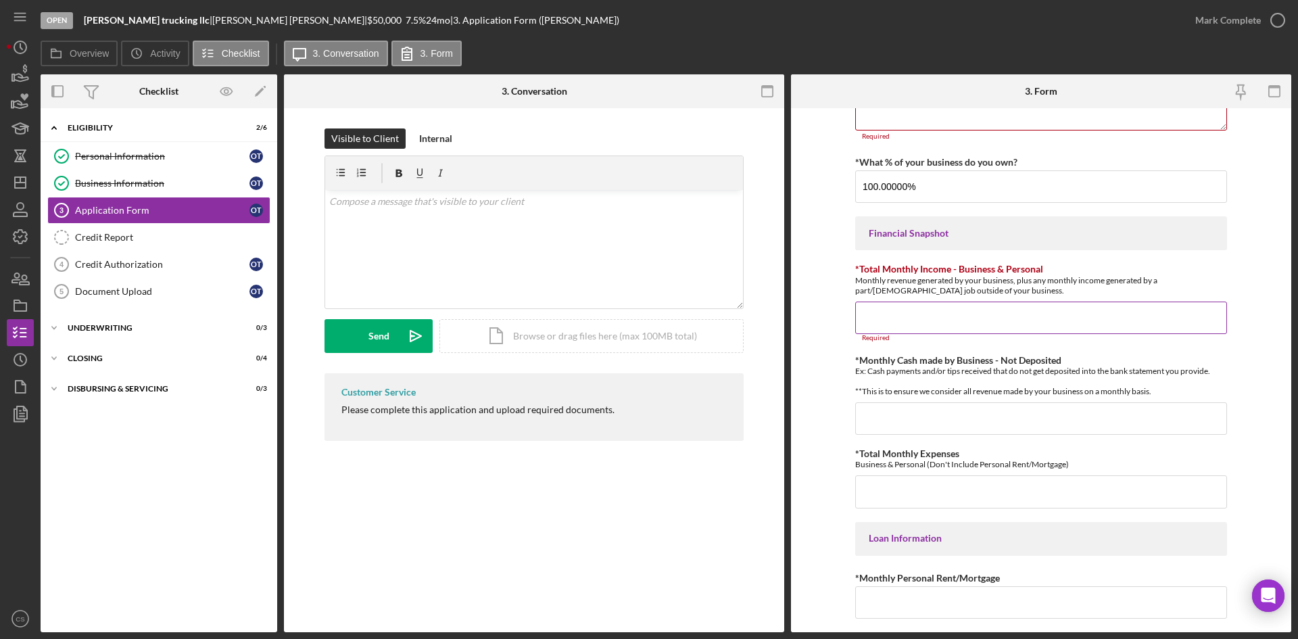
scroll to position [250, 0]
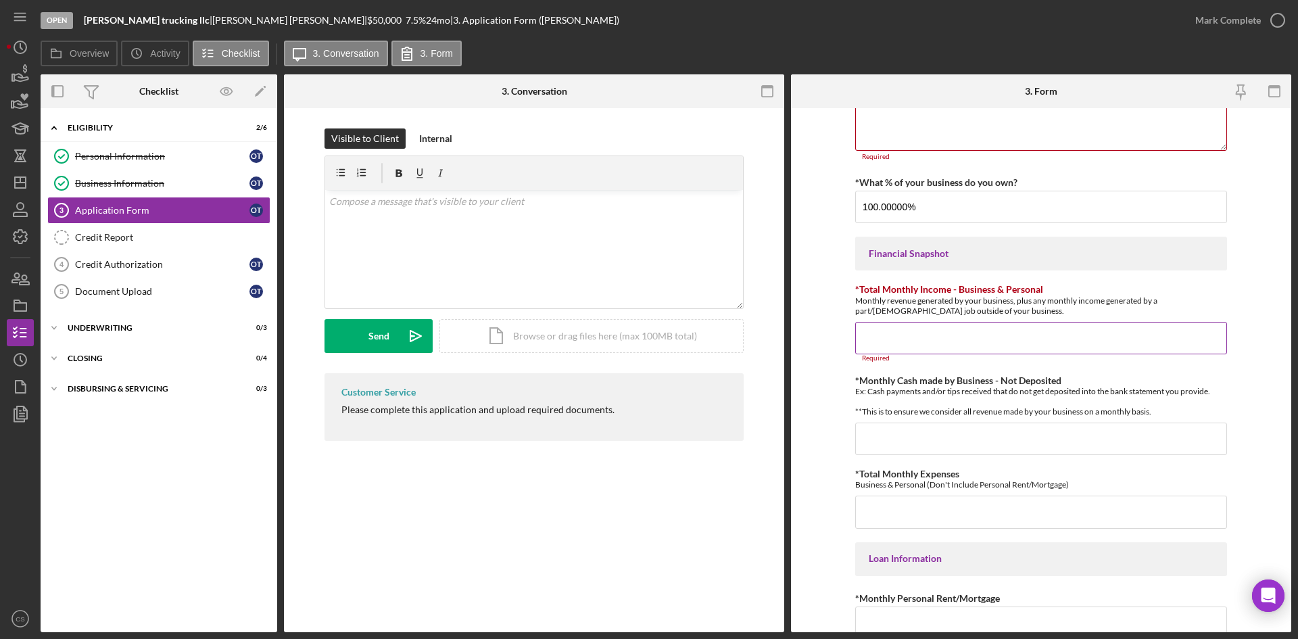
click at [945, 340] on input "*Total Monthly Income - Business & Personal" at bounding box center [1041, 338] width 372 height 32
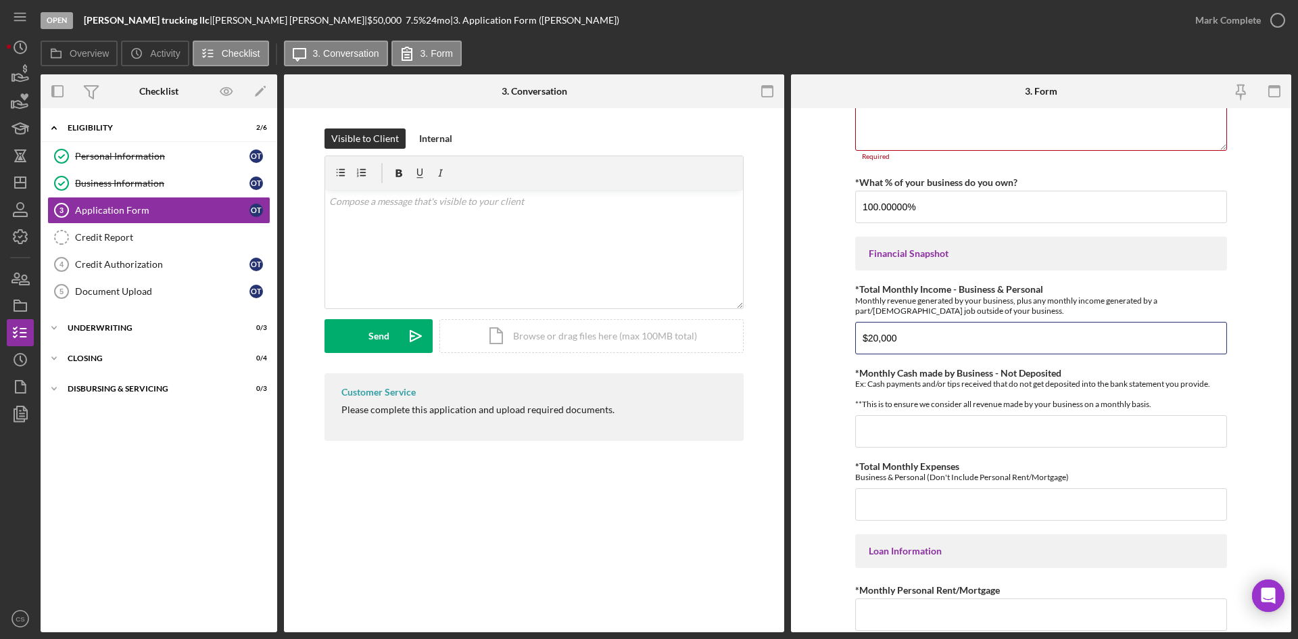
type input "$20,000"
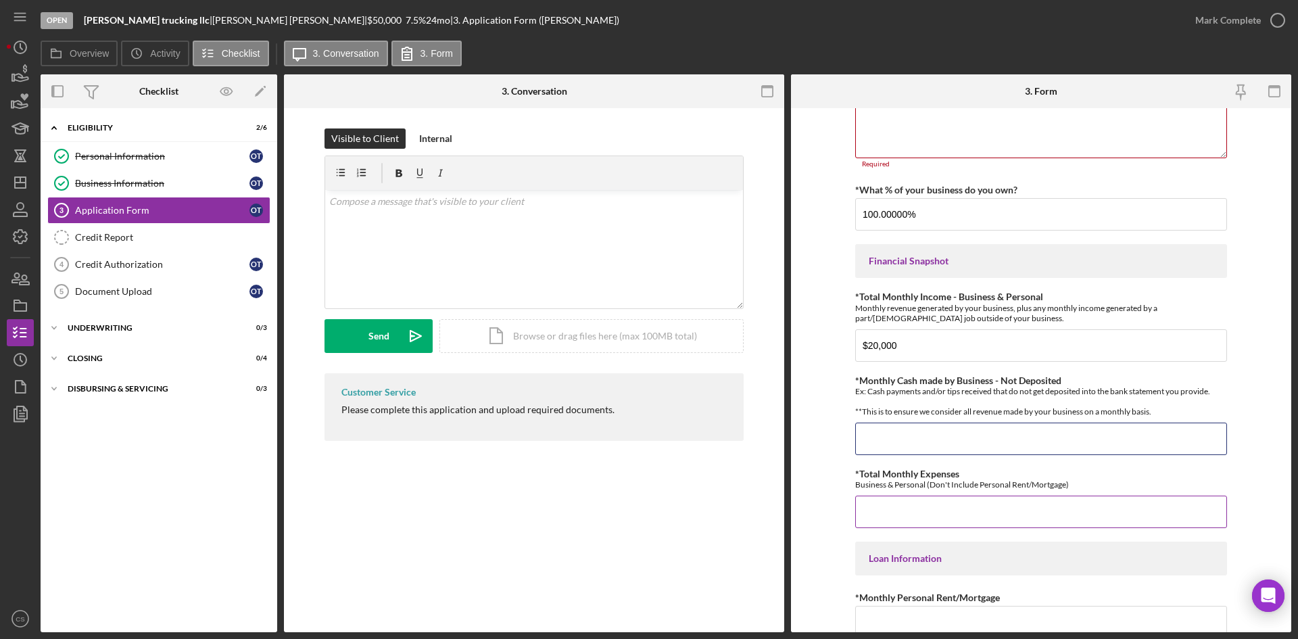
scroll to position [318, 0]
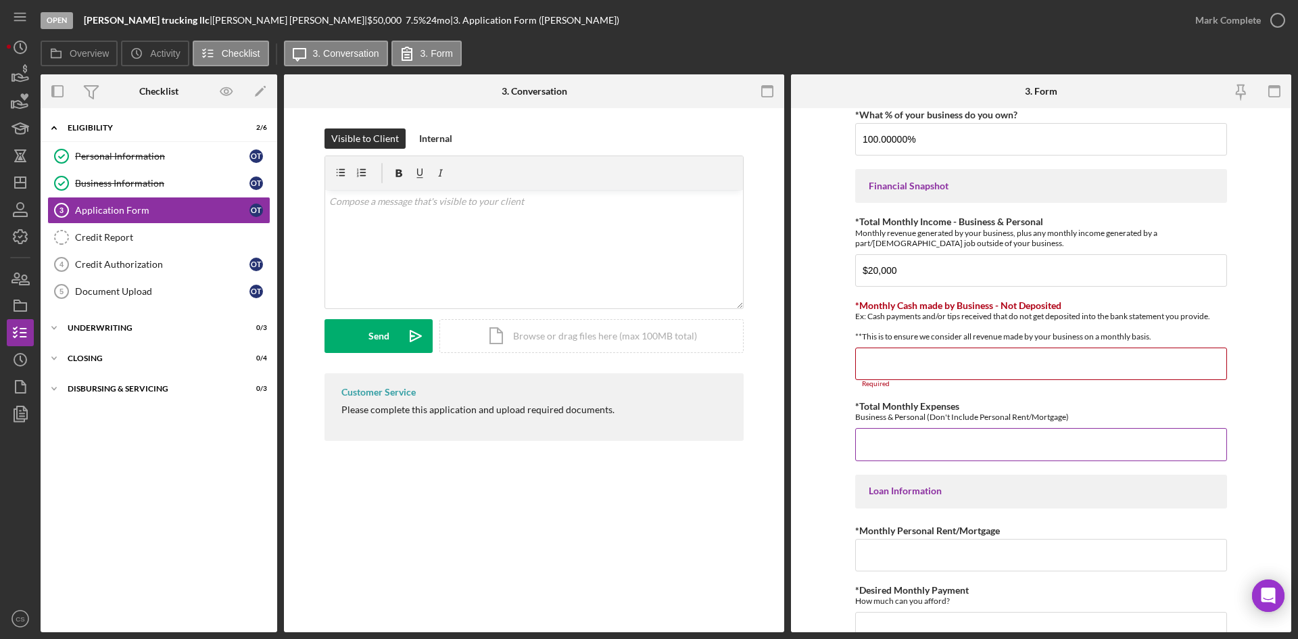
click at [964, 451] on input "*Total Monthly Expenses" at bounding box center [1041, 444] width 372 height 32
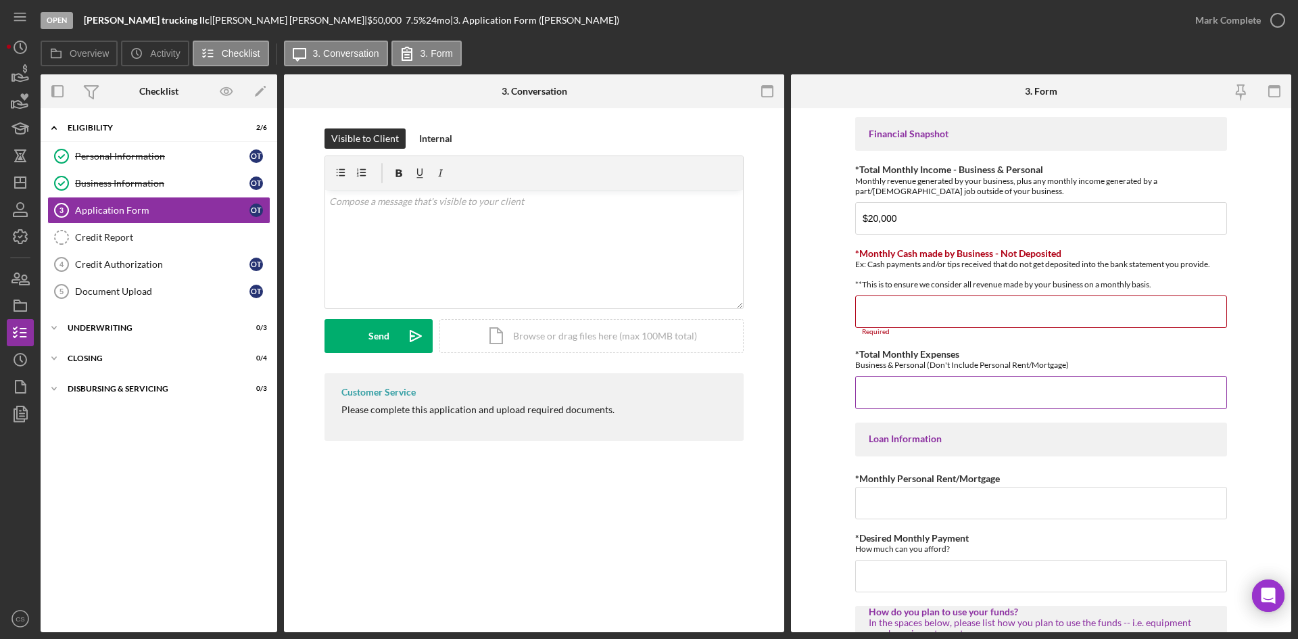
scroll to position [385, 0]
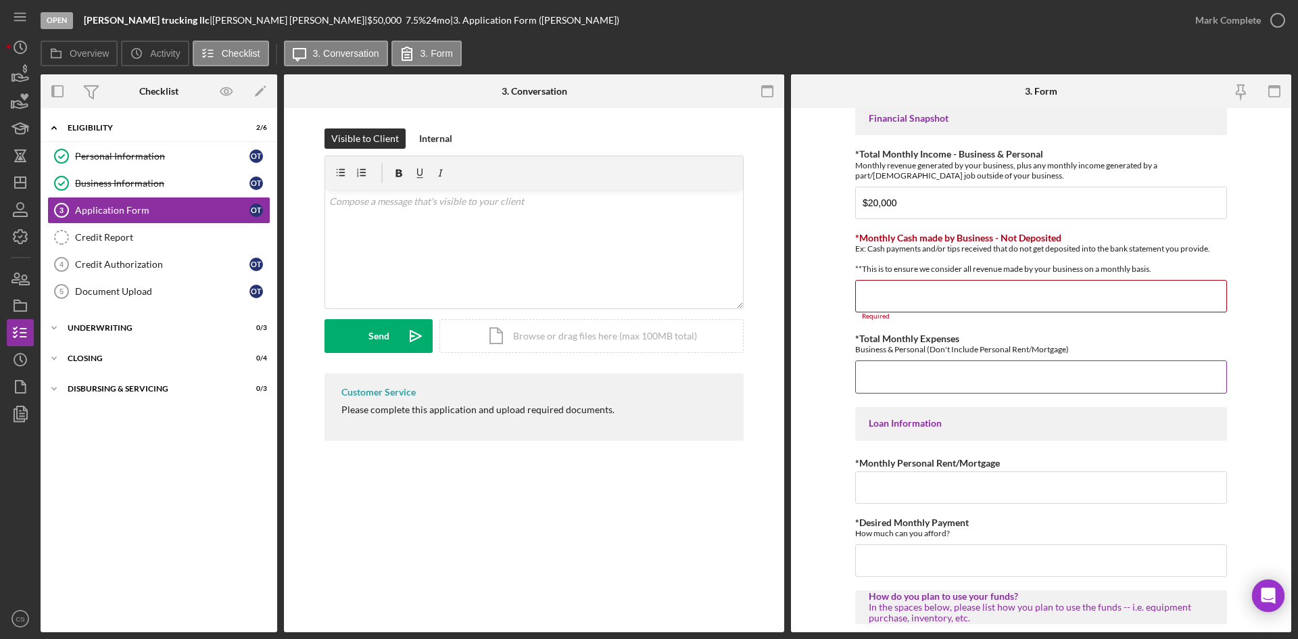
click at [950, 391] on input "*Total Monthly Expenses" at bounding box center [1041, 376] width 372 height 32
type input "$7,000"
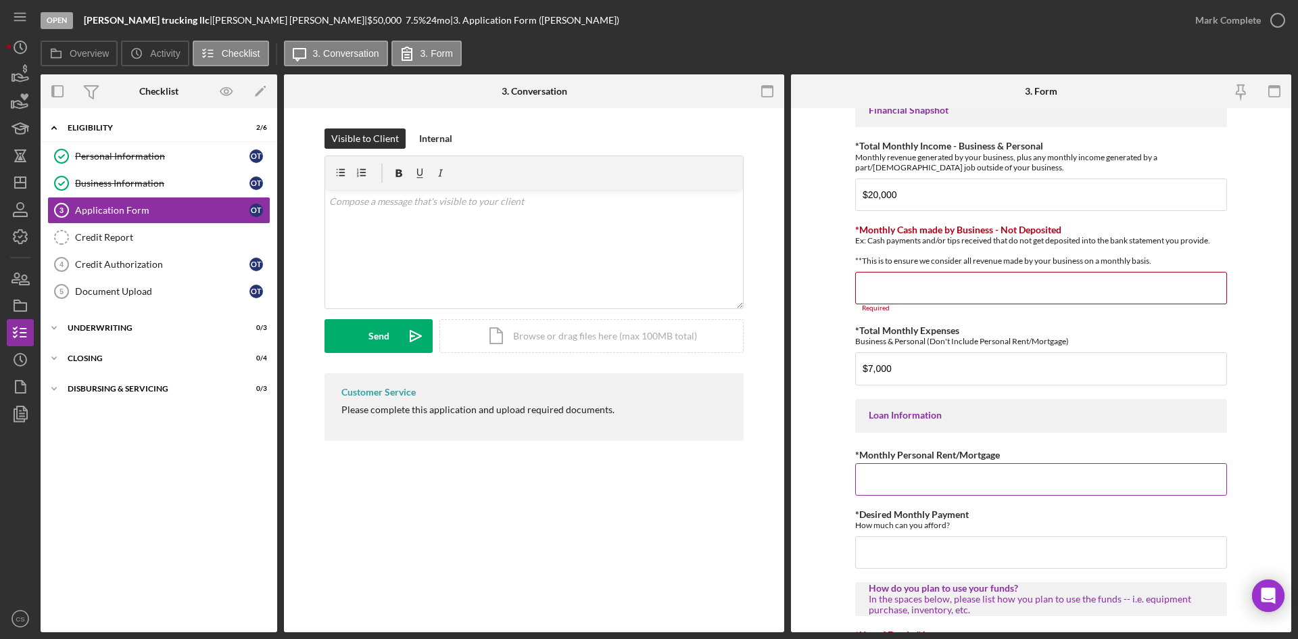
scroll to position [521, 0]
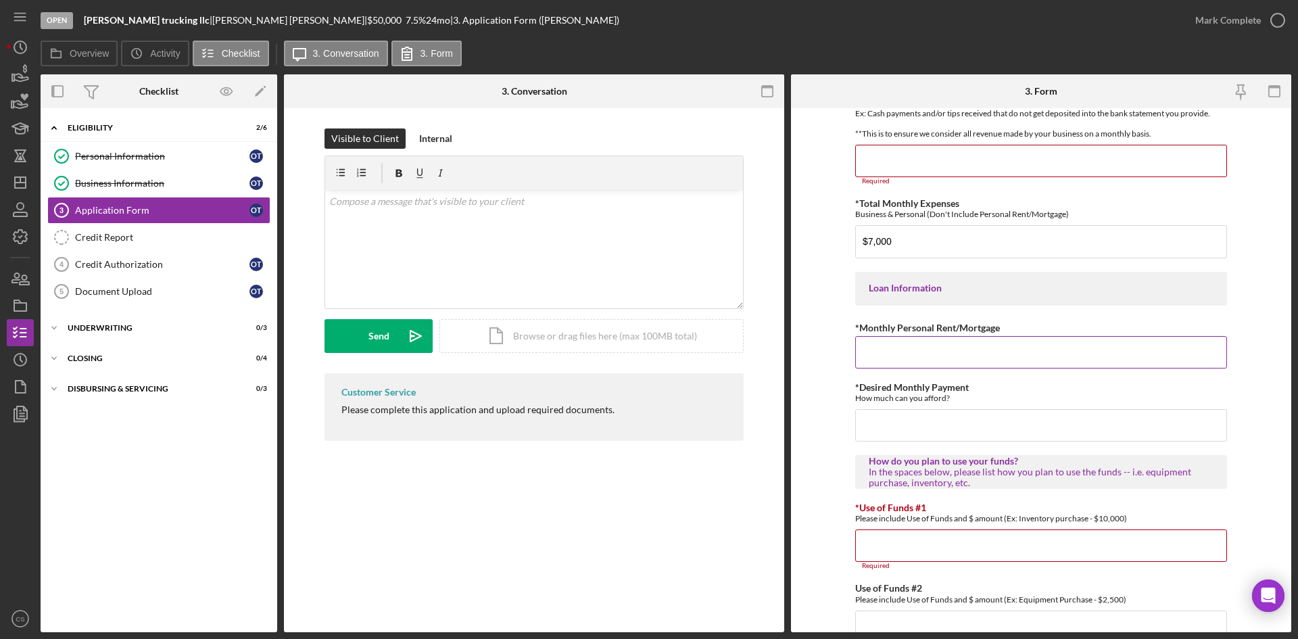
drag, startPoint x: 946, startPoint y: 366, endPoint x: 972, endPoint y: 369, distance: 25.9
click at [946, 368] on input "*Monthly Personal Rent/Mortgage" at bounding box center [1041, 352] width 372 height 32
type input "$5"
type input "$600"
type input "$1"
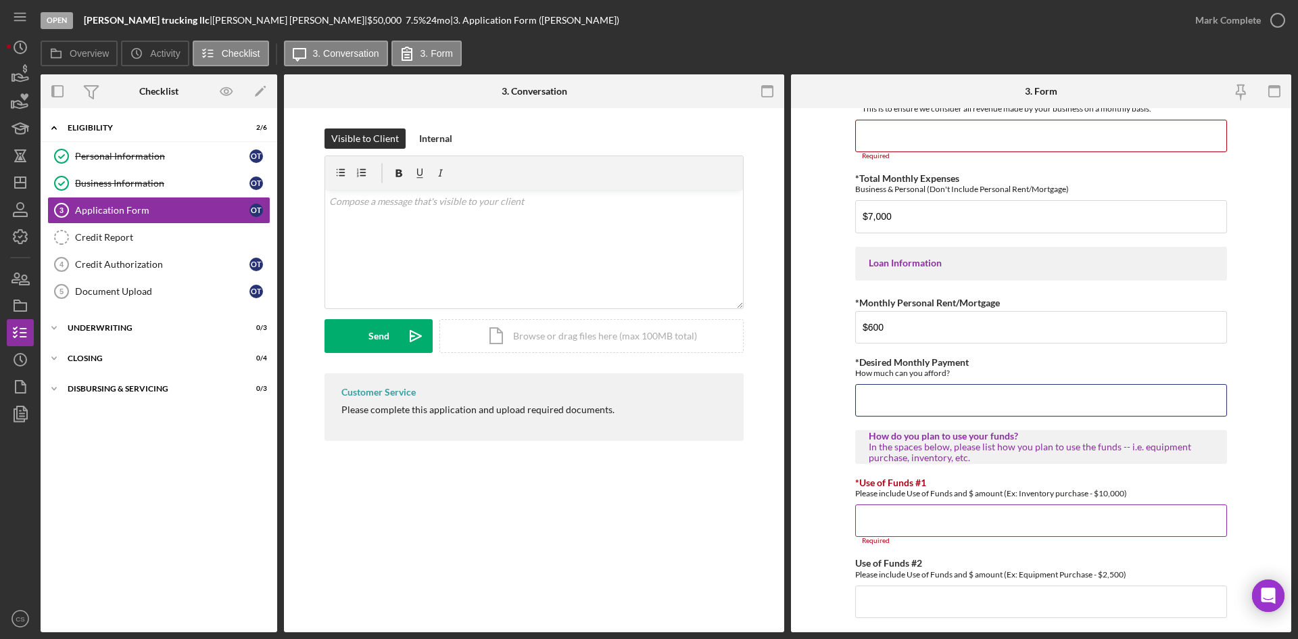
scroll to position [588, 0]
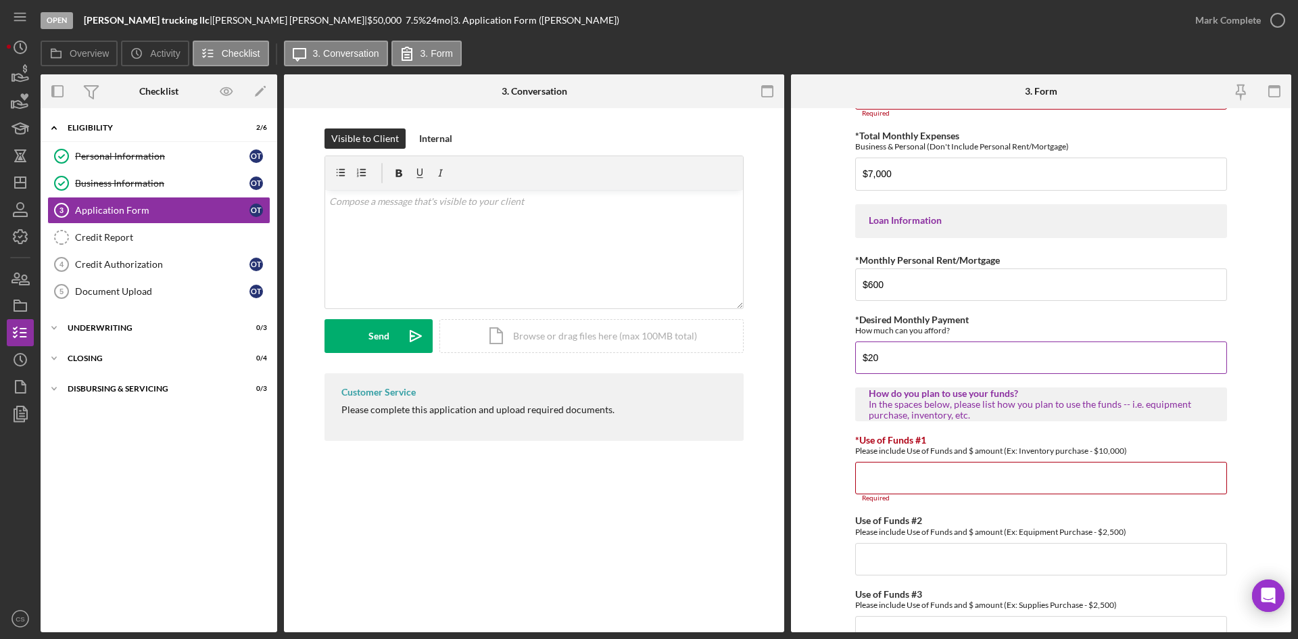
type input "$2"
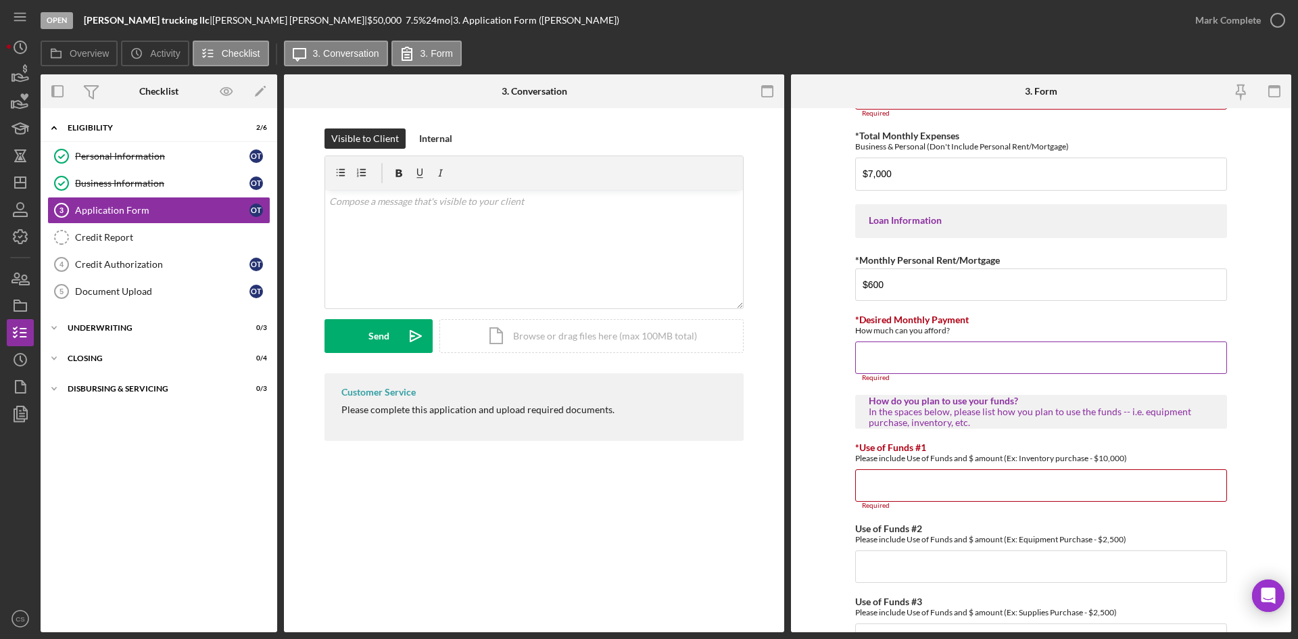
drag, startPoint x: 895, startPoint y: 380, endPoint x: 908, endPoint y: 385, distance: 13.3
click at [895, 374] on input "*Desired Monthly Payment" at bounding box center [1041, 358] width 372 height 32
click at [947, 363] on input "*Desired Monthly Payment" at bounding box center [1041, 358] width 372 height 32
click at [916, 364] on input "*Desired Monthly Payment" at bounding box center [1041, 358] width 372 height 32
type input "$5"
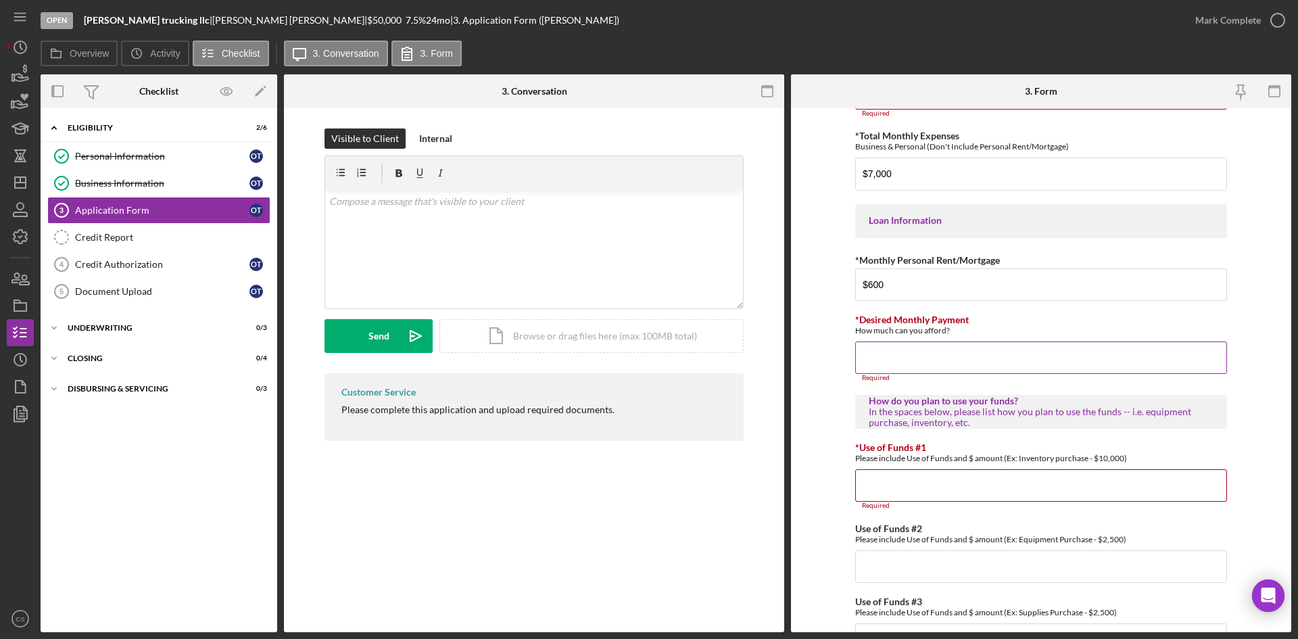
click at [947, 370] on input "*Desired Monthly Payment" at bounding box center [1041, 358] width 372 height 32
click at [955, 374] on input "*Desired Monthly Payment" at bounding box center [1041, 358] width 372 height 32
click at [1057, 335] on div "How much can you afford?" at bounding box center [1041, 330] width 372 height 10
drag, startPoint x: 1000, startPoint y: 332, endPoint x: 994, endPoint y: 348, distance: 17.1
click at [1000, 351] on div "*Desired Monthly Payment How much can you afford? Required" at bounding box center [1041, 348] width 372 height 68
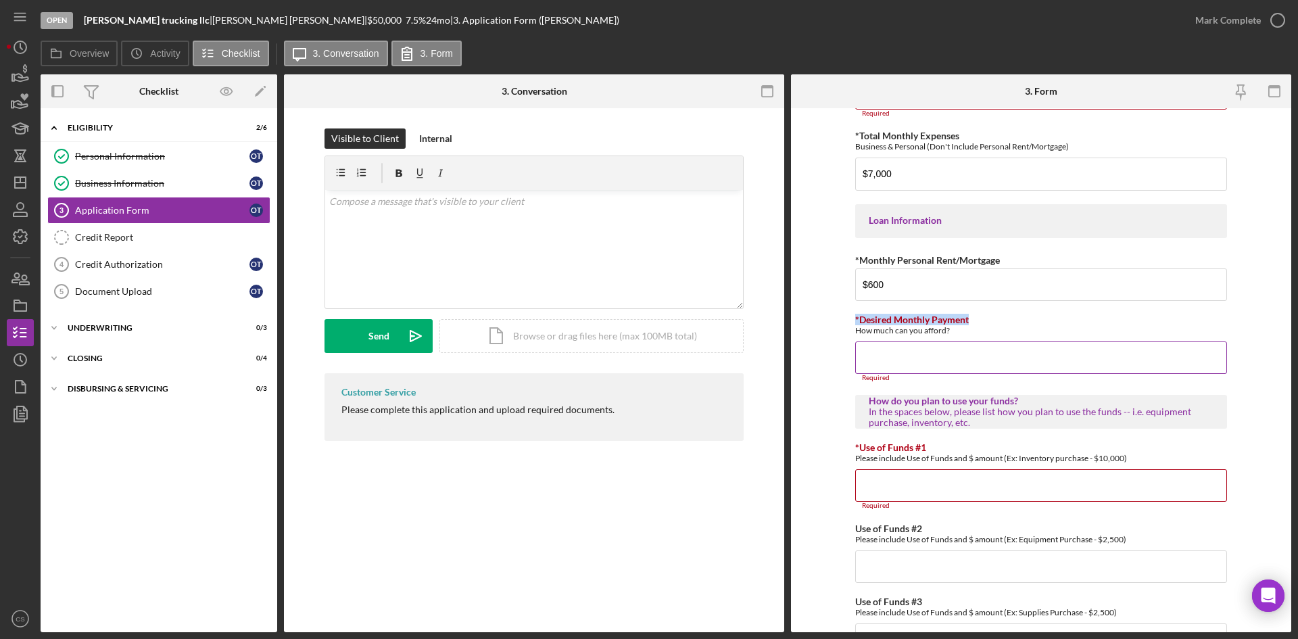
click at [1002, 335] on div "How much can you afford?" at bounding box center [1041, 330] width 372 height 10
click at [980, 335] on div "*Desired Monthly Payment How much can you afford?" at bounding box center [1041, 324] width 372 height 21
click at [964, 335] on div "How much can you afford?" at bounding box center [1041, 330] width 372 height 10
click at [970, 327] on div "*Desired Monthly Payment How much can you afford?" at bounding box center [1041, 324] width 372 height 21
click at [927, 301] on input "$600" at bounding box center [1041, 284] width 372 height 32
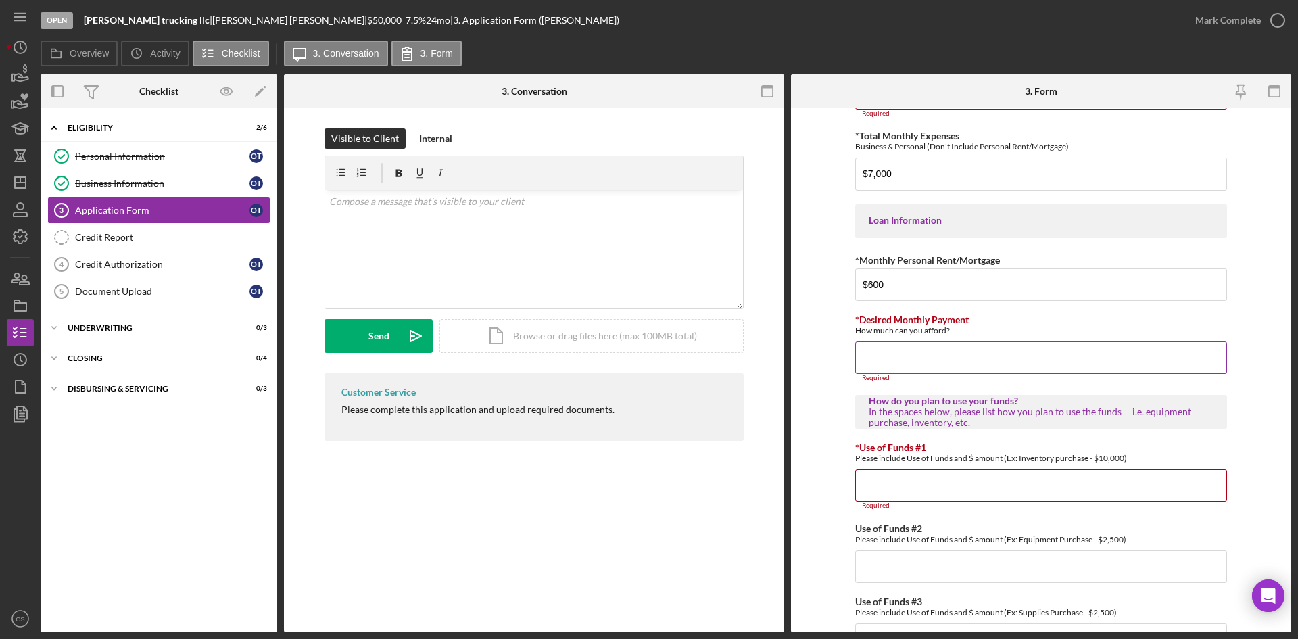
click at [943, 356] on input "*Desired Monthly Payment" at bounding box center [1041, 358] width 372 height 32
drag, startPoint x: 998, startPoint y: 373, endPoint x: 993, endPoint y: 379, distance: 7.7
click at [995, 369] on input "*Desired Monthly Payment" at bounding box center [1041, 358] width 372 height 32
click at [928, 502] on input "*Use of Funds #1" at bounding box center [1041, 485] width 372 height 32
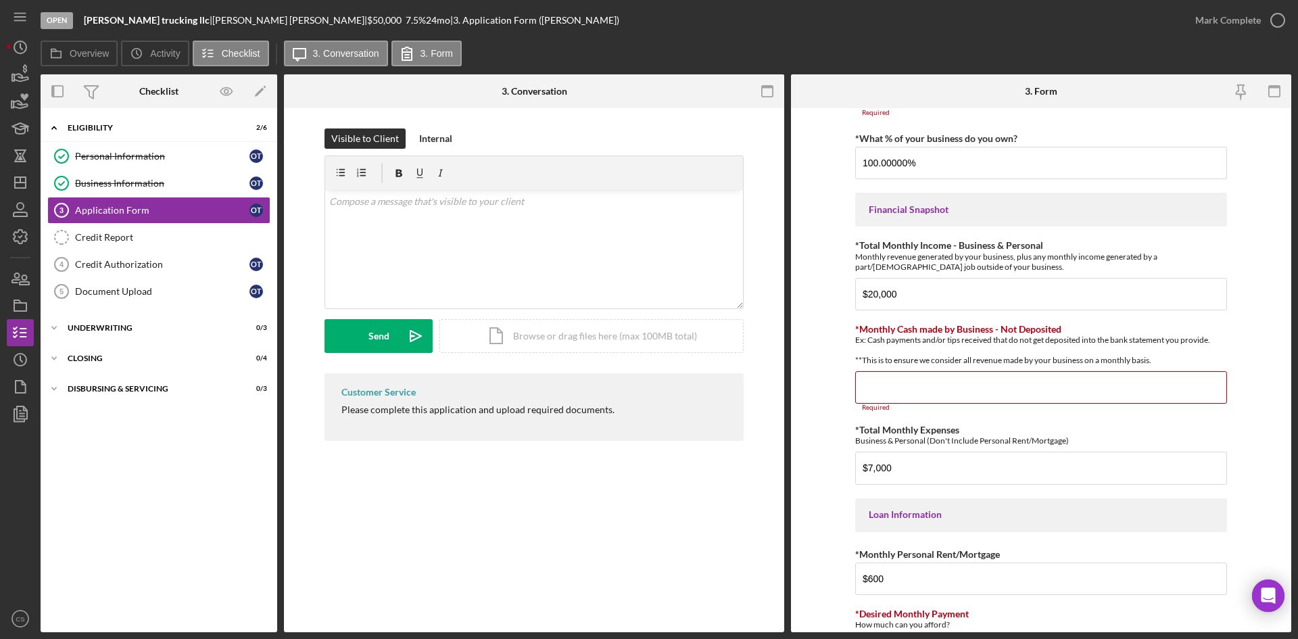
scroll to position [318, 0]
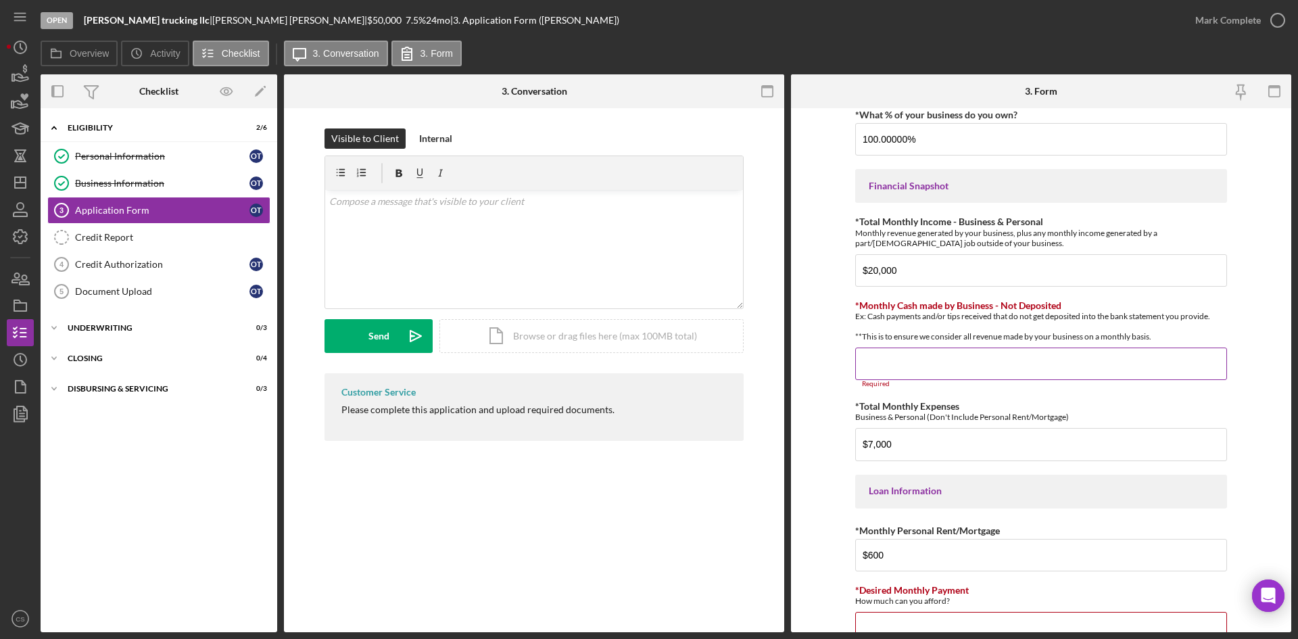
drag, startPoint x: 952, startPoint y: 390, endPoint x: 954, endPoint y: 383, distance: 7.1
click at [950, 380] on input "*Monthly Cash made by Business - Not Deposited" at bounding box center [1041, 364] width 372 height 32
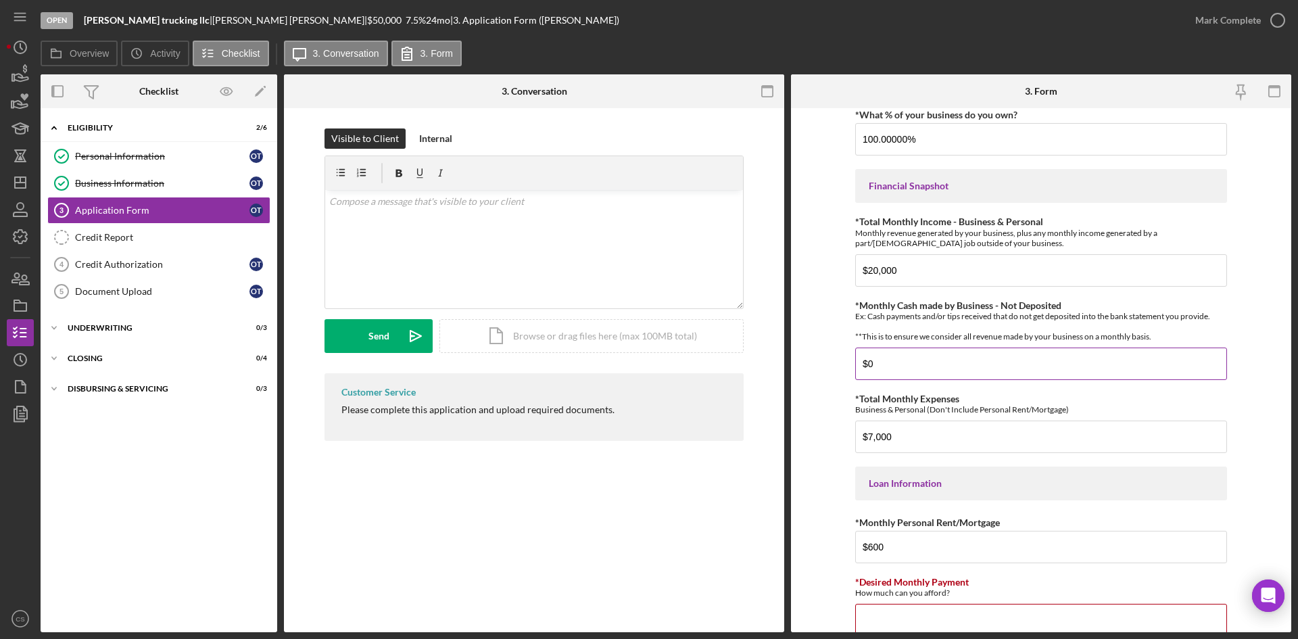
type input "$0"
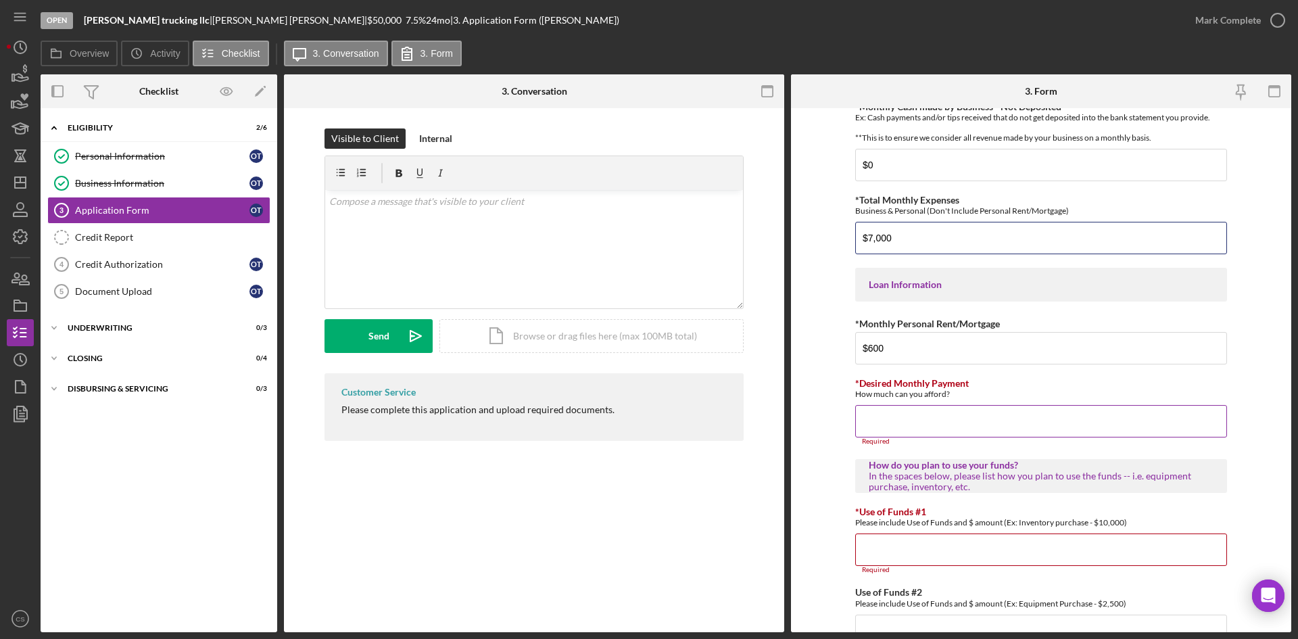
scroll to position [521, 0]
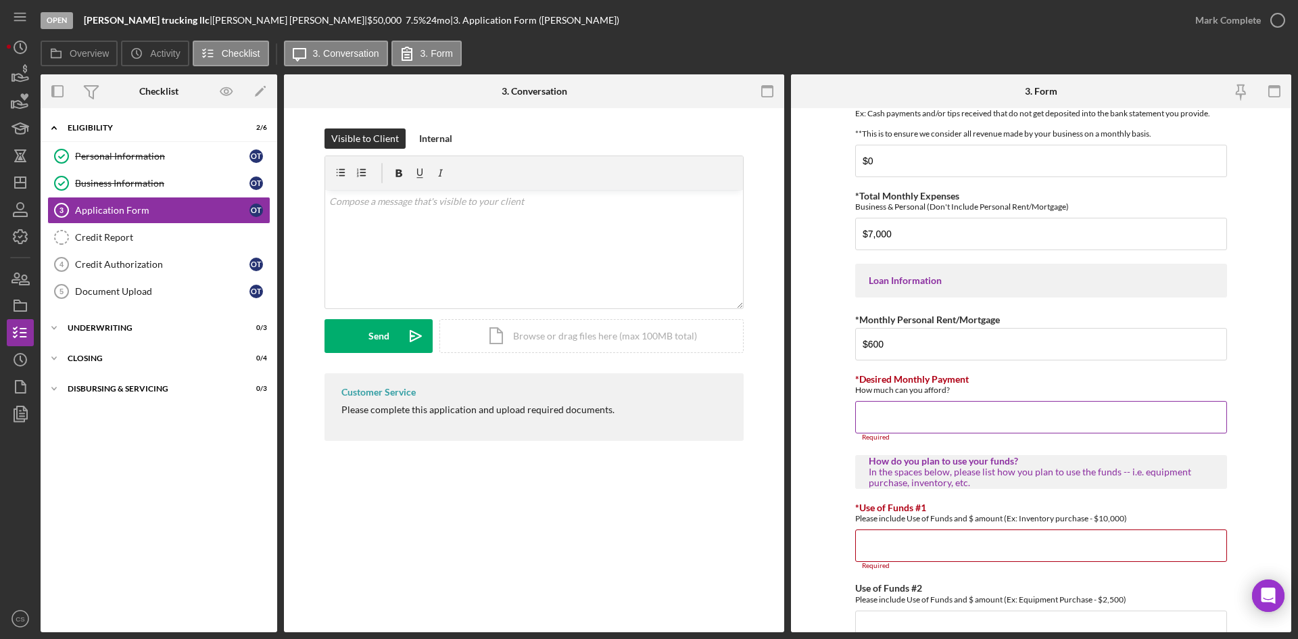
click at [953, 408] on div "*Desired Monthly Payment How much can you afford? Required" at bounding box center [1041, 408] width 372 height 68
click at [959, 417] on input "*Desired Monthly Payment" at bounding box center [1041, 417] width 372 height 32
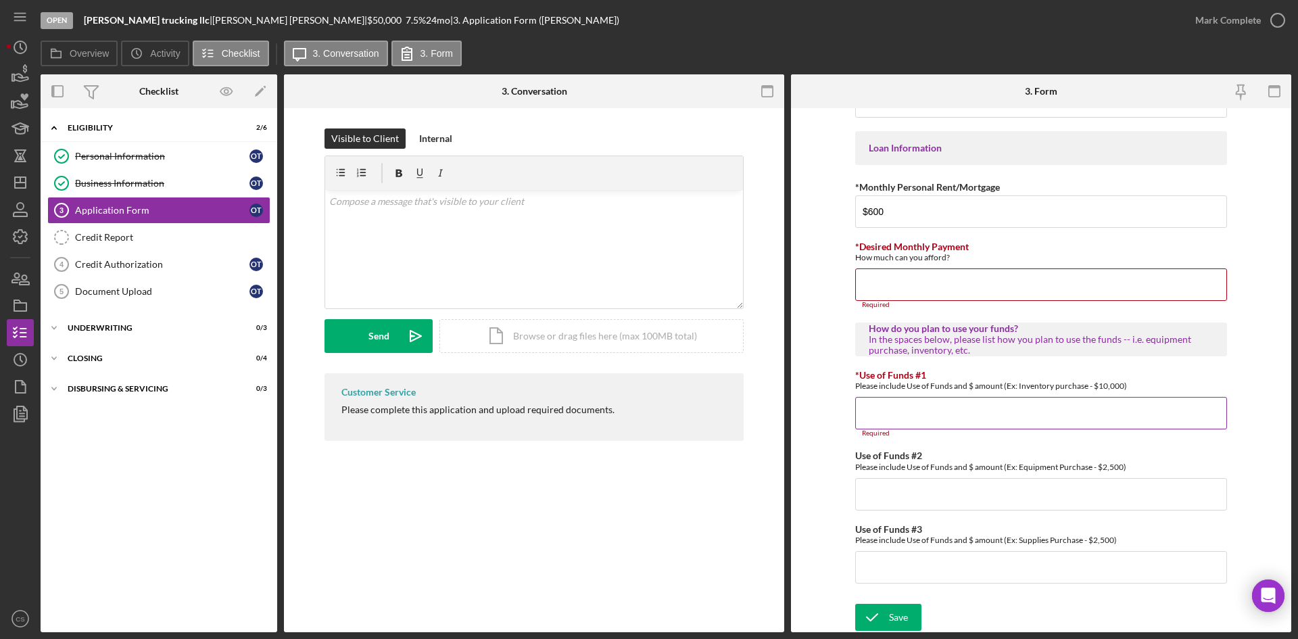
scroll to position [656, 0]
click at [929, 413] on input "*Use of Funds #1" at bounding box center [1041, 412] width 372 height 32
click at [914, 416] on input "*Use of Funds #1" at bounding box center [1041, 412] width 372 height 32
drag, startPoint x: 914, startPoint y: 497, endPoint x: 920, endPoint y: 484, distance: 14.8
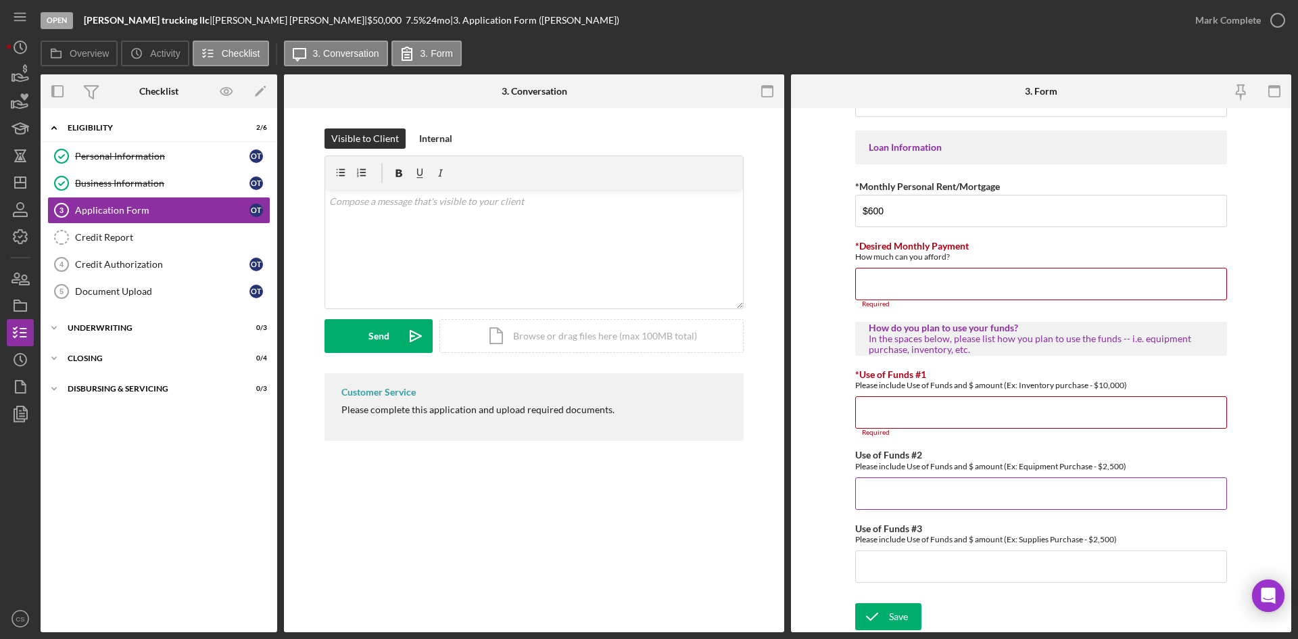
click at [914, 494] on input "Use of Funds #2" at bounding box center [1041, 493] width 372 height 32
click at [928, 418] on input "*Use of Funds #1" at bounding box center [1041, 412] width 372 height 32
click at [942, 502] on input "Use of Funds #2" at bounding box center [1041, 493] width 372 height 32
click at [949, 558] on input "Use of Funds #3" at bounding box center [1041, 566] width 372 height 32
drag, startPoint x: 943, startPoint y: 499, endPoint x: 944, endPoint y: 486, distance: 13.5
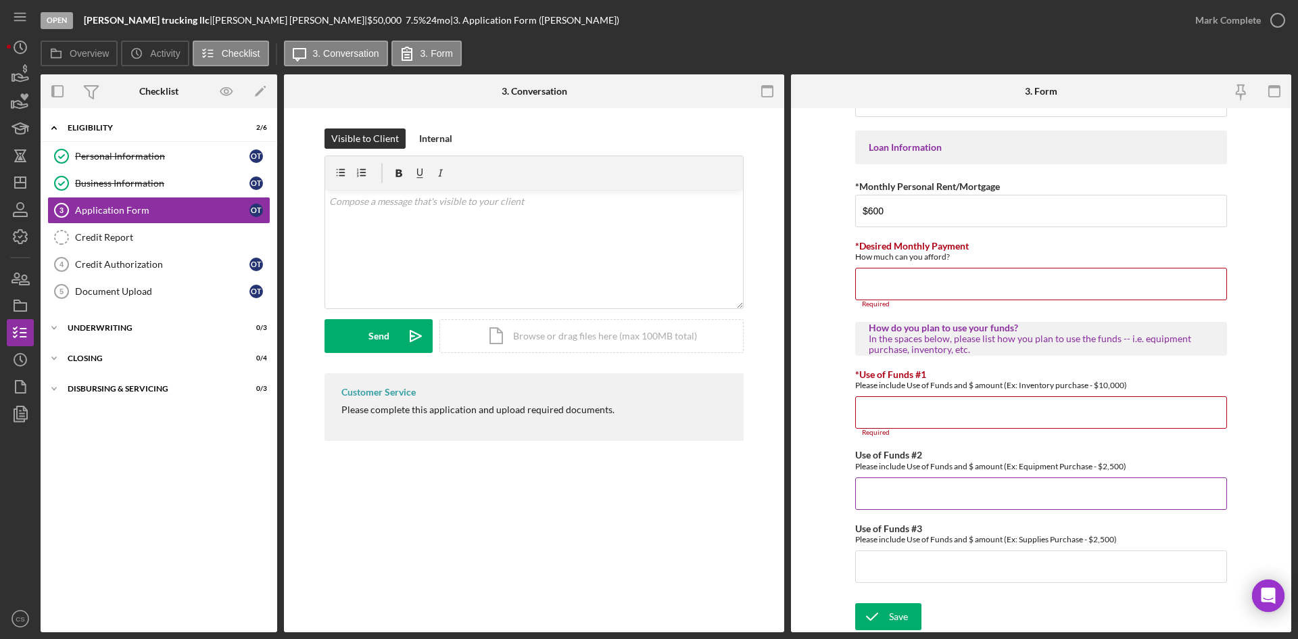
click at [943, 500] on input "Use of Funds #2" at bounding box center [1041, 493] width 372 height 32
click at [930, 408] on input "*Use of Funds #1" at bounding box center [1041, 412] width 372 height 32
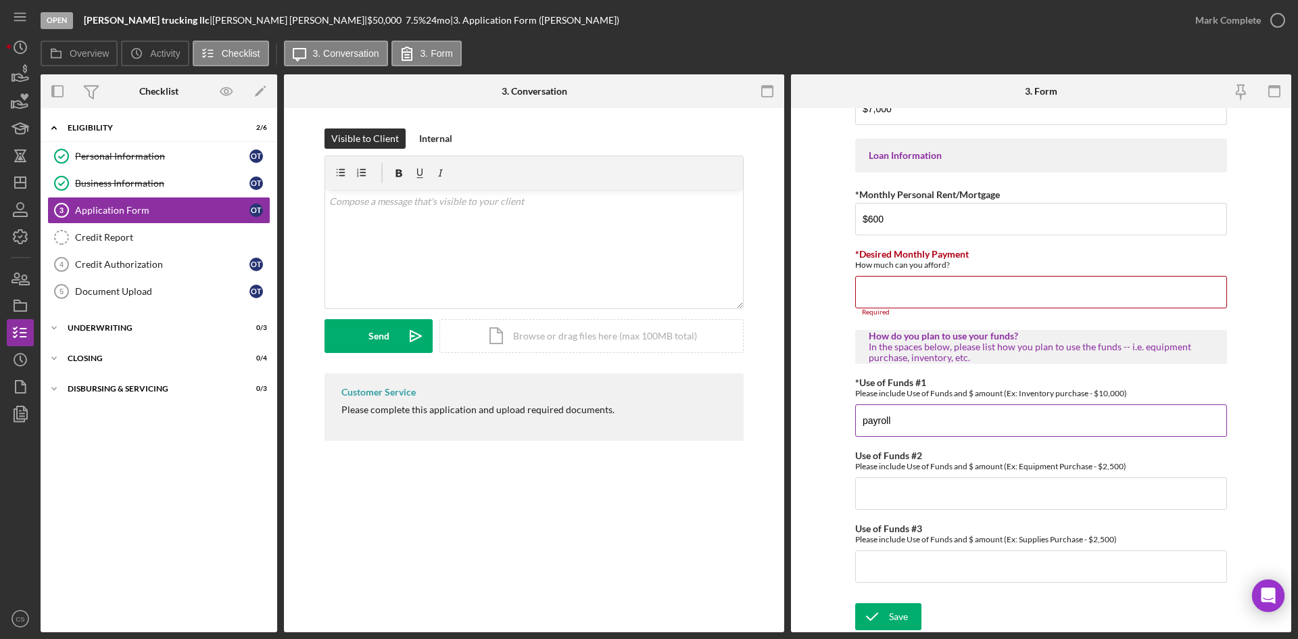
click at [975, 421] on input "payroll" at bounding box center [1041, 420] width 372 height 32
type input "payroll"
click at [941, 490] on input "Use of Funds #2" at bounding box center [1041, 493] width 372 height 32
click at [887, 494] on input "adversisments" at bounding box center [1041, 493] width 372 height 32
click at [866, 491] on input "advertisement's" at bounding box center [1041, 493] width 372 height 32
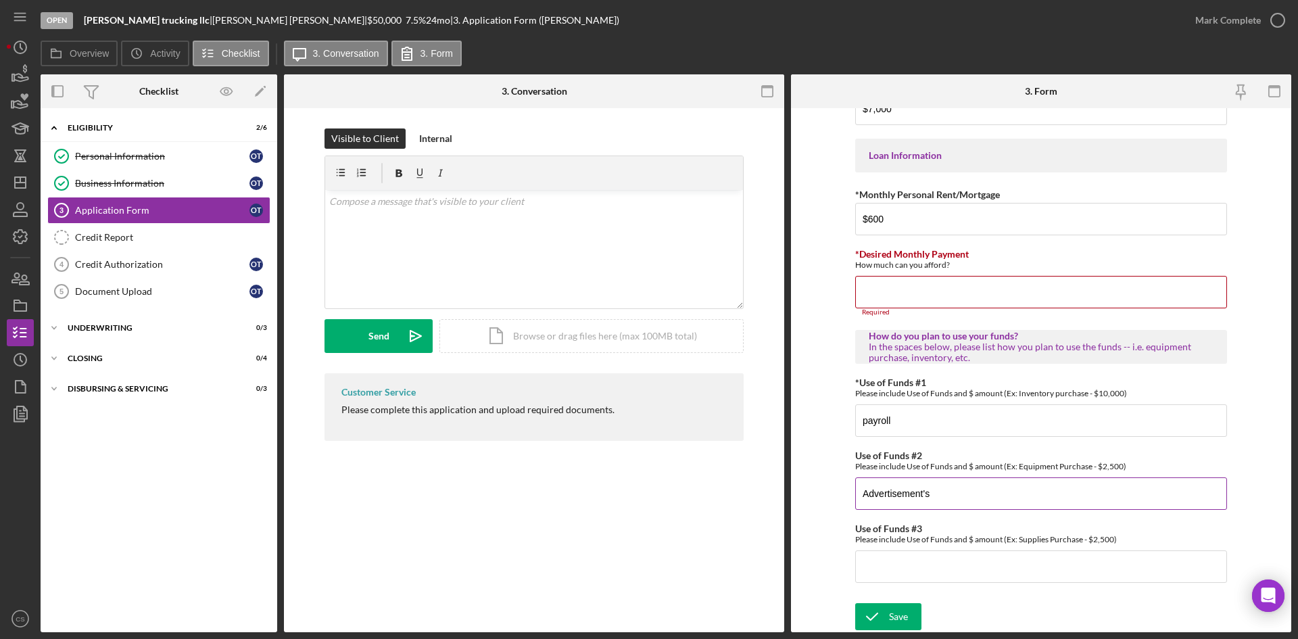
click at [978, 492] on input "Advertisement's" at bounding box center [1041, 493] width 372 height 32
type input "Ads -"
click at [933, 296] on input "*Desired Monthly Payment" at bounding box center [1041, 292] width 372 height 32
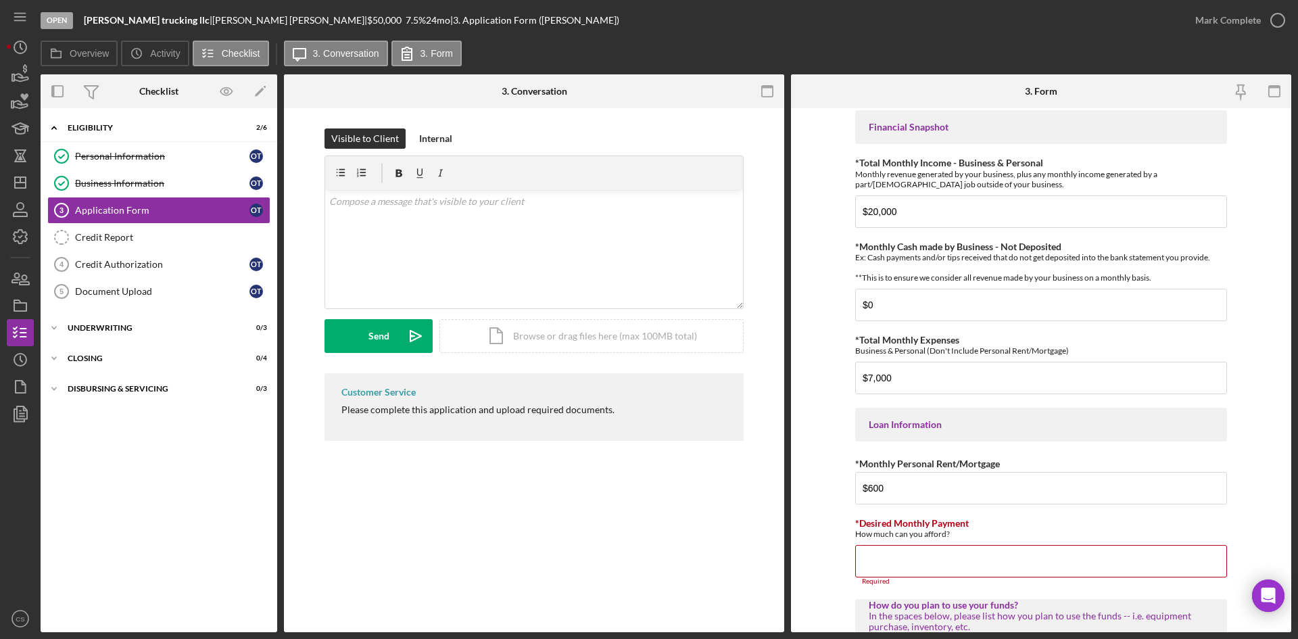
scroll to position [473, 0]
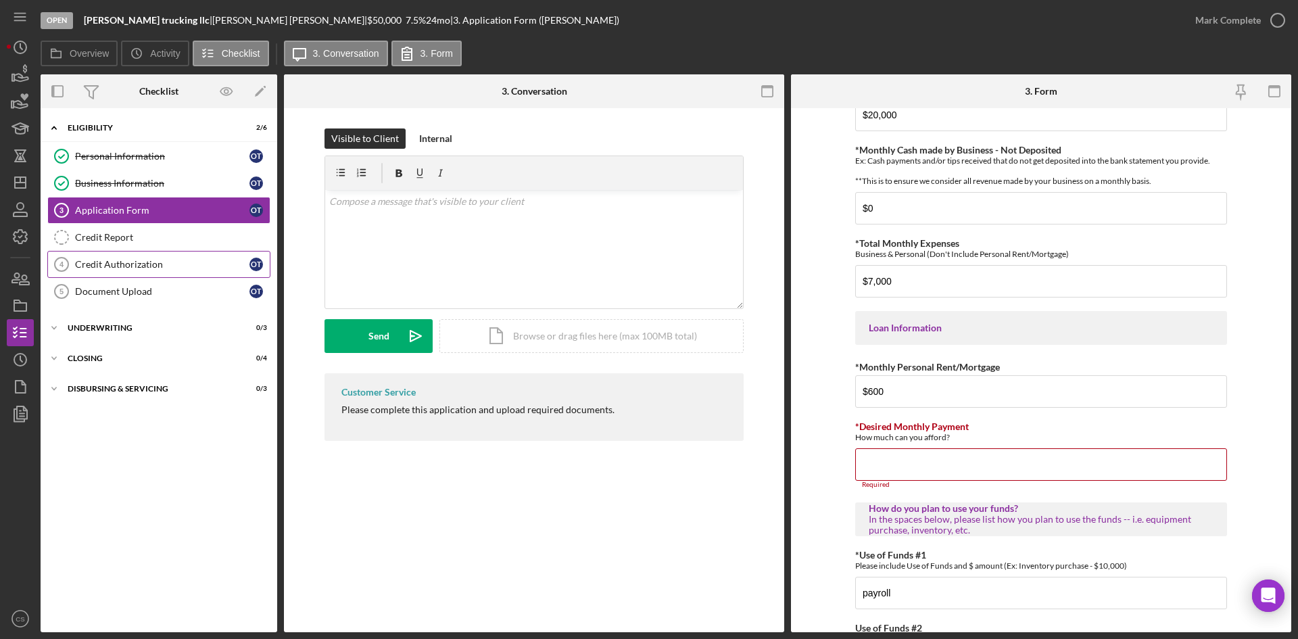
drag, startPoint x: 164, startPoint y: 261, endPoint x: 161, endPoint y: 272, distance: 11.2
click at [161, 272] on link "Credit Authorization 4 Credit Authorization o t" at bounding box center [158, 264] width 223 height 27
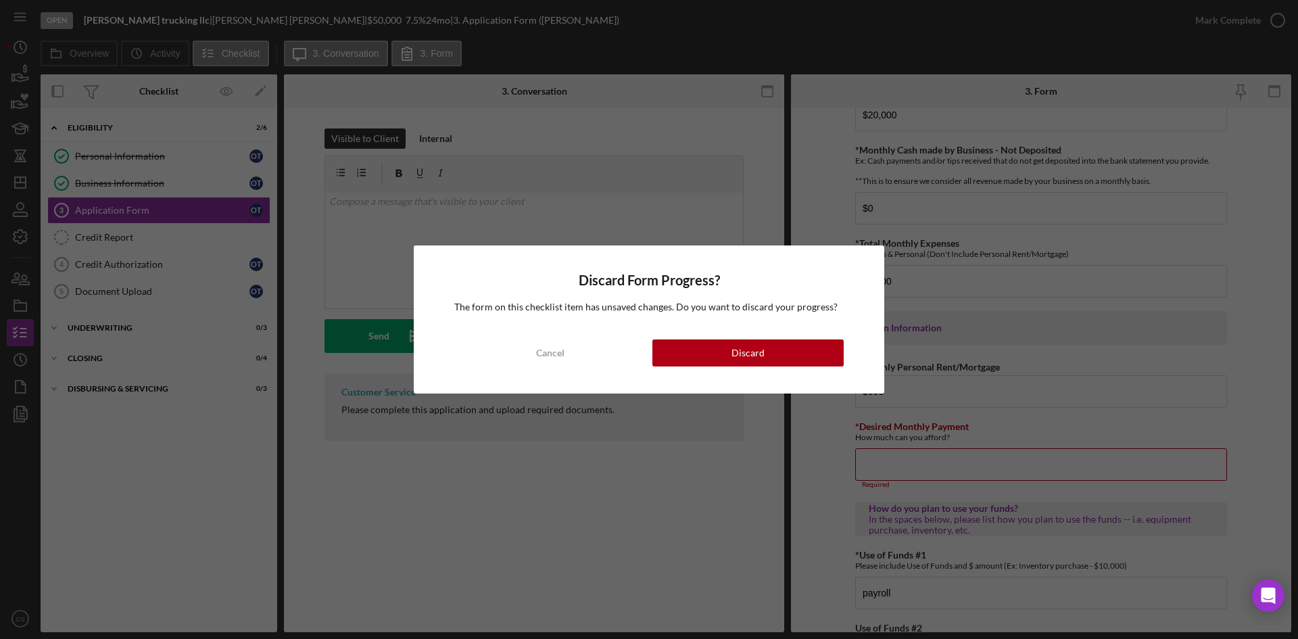
click at [526, 352] on button "Cancel" at bounding box center [549, 352] width 191 height 27
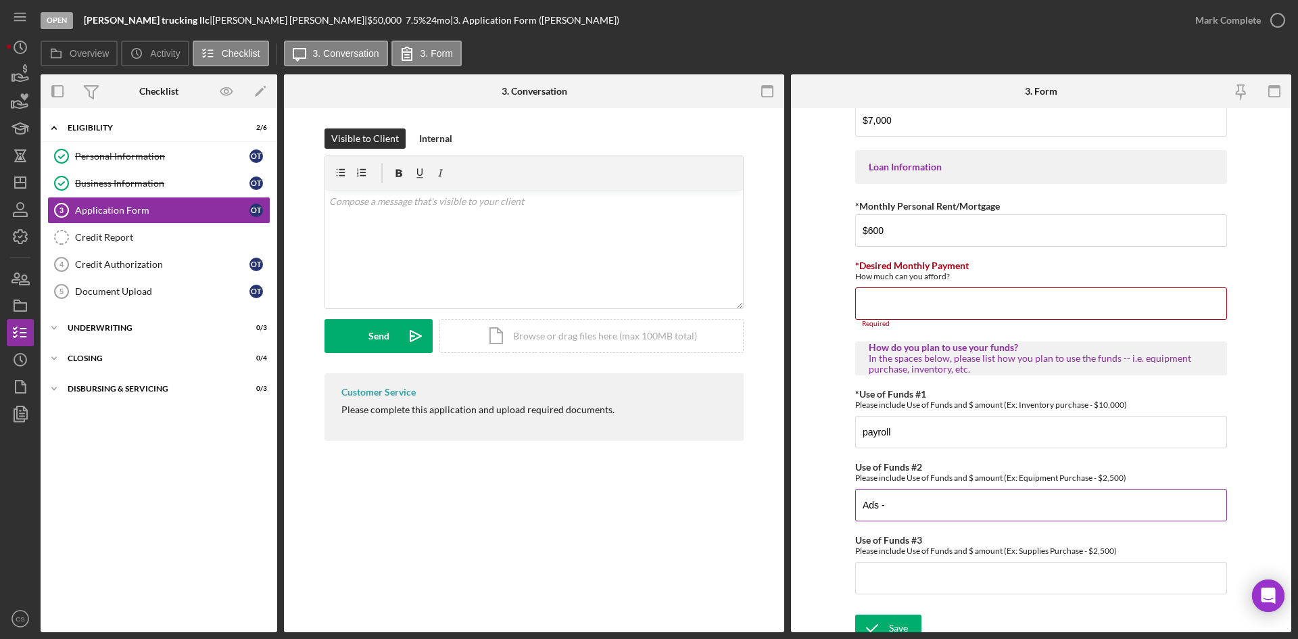
scroll to position [656, 0]
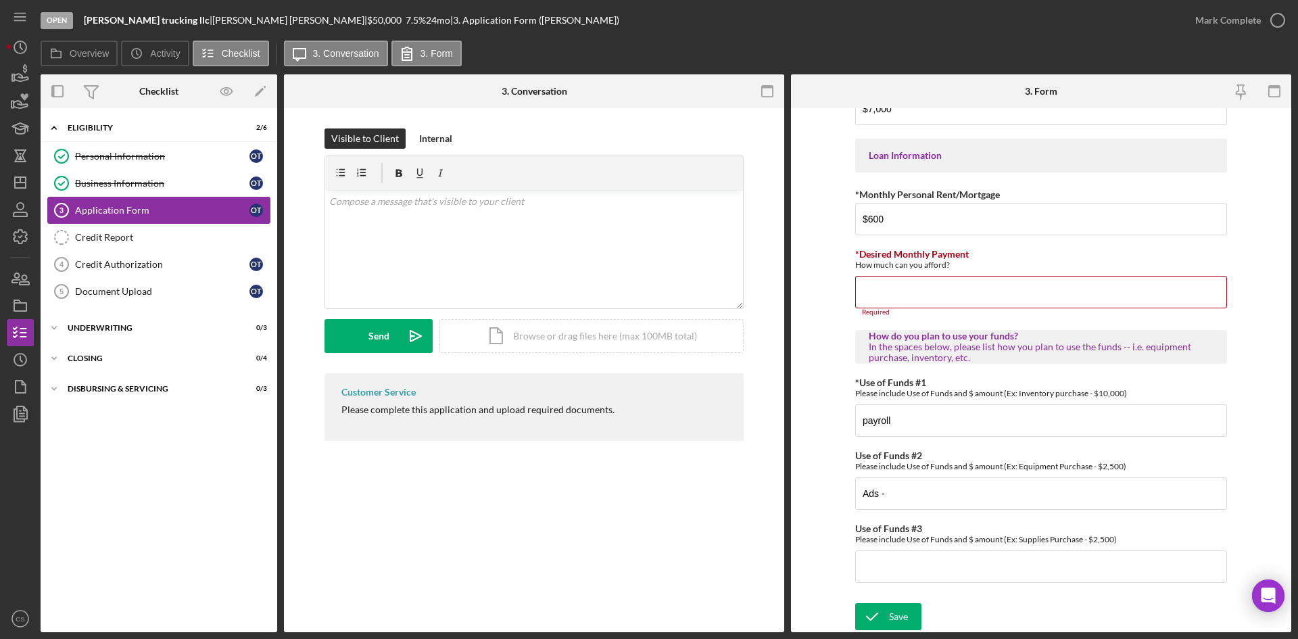
click at [204, 211] on div "Application Form" at bounding box center [162, 210] width 174 height 11
click at [187, 263] on div "Credit Authorization" at bounding box center [162, 264] width 174 height 11
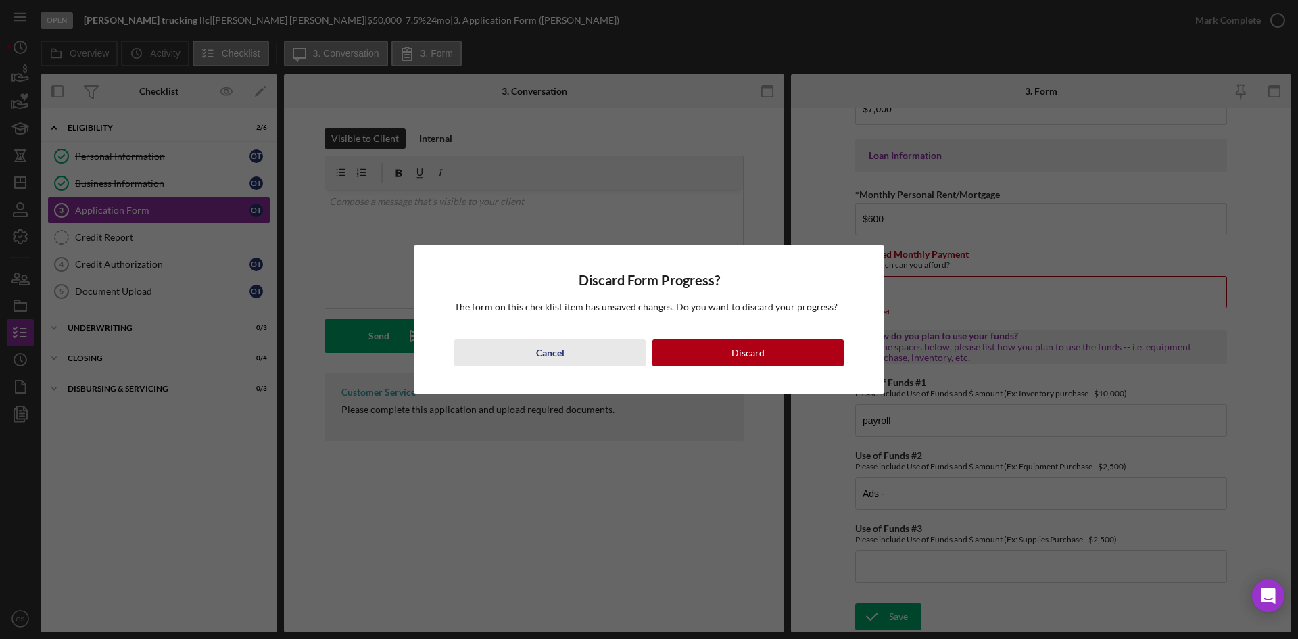
click at [525, 352] on button "Cancel" at bounding box center [549, 352] width 191 height 27
